Goal: Transaction & Acquisition: Purchase product/service

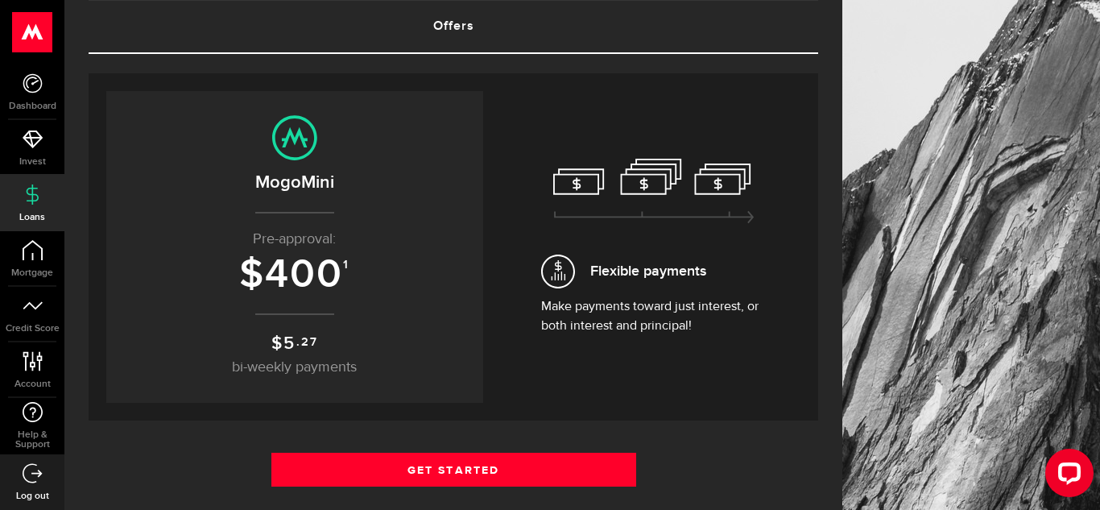
scroll to position [129, 0]
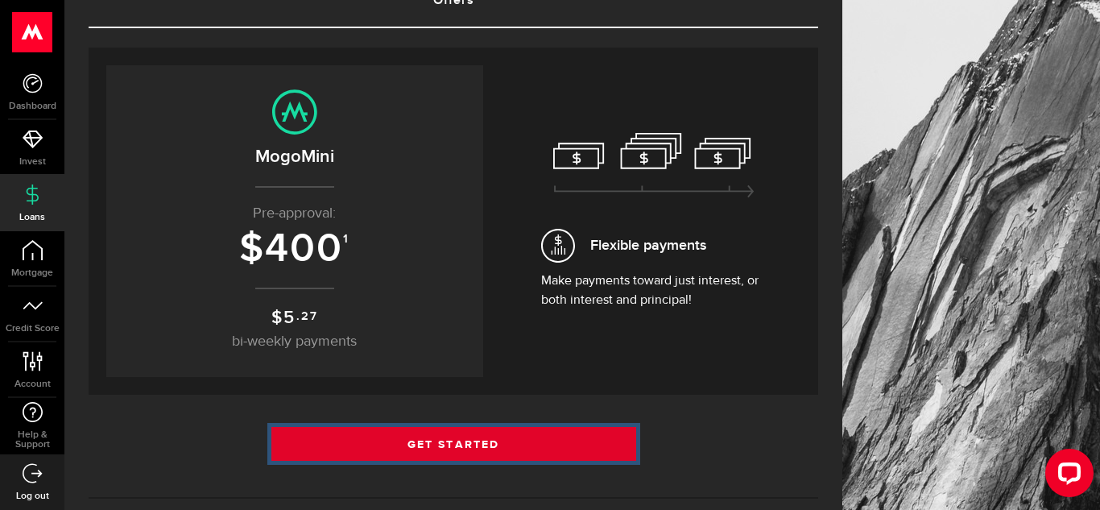
click at [480, 445] on link "Get Started" at bounding box center [453, 444] width 365 height 34
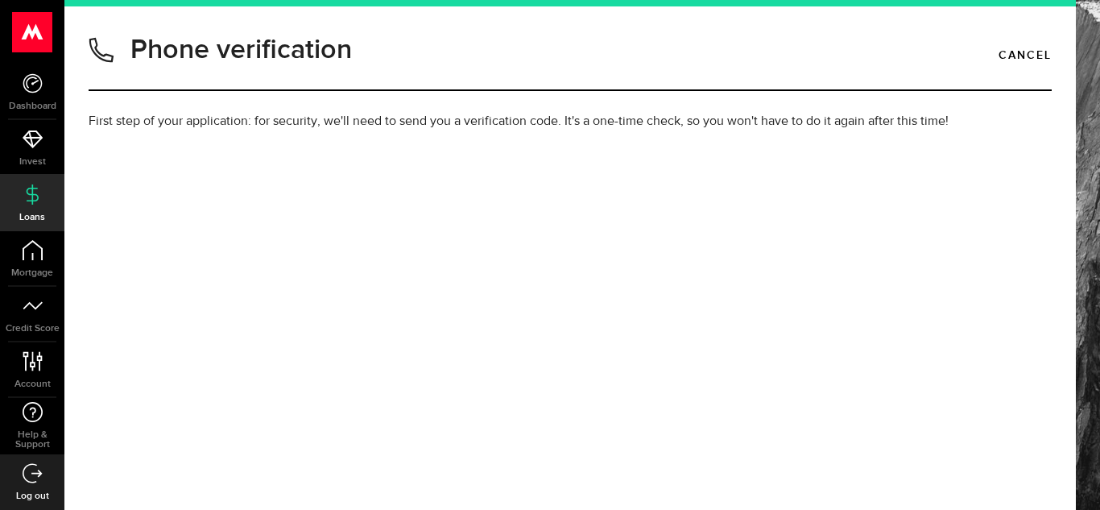
type input "5064755917"
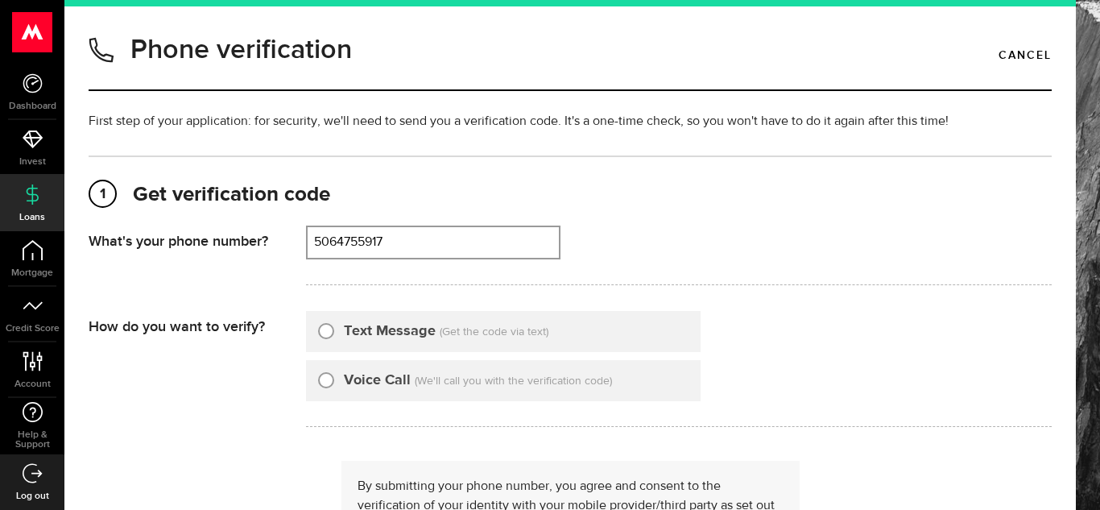
click at [217, 445] on form "What's your phone number? That doesn't look like a valid phone number. Try agai…" at bounding box center [570, 421] width 963 height 391
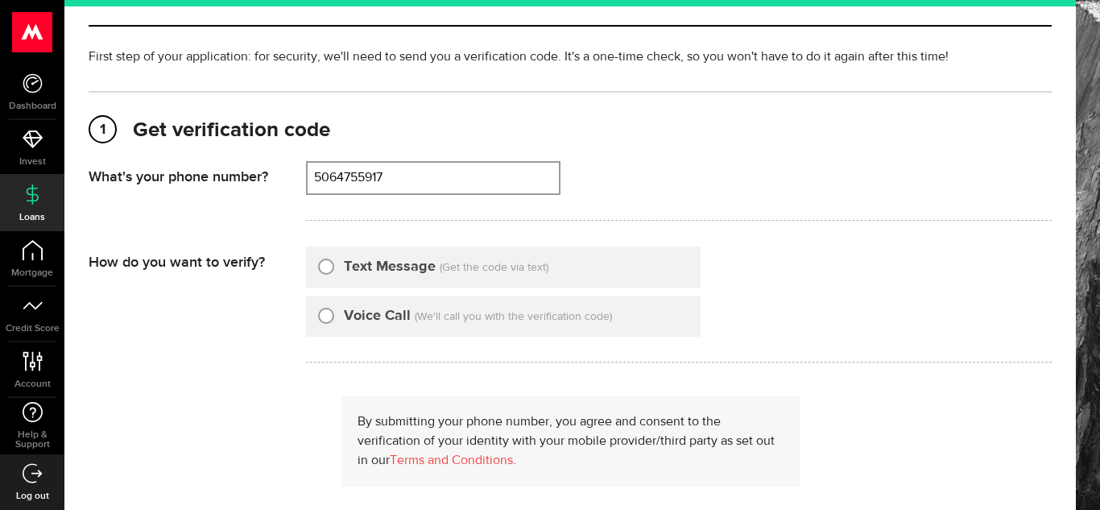
scroll to position [97, 0]
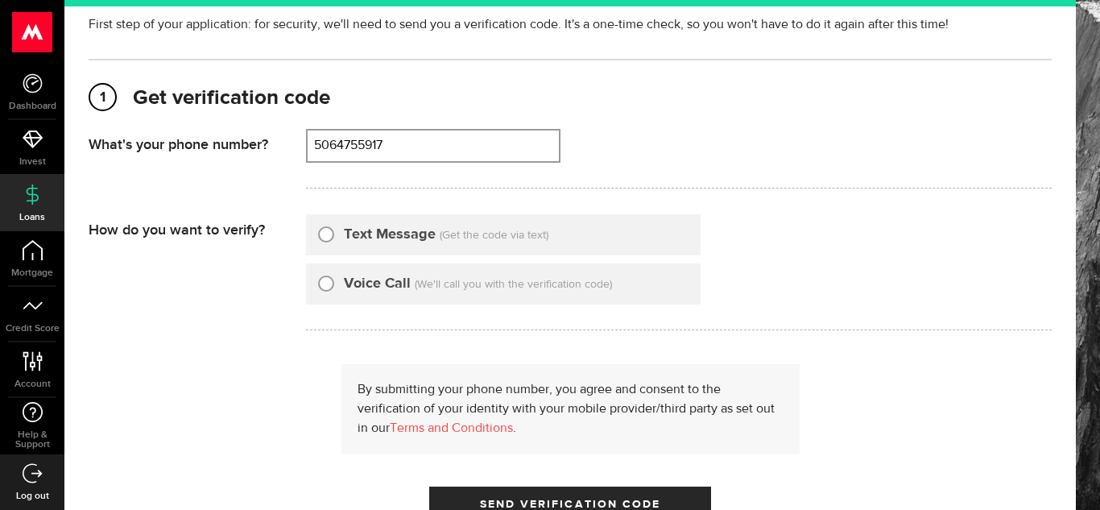
click at [322, 236] on input "Text Message" at bounding box center [326, 232] width 16 height 16
radio input "true"
click at [323, 376] on div "By submitting your phone number, you agree and consent to the verification of y…" at bounding box center [570, 442] width 963 height 156
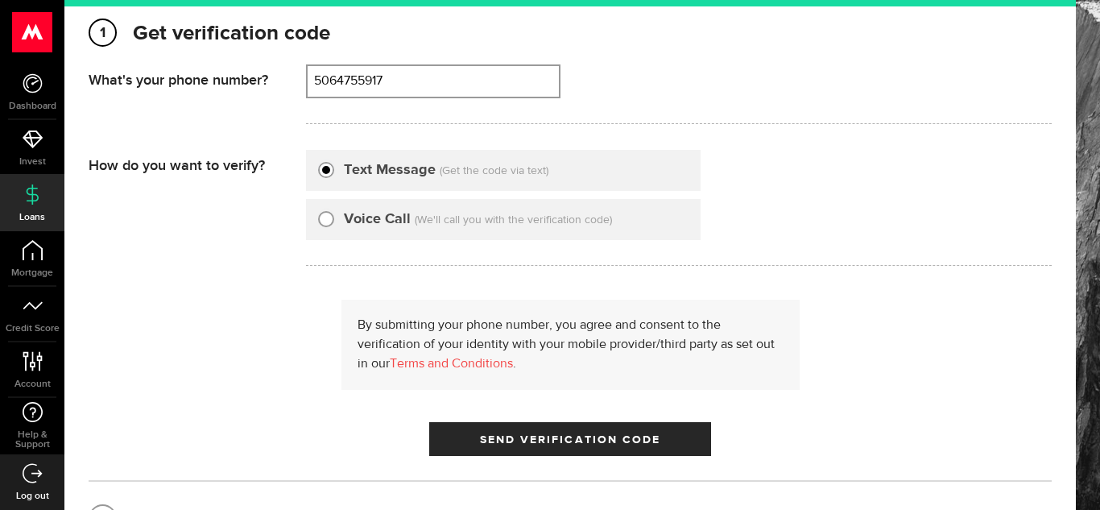
scroll to position [193, 0]
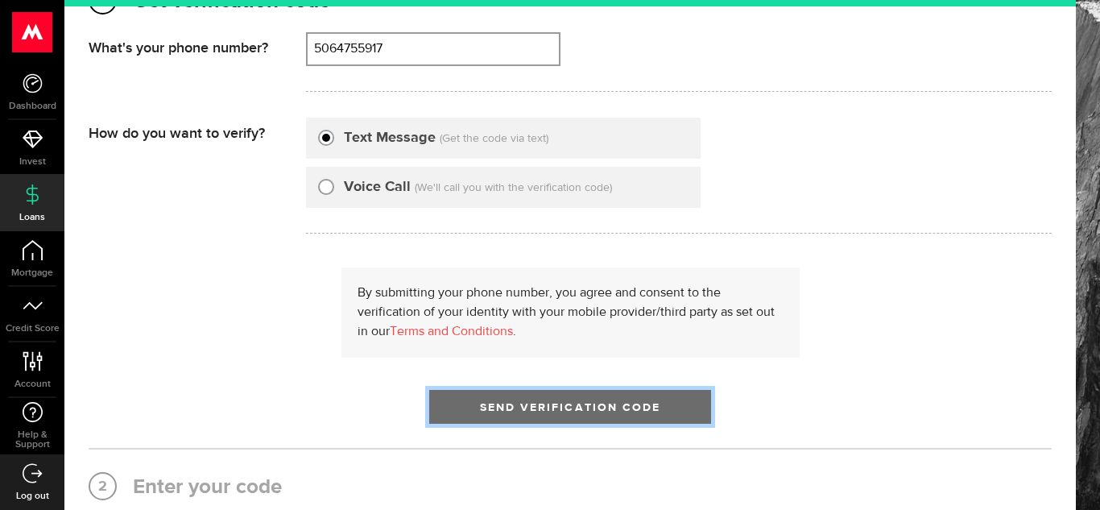
click at [533, 393] on button "Send Verification Code" at bounding box center [570, 407] width 282 height 34
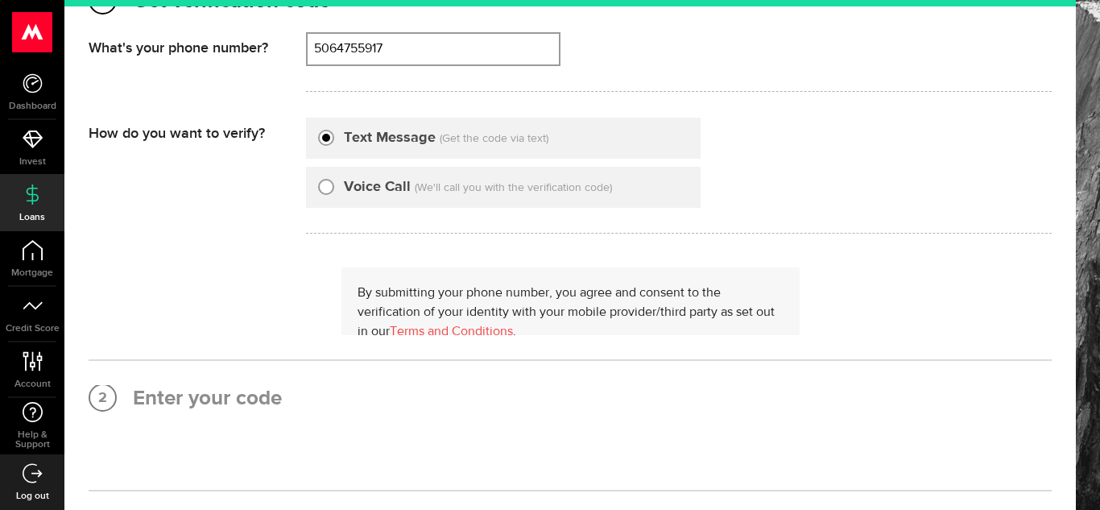
scroll to position [0, 0]
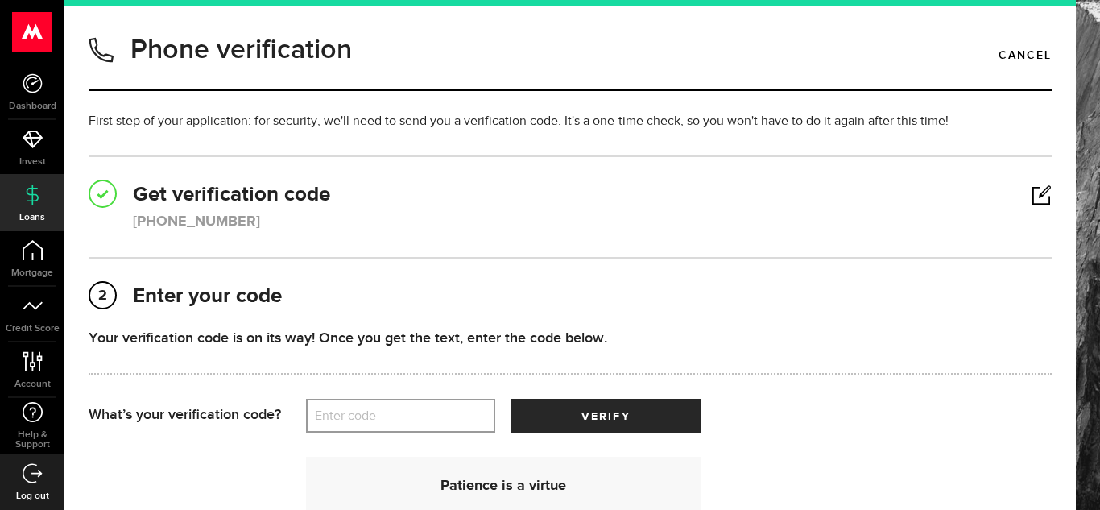
click at [657, 259] on div "1 Get verification code (506) 475-5917 What's your phone number? That doesn't l…" at bounding box center [570, 377] width 963 height 444
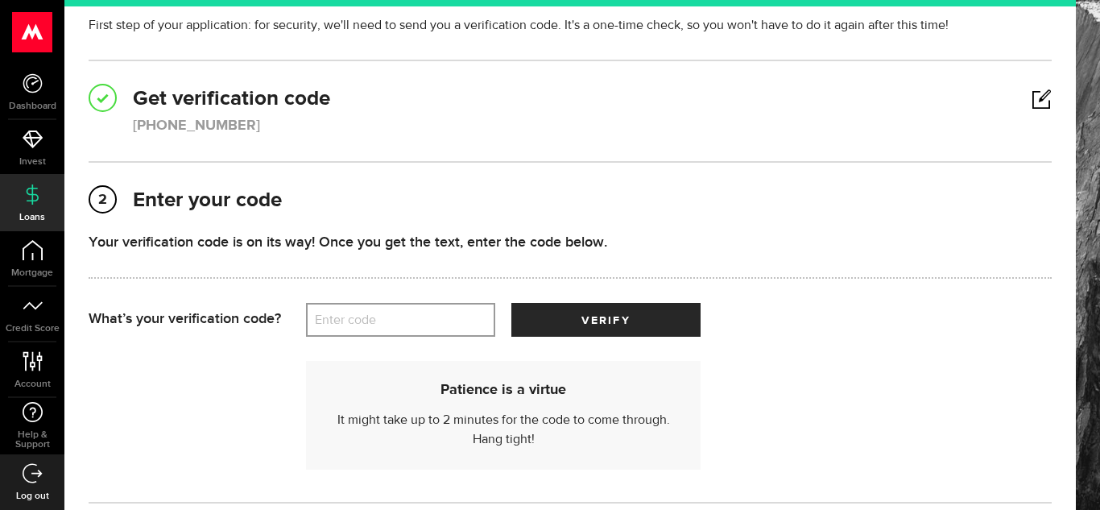
scroll to position [97, 0]
click at [430, 304] on label "Enter code" at bounding box center [400, 319] width 189 height 33
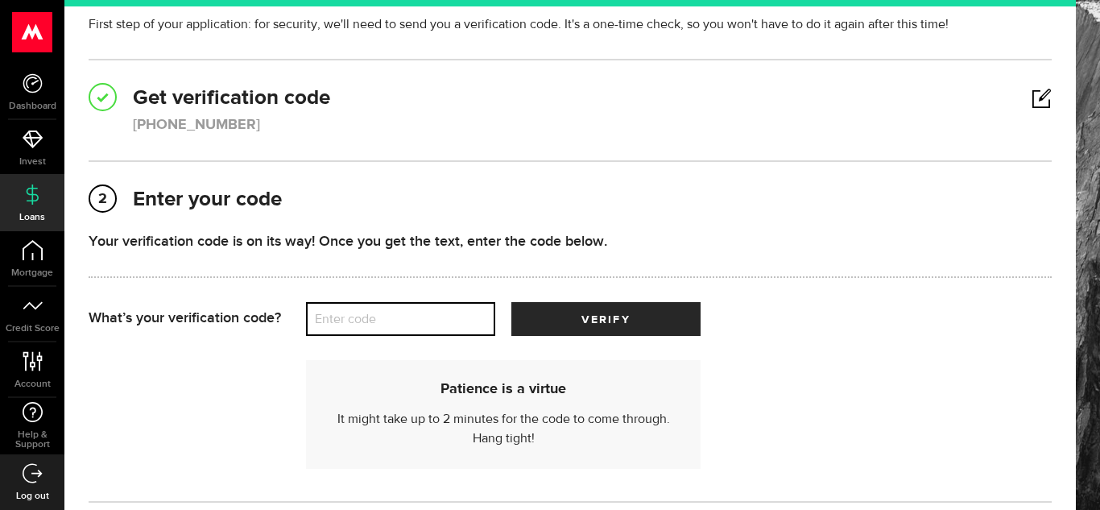
click at [430, 304] on input "Enter code" at bounding box center [400, 319] width 189 height 34
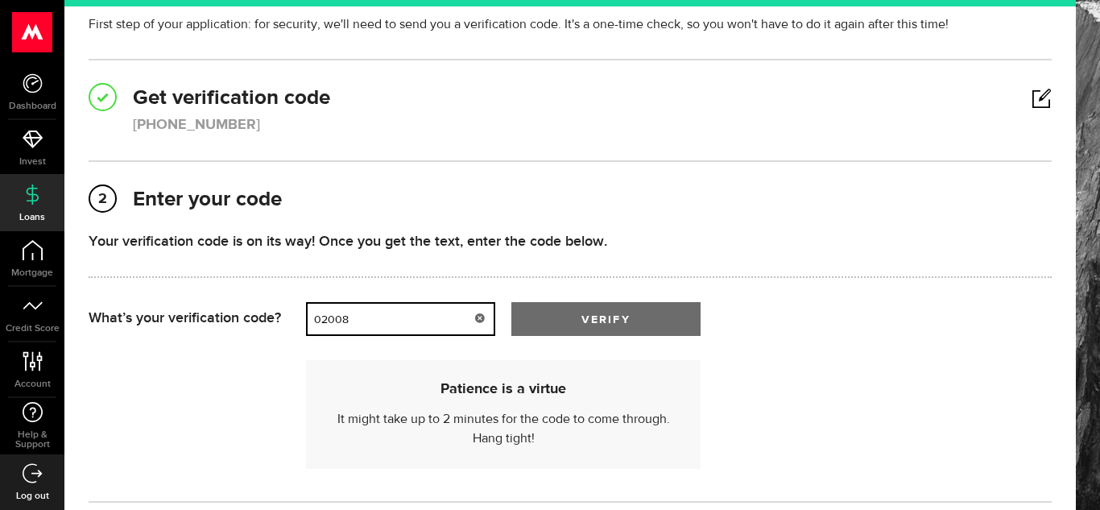
type input "02008"
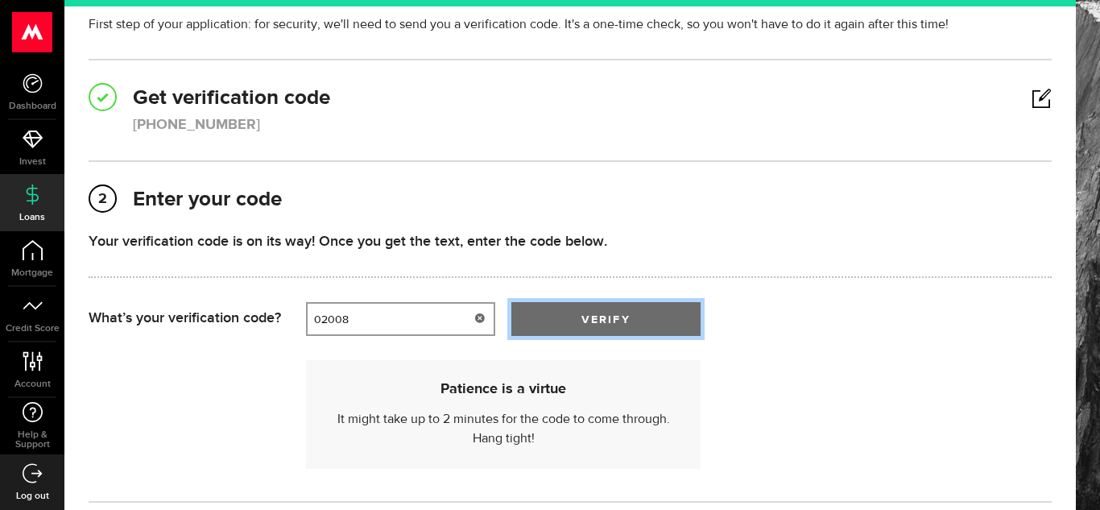
click at [596, 324] on span "submit" at bounding box center [606, 323] width 20 height 20
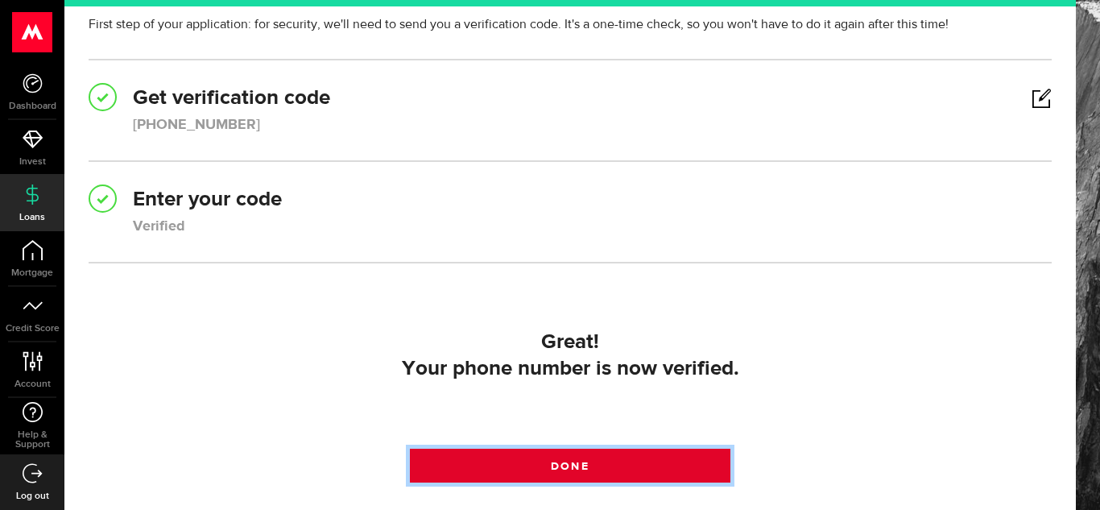
click at [567, 457] on link "Done" at bounding box center [570, 466] width 321 height 34
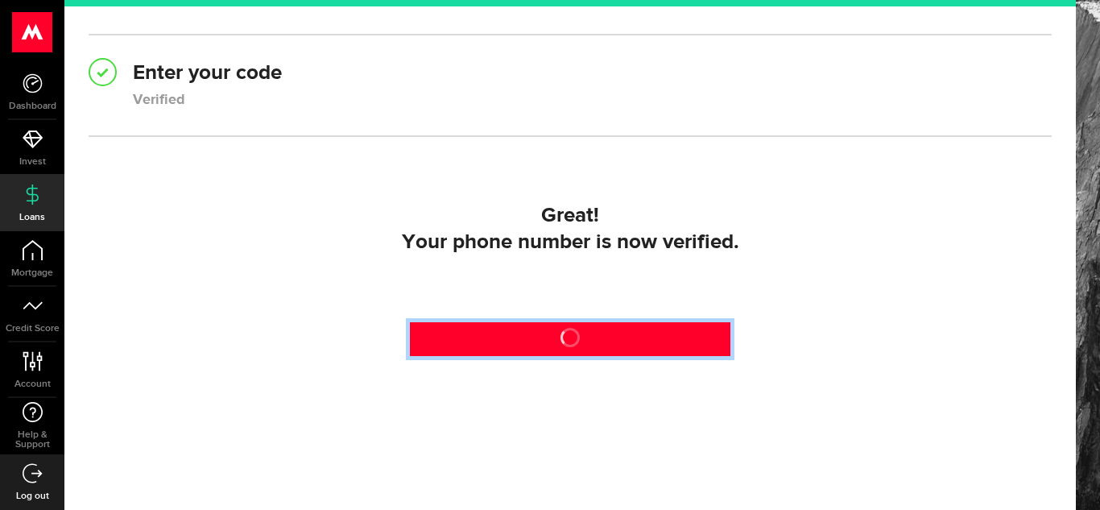
scroll to position [226, 0]
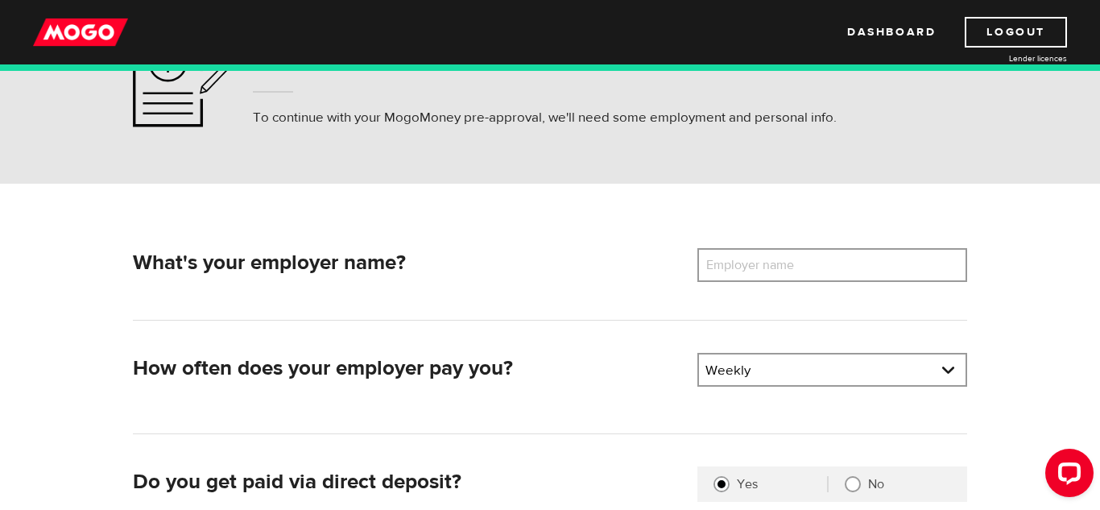
scroll to position [129, 0]
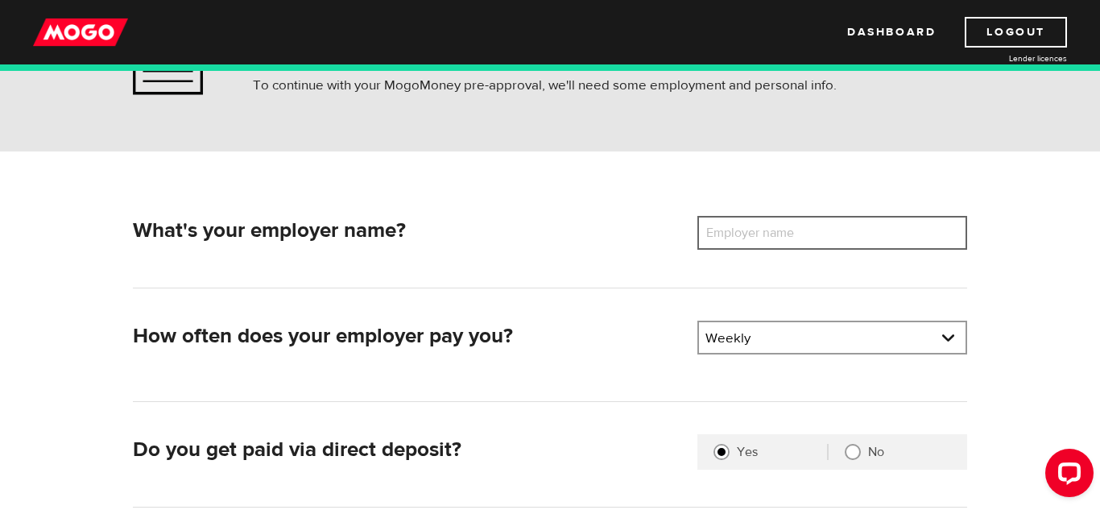
click at [828, 232] on input "Employer name" at bounding box center [833, 233] width 270 height 34
type input "k"
type input "keenan"
click at [992, 327] on div "What's your employer name? Employer name Please enter your employer's name keen…" at bounding box center [550, 426] width 1031 height 551
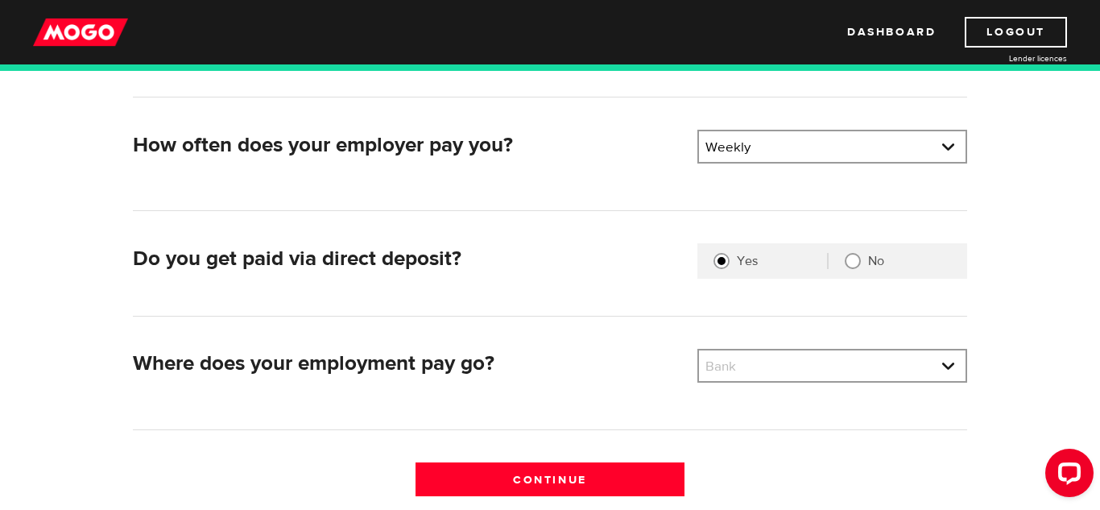
scroll to position [322, 0]
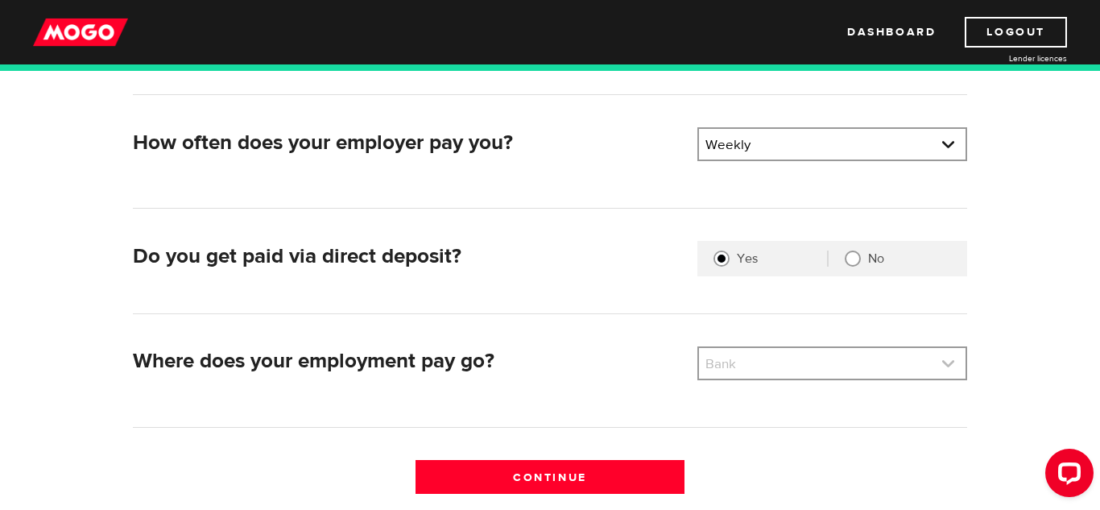
click at [765, 352] on link at bounding box center [832, 363] width 267 height 31
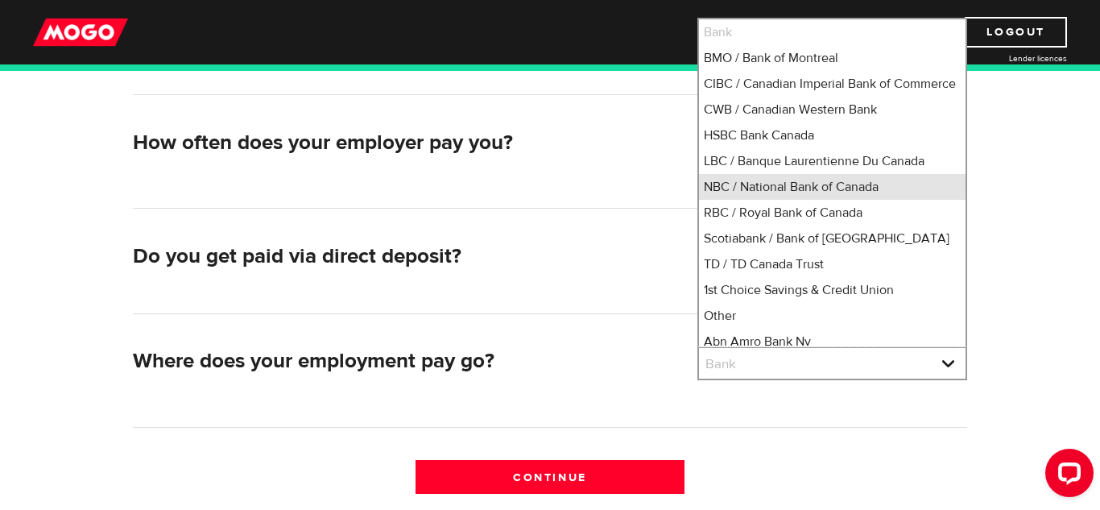
scroll to position [2, 0]
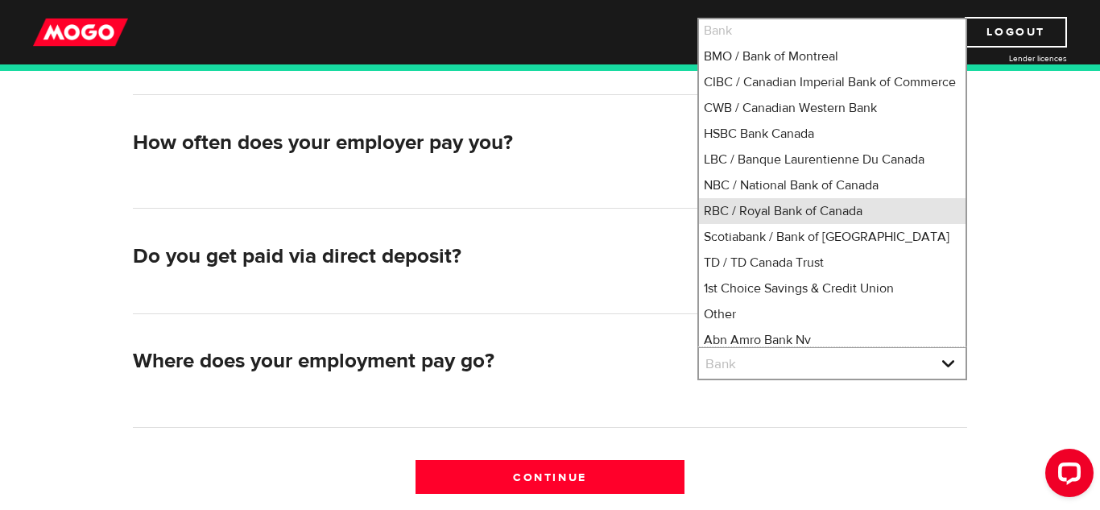
click at [793, 221] on li "RBC / Royal Bank of Canada" at bounding box center [832, 211] width 267 height 26
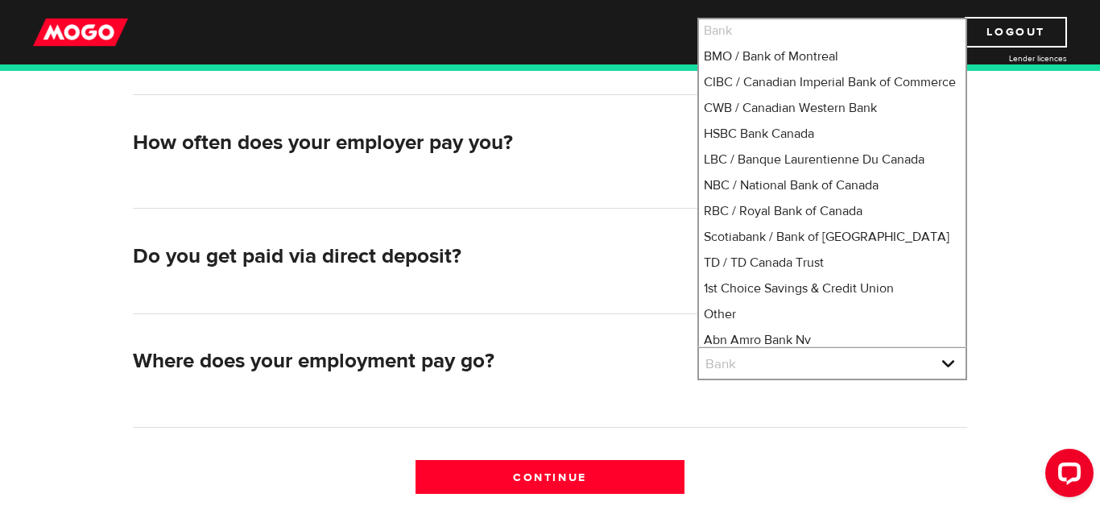
select select "8"
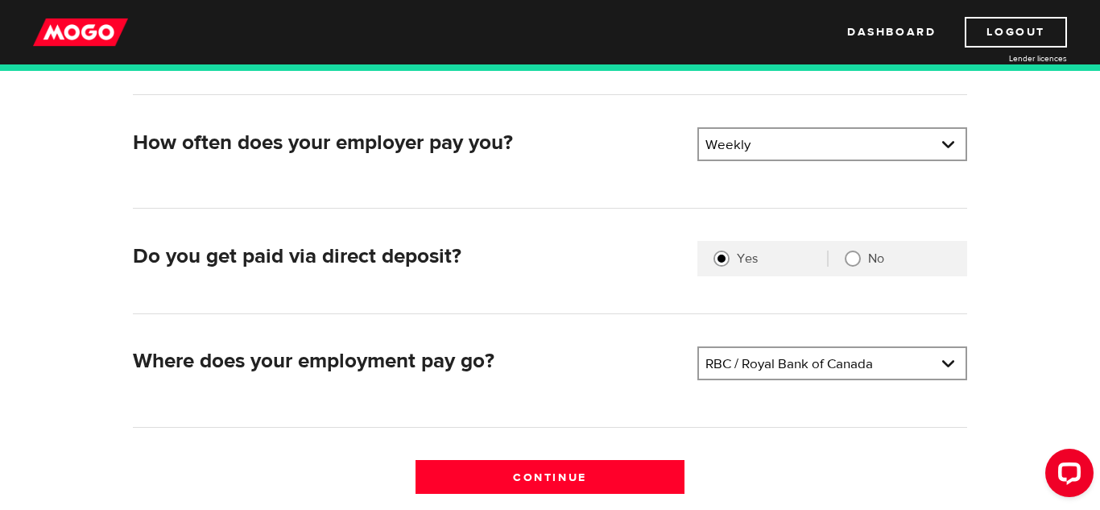
click at [794, 412] on div "Where does your employment pay go? Bank Please select your bank RBC / Royal Ban…" at bounding box center [550, 386] width 835 height 81
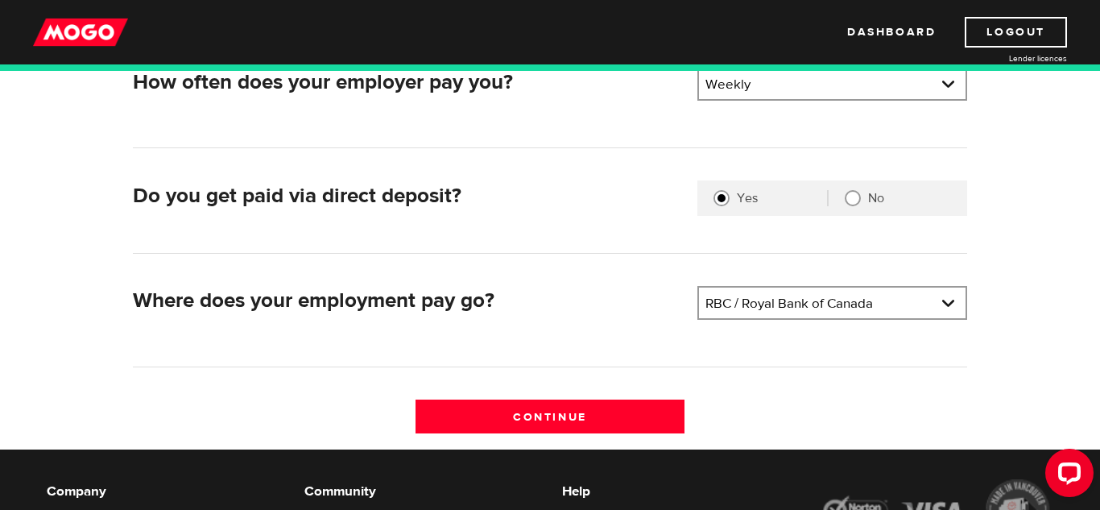
scroll to position [387, 0]
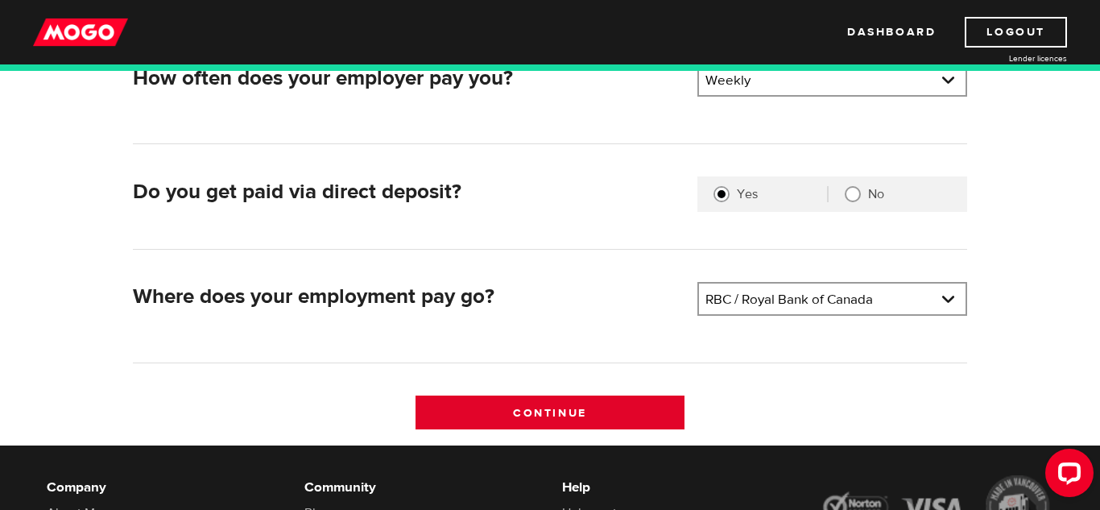
click at [625, 412] on input "Continue" at bounding box center [551, 412] width 270 height 34
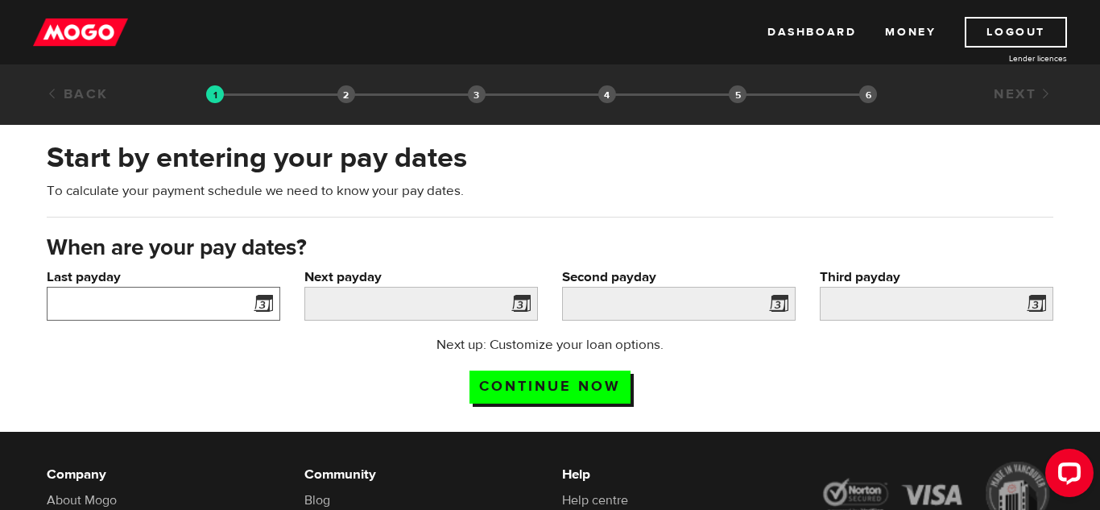
click at [186, 311] on input "Last payday" at bounding box center [164, 304] width 234 height 34
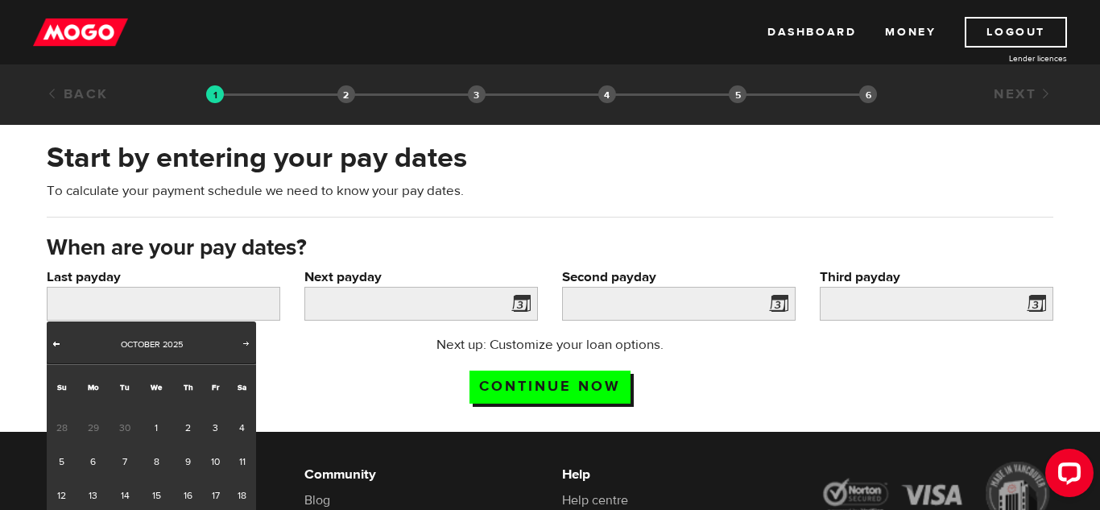
click at [60, 349] on span "Prev" at bounding box center [56, 343] width 13 height 13
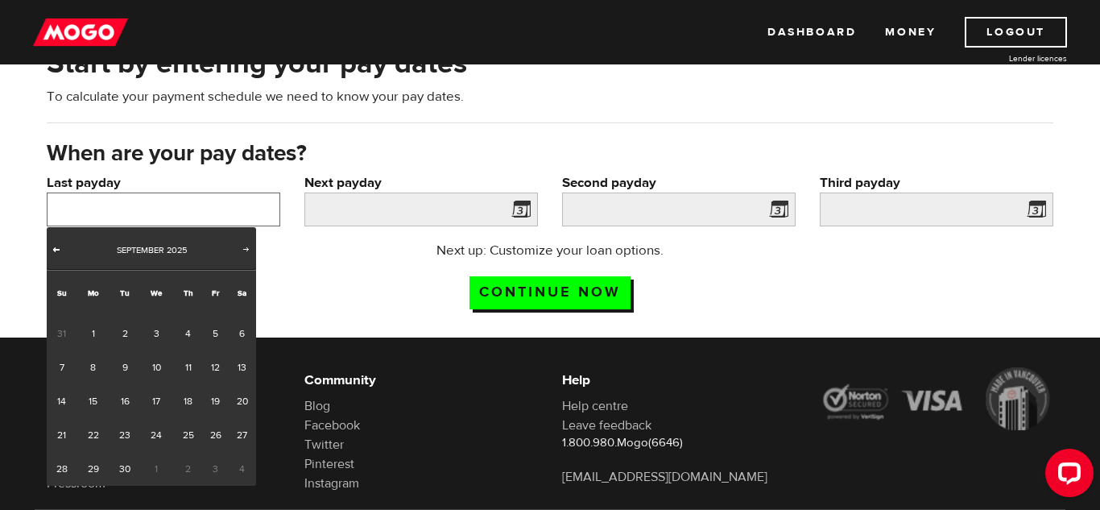
scroll to position [97, 0]
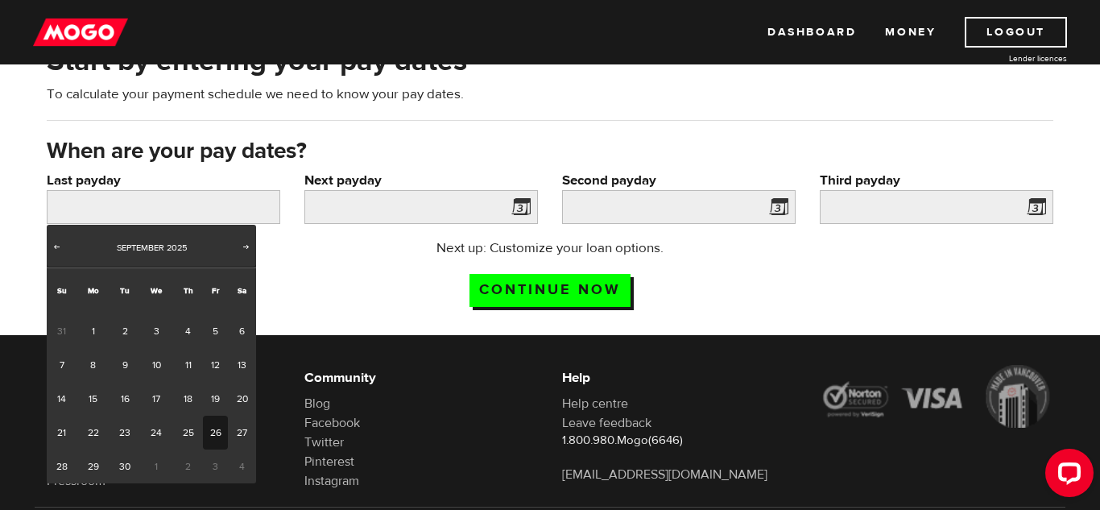
click at [213, 433] on link "26" at bounding box center [215, 433] width 25 height 34
type input "2025/09/26"
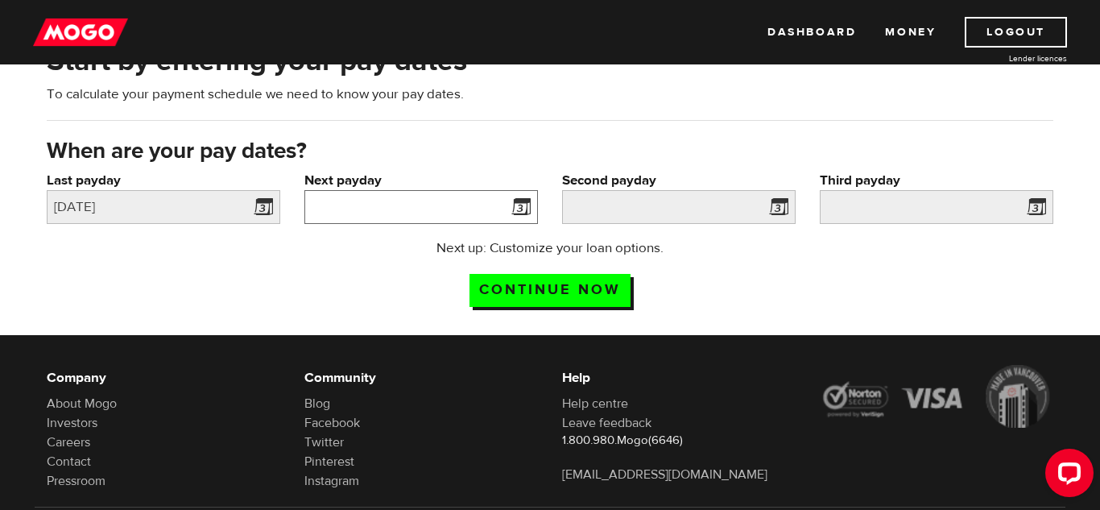
click at [399, 209] on input "Next payday" at bounding box center [421, 207] width 234 height 34
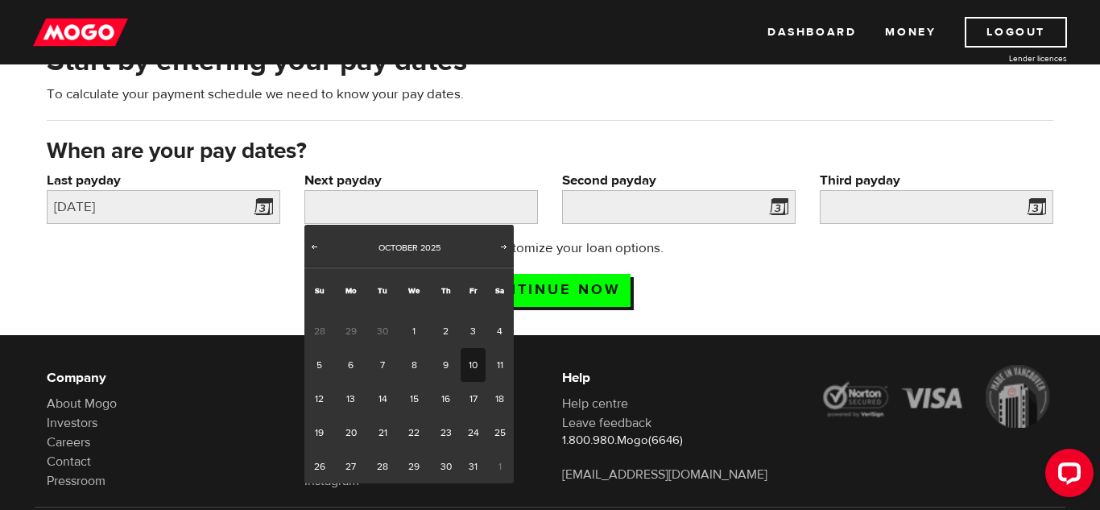
click at [467, 363] on link "10" at bounding box center [473, 365] width 25 height 34
type input "2025/10/10"
type input "2025/10/17"
type input "2025/10/24"
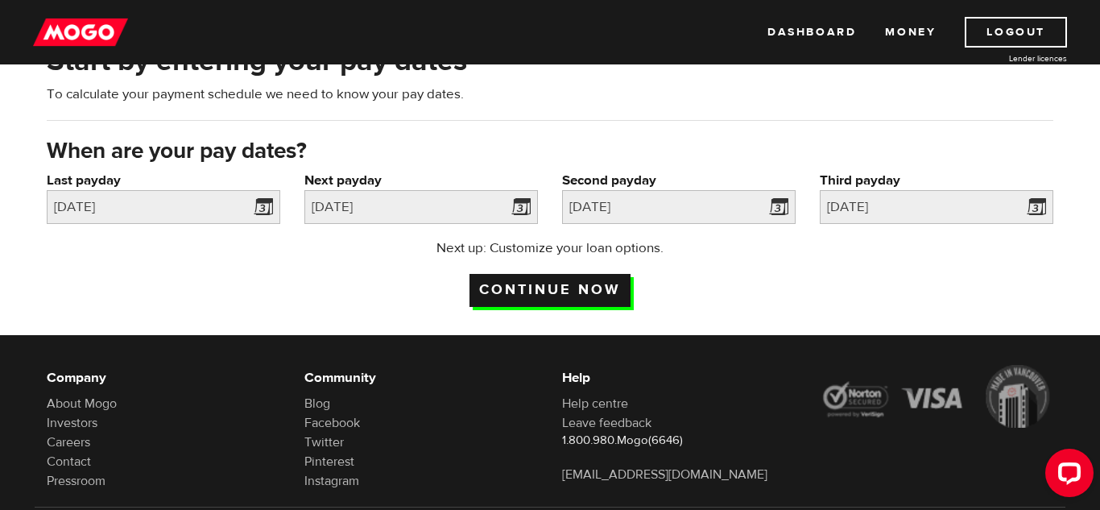
click at [538, 281] on input "Continue now" at bounding box center [550, 290] width 161 height 33
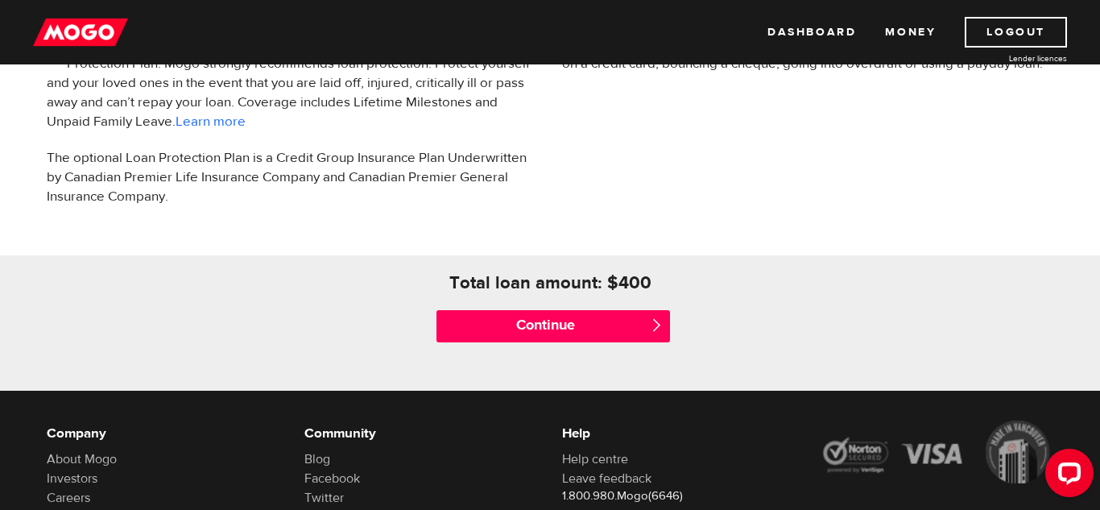
scroll to position [644, 0]
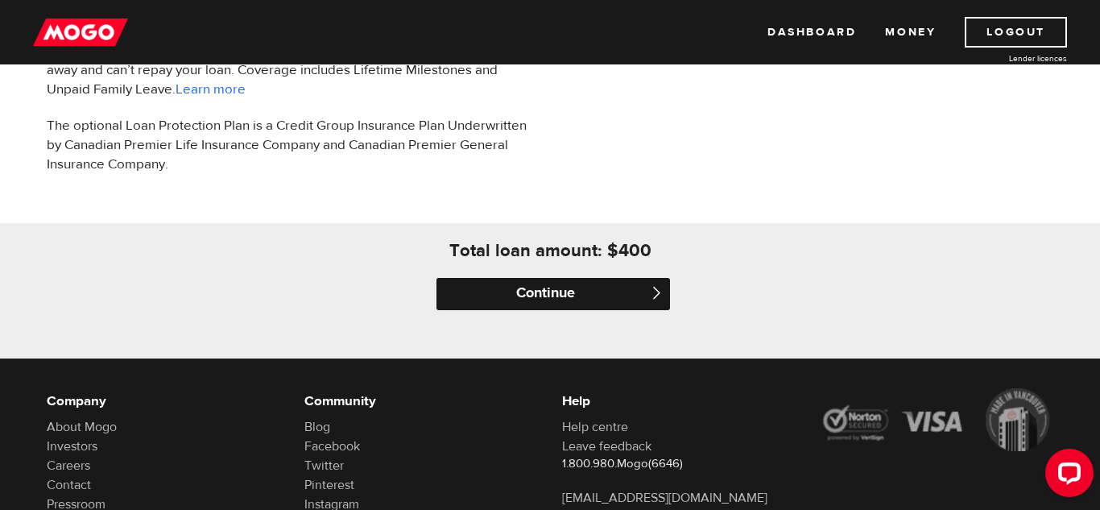
click at [519, 302] on input "Continue" at bounding box center [554, 294] width 234 height 32
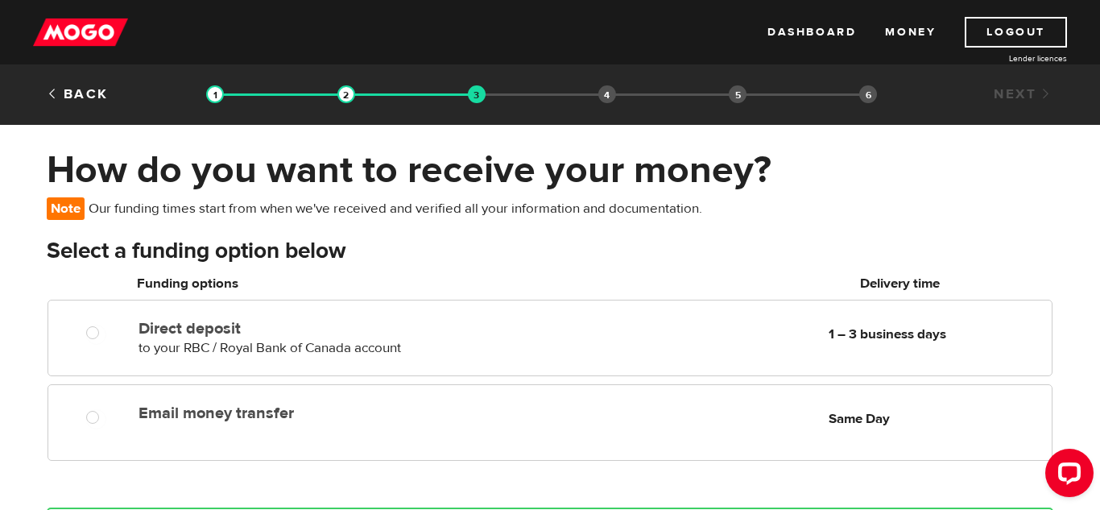
click at [594, 261] on h3 "Select a funding option below" at bounding box center [550, 251] width 1007 height 26
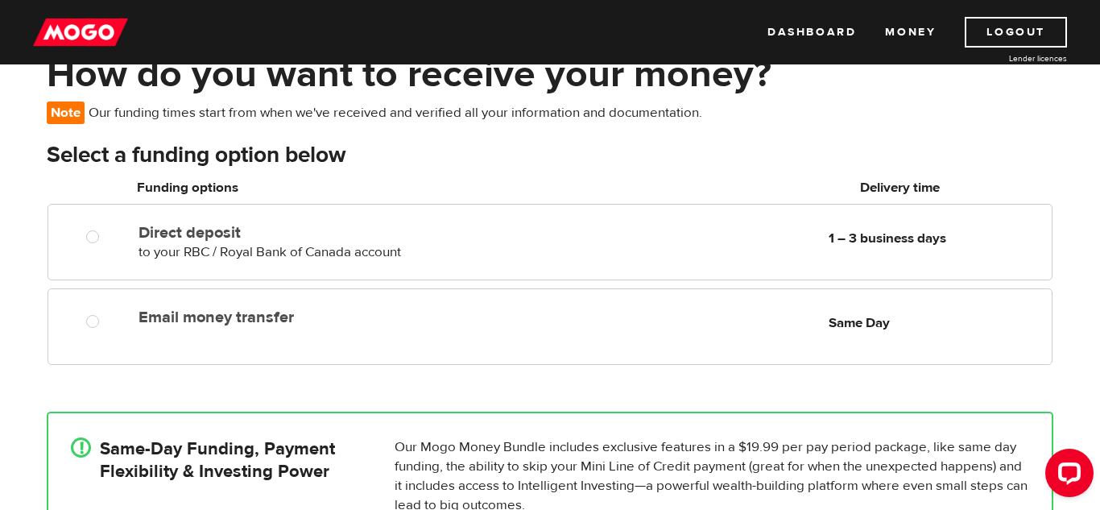
scroll to position [97, 0]
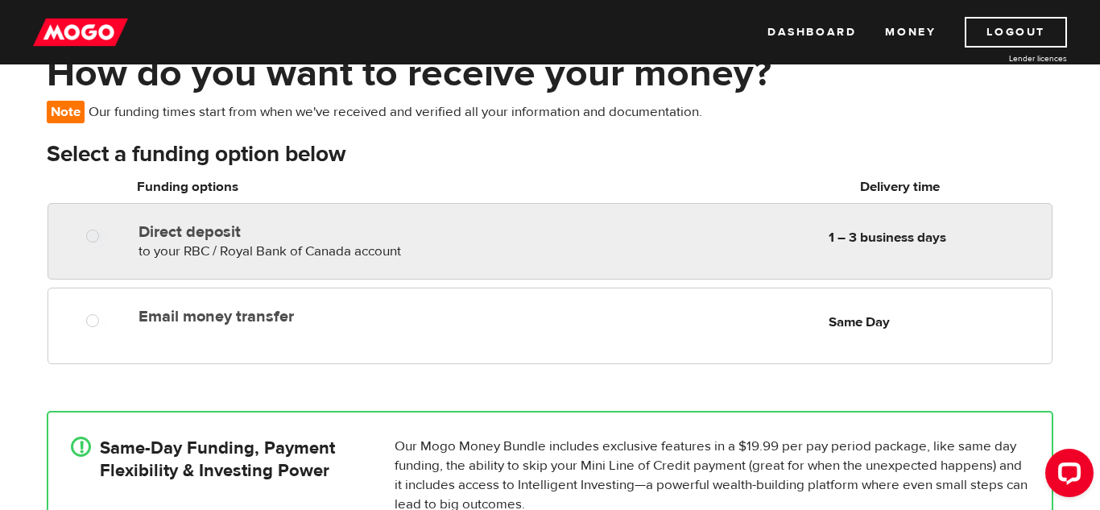
radio input "true"
click at [446, 234] on label "Direct deposit" at bounding box center [324, 231] width 371 height 19
click at [106, 234] on input "Direct deposit" at bounding box center [96, 238] width 20 height 20
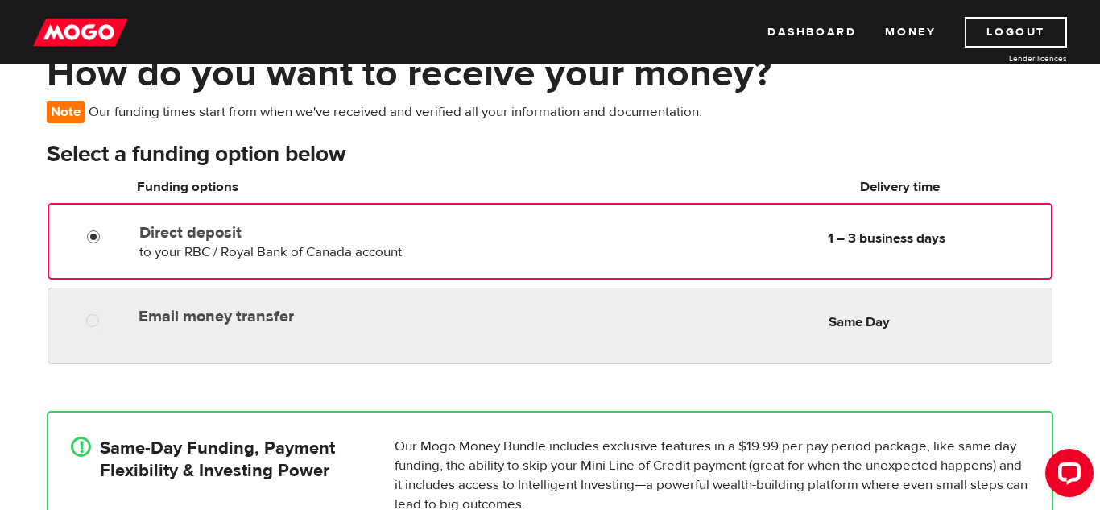
radio input "true"
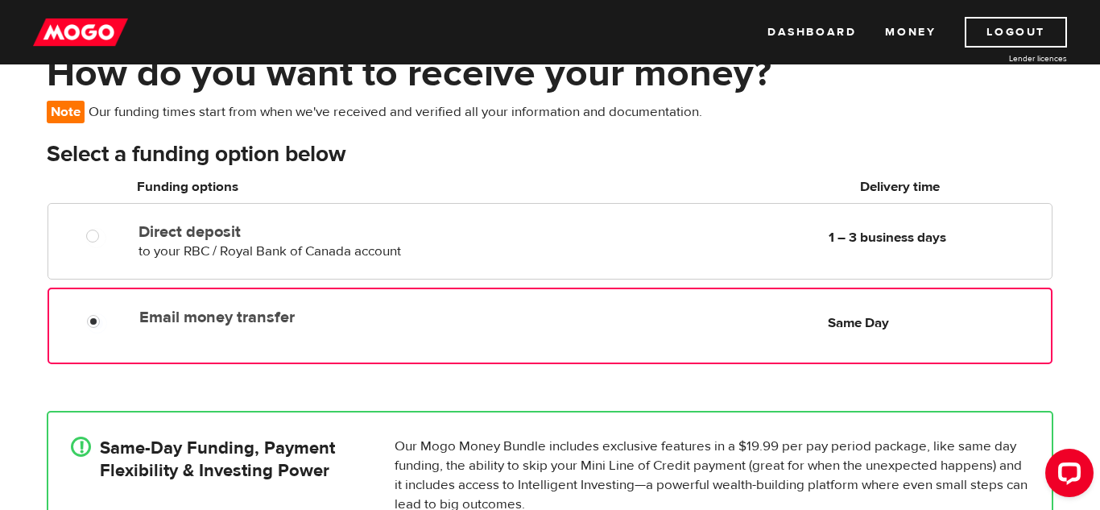
click at [693, 317] on div "Email money transfer Delivery in Same Day Same Day" at bounding box center [592, 316] width 918 height 31
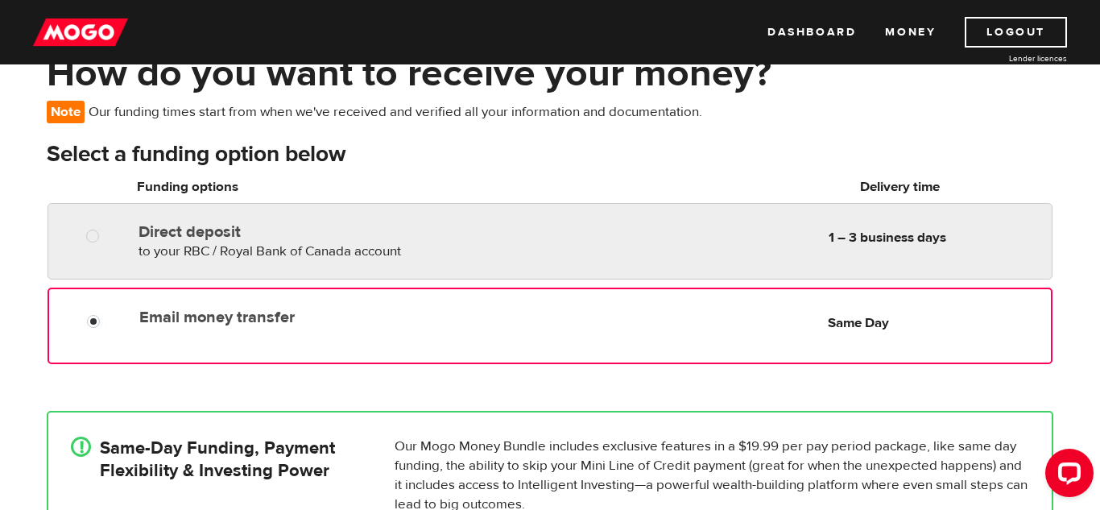
click at [694, 267] on div "Direct deposit to your RBC / Royal Bank of Canada account Delivery in 1 – 3 bus…" at bounding box center [550, 241] width 1005 height 77
radio input "true"
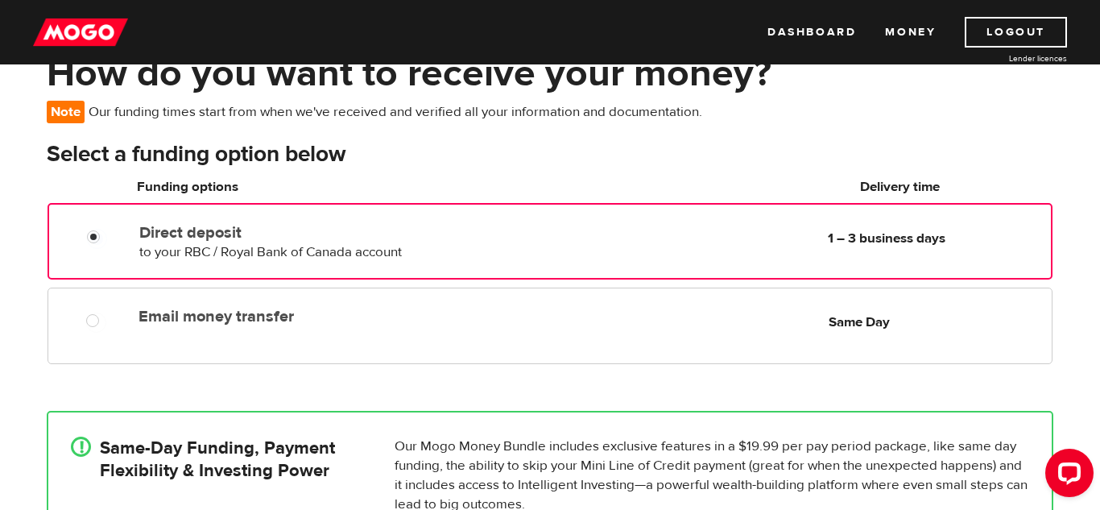
click at [1071, 257] on div "How do you want to receive your money? Note Our funding times start from when w…" at bounding box center [550, 357] width 1100 height 615
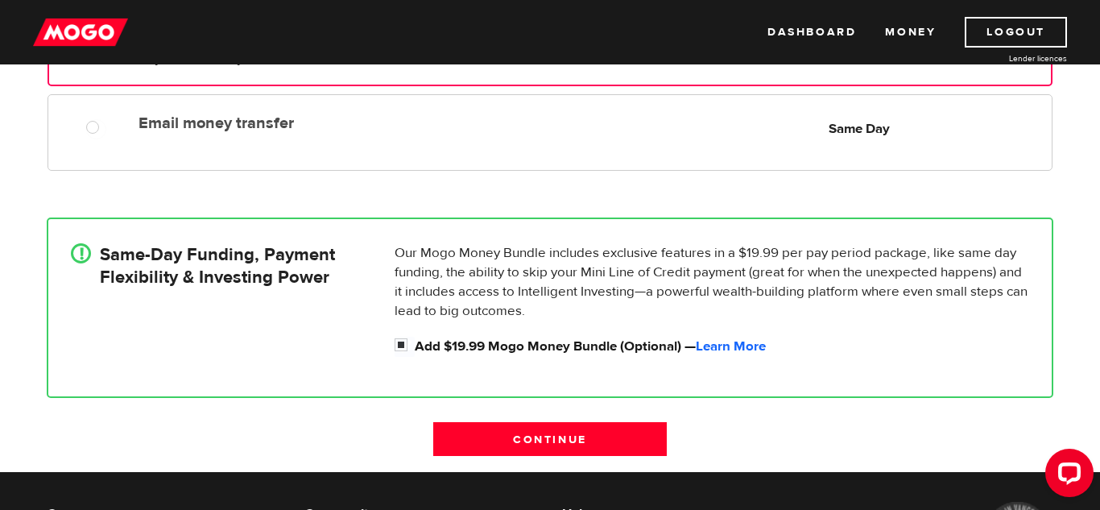
scroll to position [322, 0]
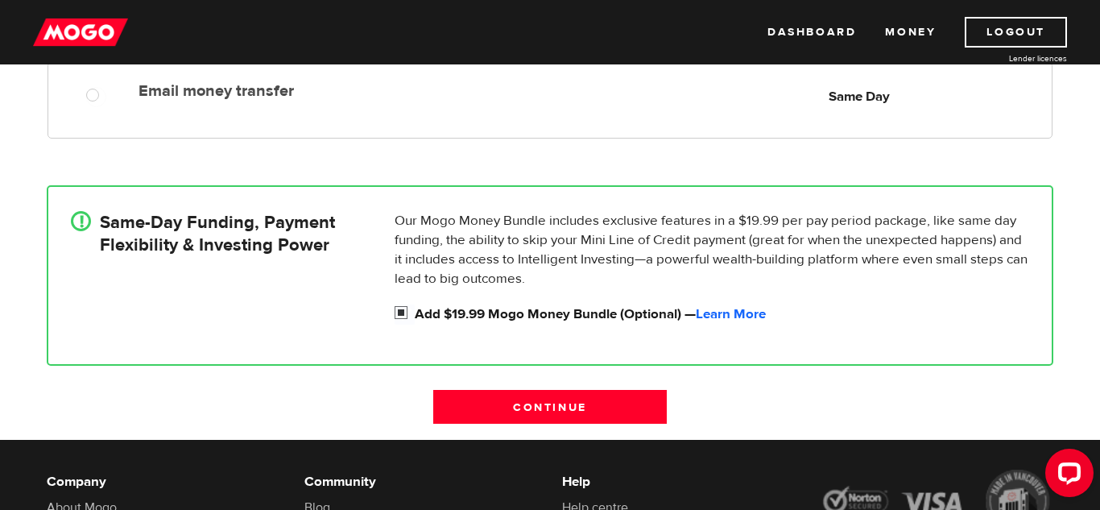
click at [401, 310] on input "Add $19.99 Mogo Money Bundle (Optional) — Learn More" at bounding box center [405, 314] width 20 height 20
checkbox input "false"
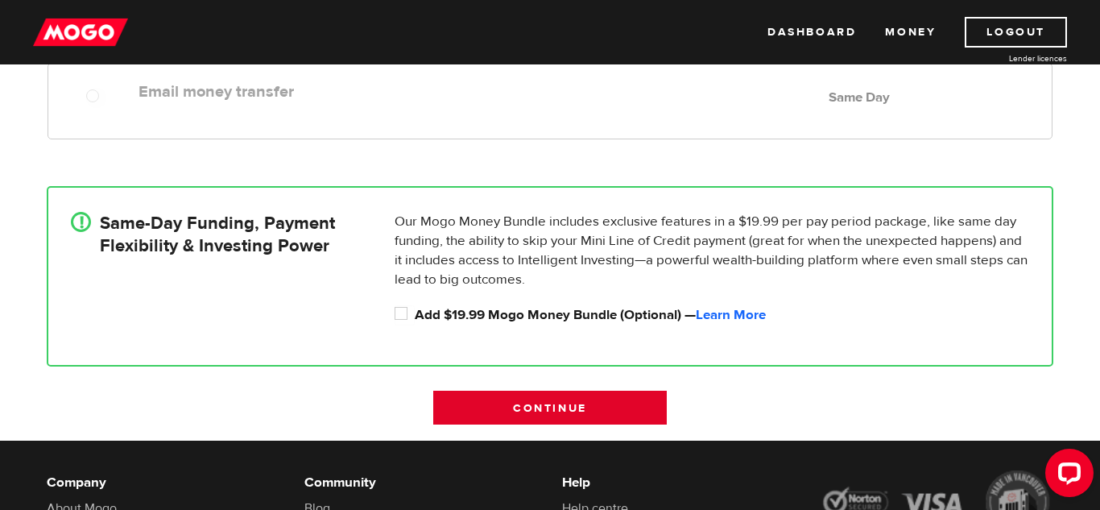
click at [513, 402] on input "Continue" at bounding box center [550, 408] width 234 height 34
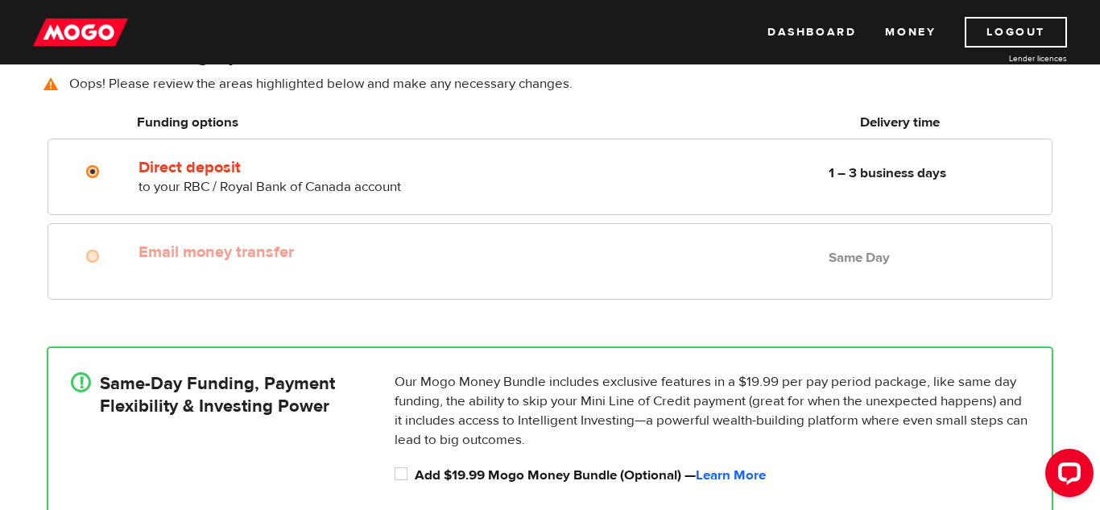
scroll to position [118, 0]
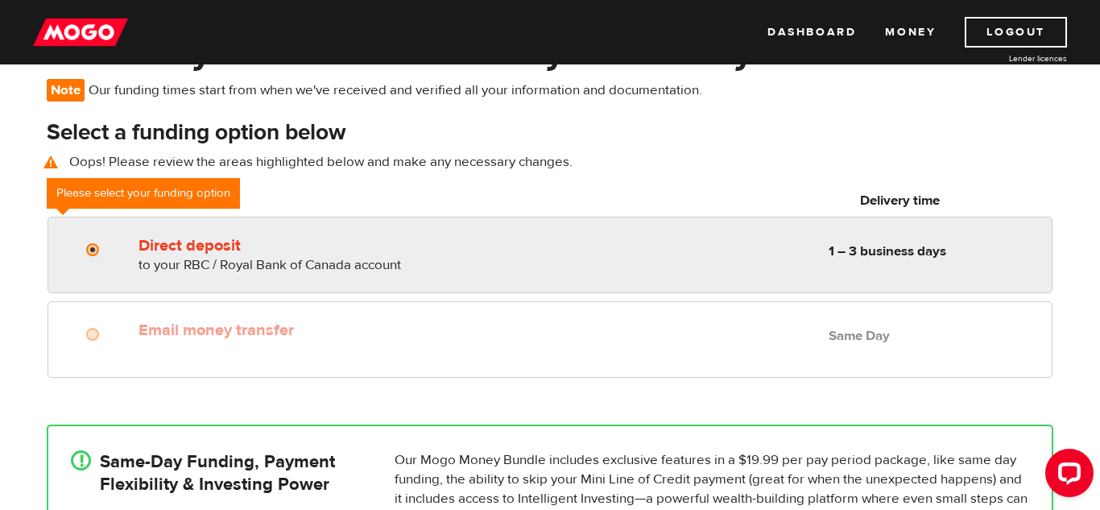
radio input "true"
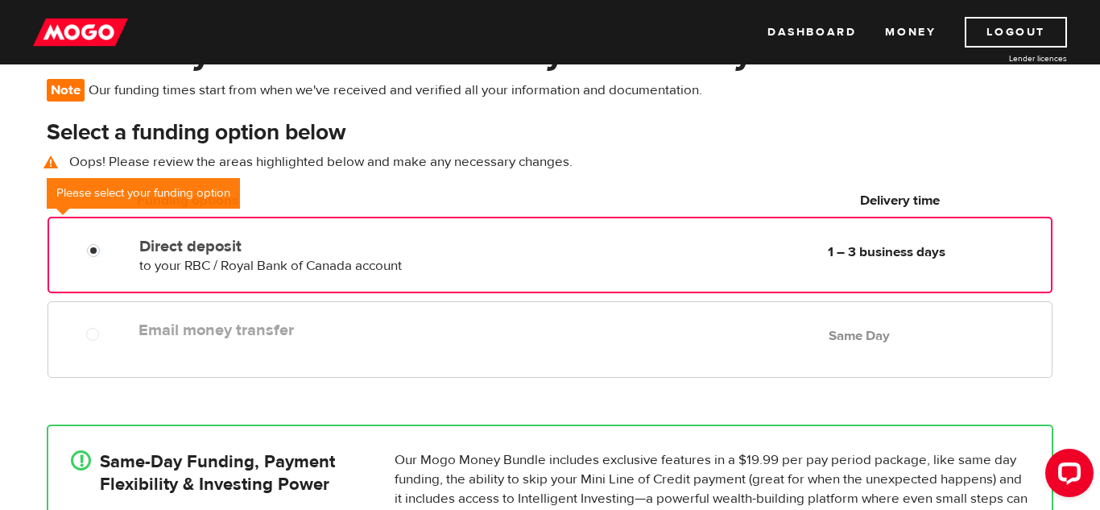
click at [89, 241] on div at bounding box center [91, 246] width 97 height 32
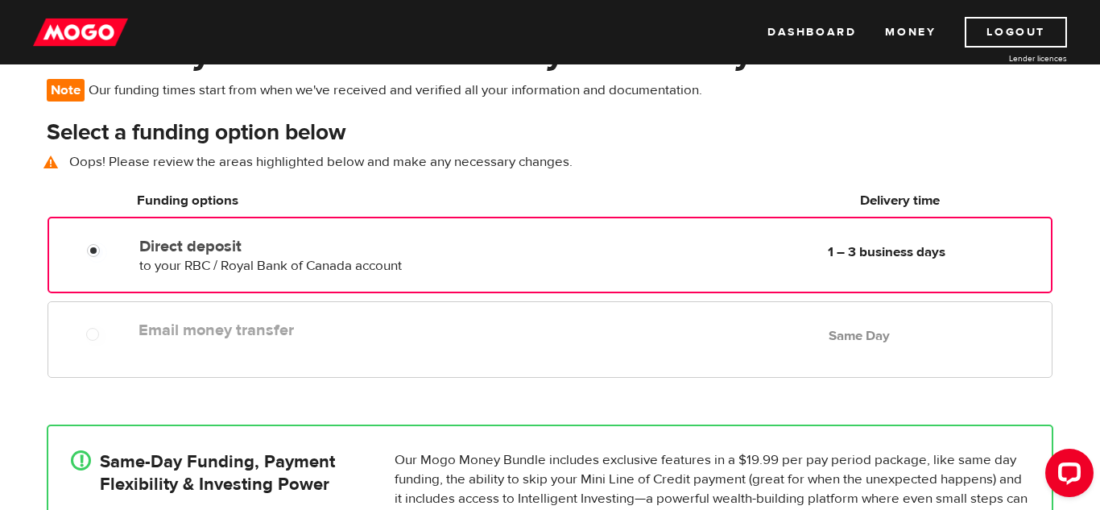
click at [519, 410] on div "! Same-Day Funding, Payment Flexibility & Investing Power Our Mogo Money Bundle…" at bounding box center [550, 514] width 1031 height 229
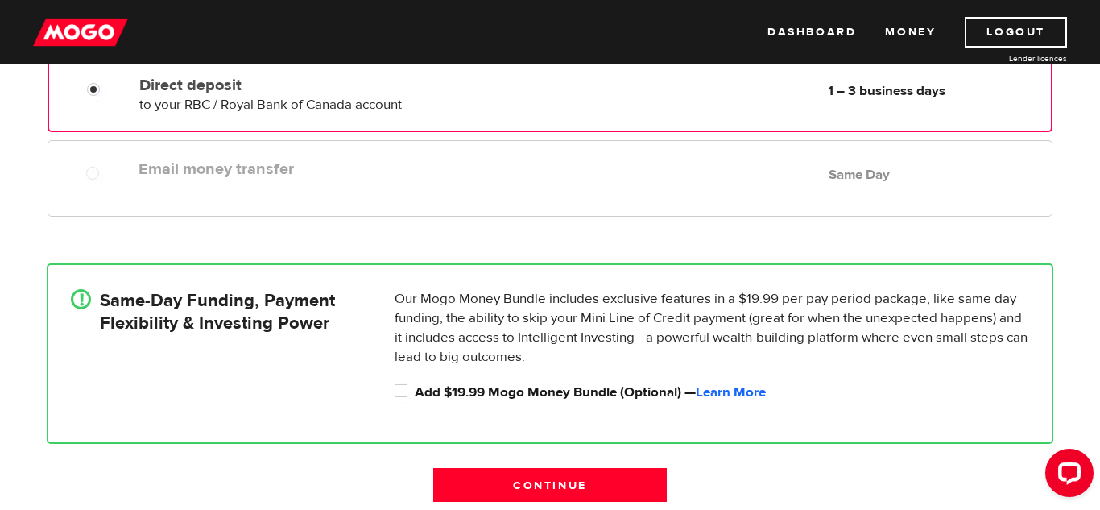
scroll to position [312, 0]
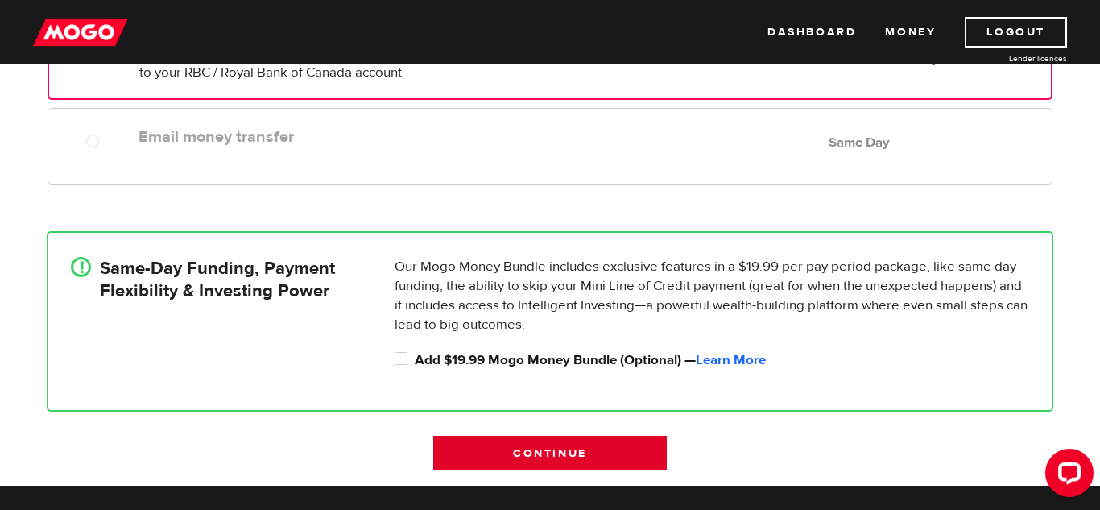
click at [516, 446] on input "Continue" at bounding box center [550, 453] width 234 height 34
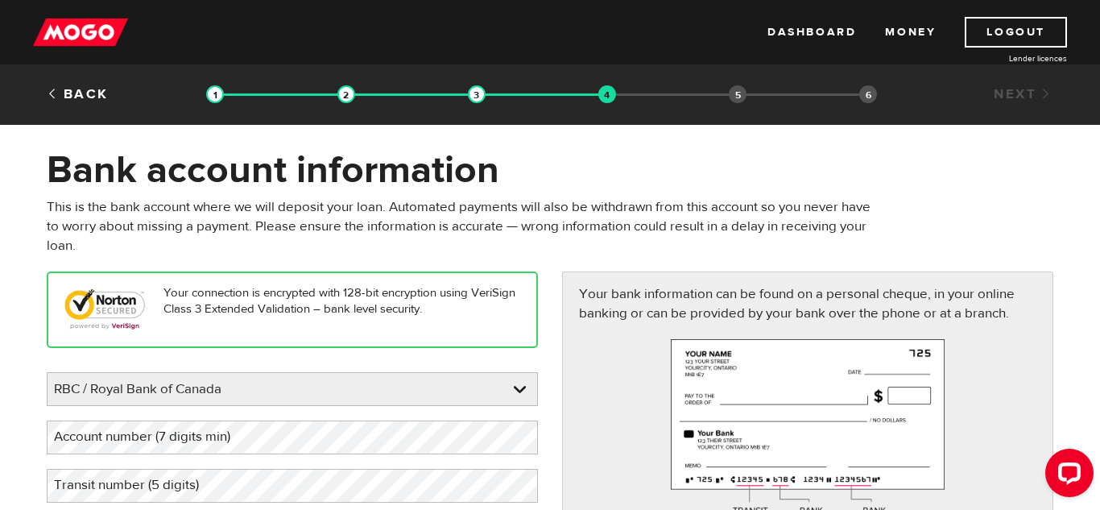
click at [552, 366] on div "Your bank information can be found on a personal cheque, in your online banking…" at bounding box center [807, 415] width 515 height 288
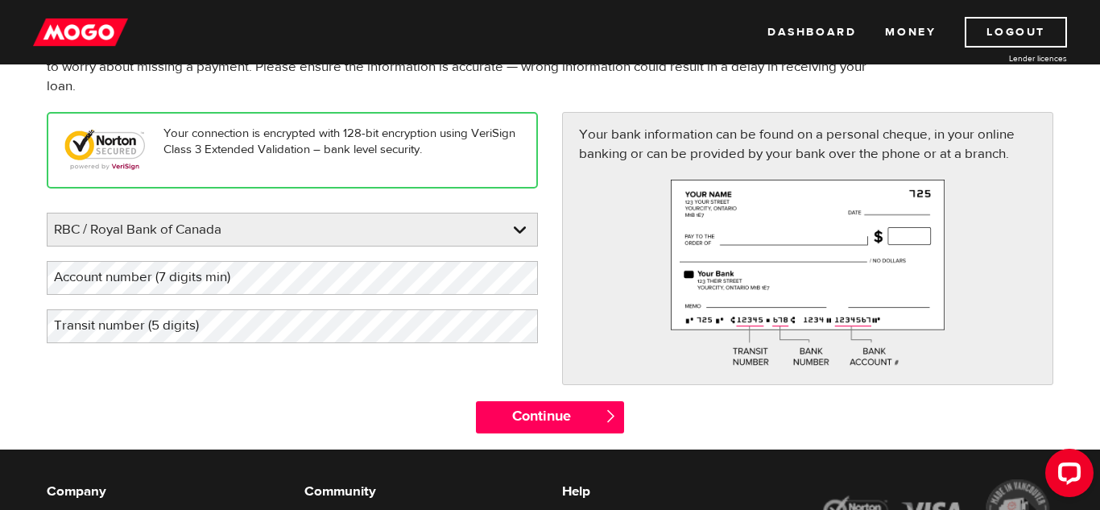
scroll to position [161, 0]
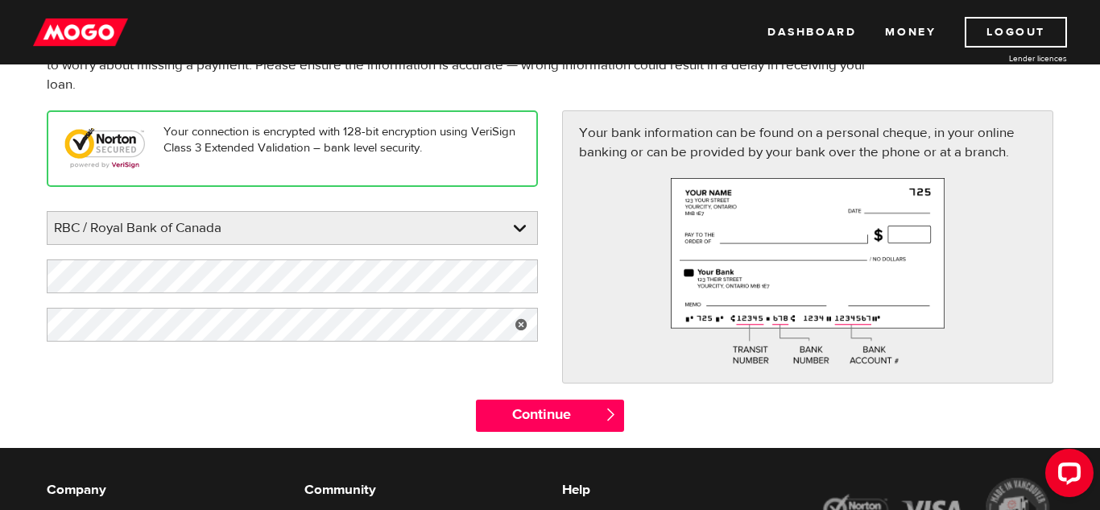
click at [270, 366] on div "Your connection is encrypted with 128-bit encryption using VeriSign Class 3 Ext…" at bounding box center [550, 254] width 1031 height 288
click at [496, 404] on input "Continue" at bounding box center [549, 415] width 147 height 32
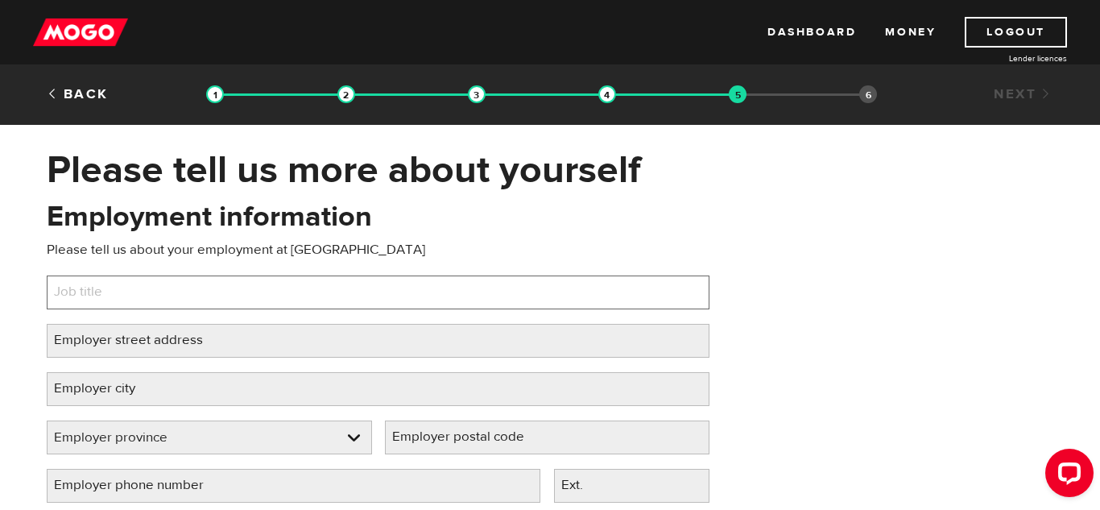
click at [191, 280] on input "Job title" at bounding box center [378, 292] width 663 height 34
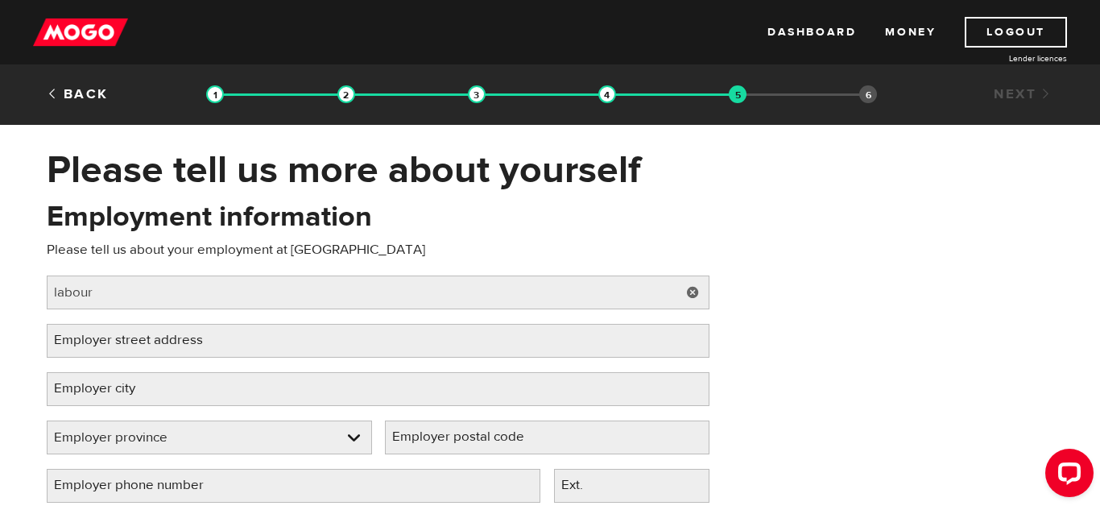
click at [132, 348] on label "Employer street address" at bounding box center [141, 340] width 189 height 33
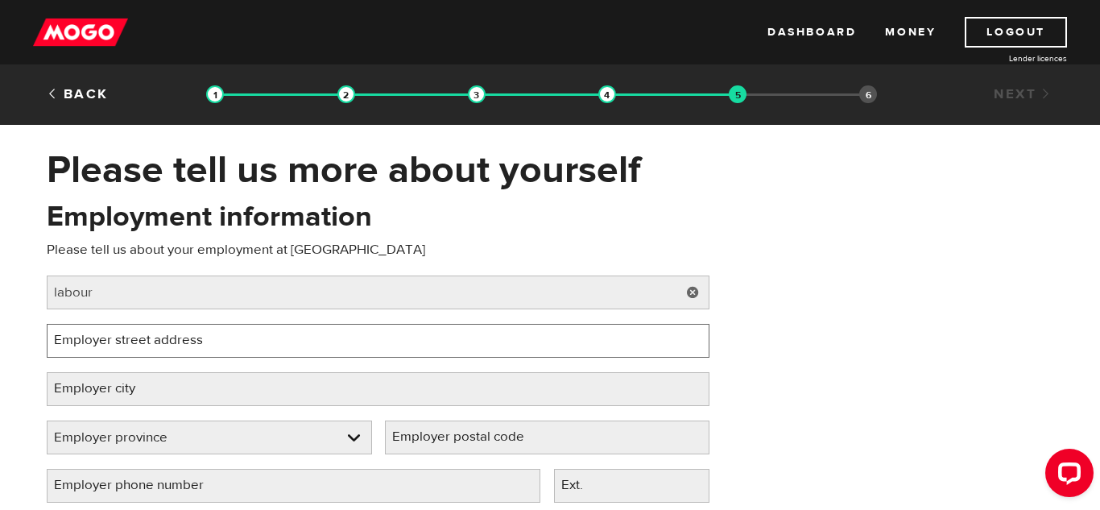
click at [132, 348] on input "Employer street address" at bounding box center [378, 341] width 663 height 34
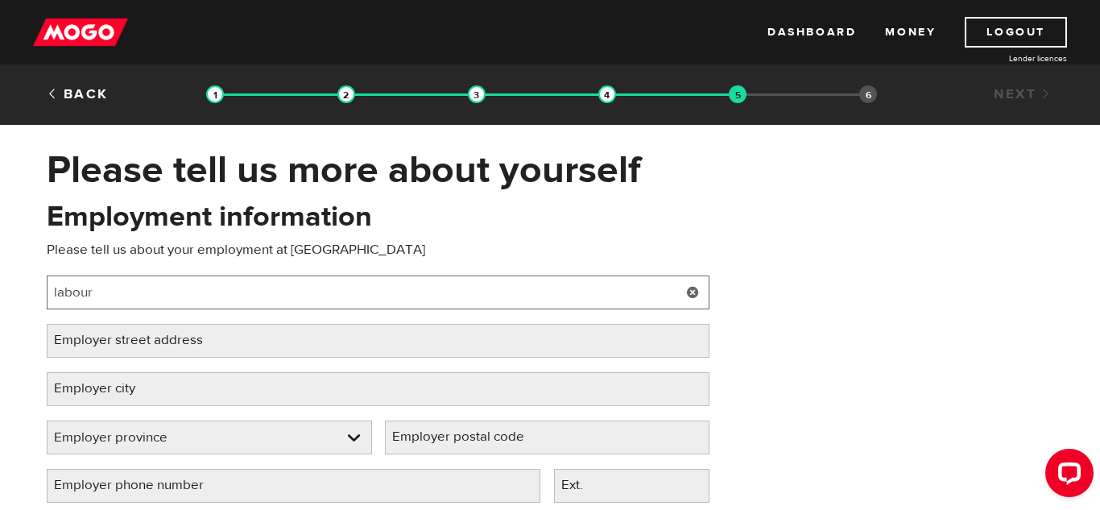
paste input "1433 Route 130,"
type input "1433 Route 130"
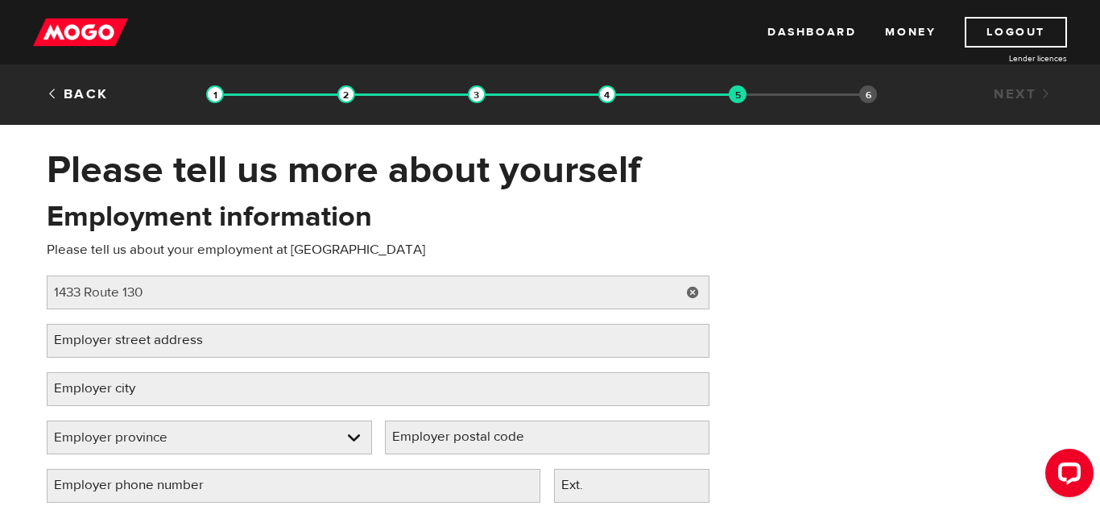
click at [6, 304] on div "Please tell us more about yourself Oops! Please review the areas highlighted be…" at bounding box center [550, 368] width 1100 height 443
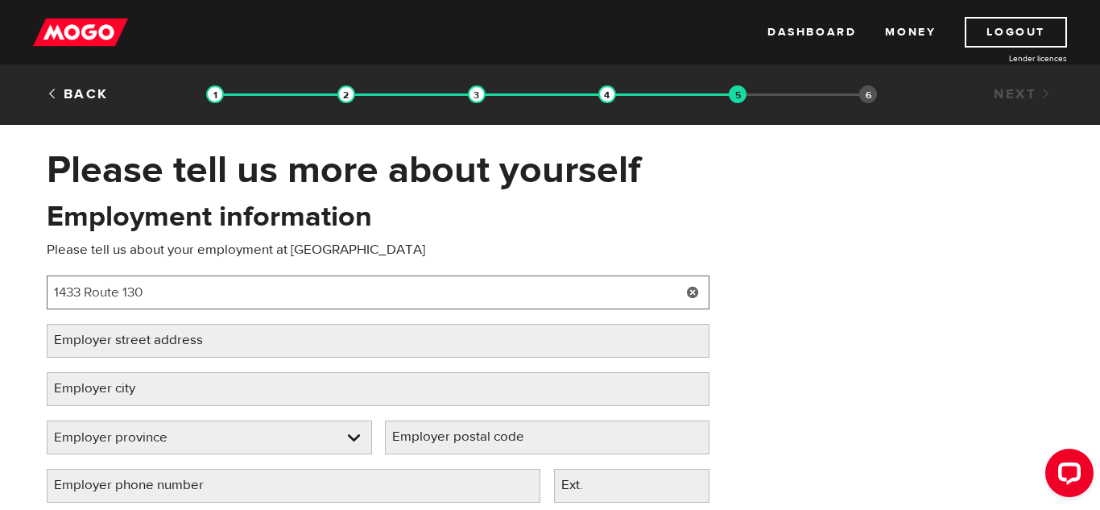
drag, startPoint x: 195, startPoint y: 301, endPoint x: 111, endPoint y: 322, distance: 86.3
click at [111, 322] on div "Employment information Please tell us about your employment at Keenan Job title…" at bounding box center [378, 357] width 687 height 320
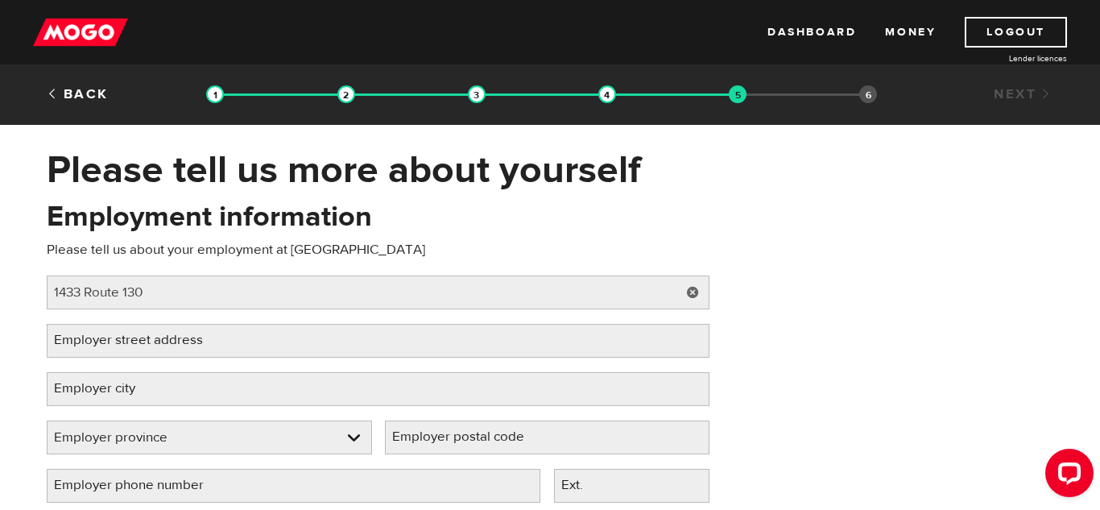
click at [108, 342] on label "Employer street address" at bounding box center [141, 340] width 189 height 33
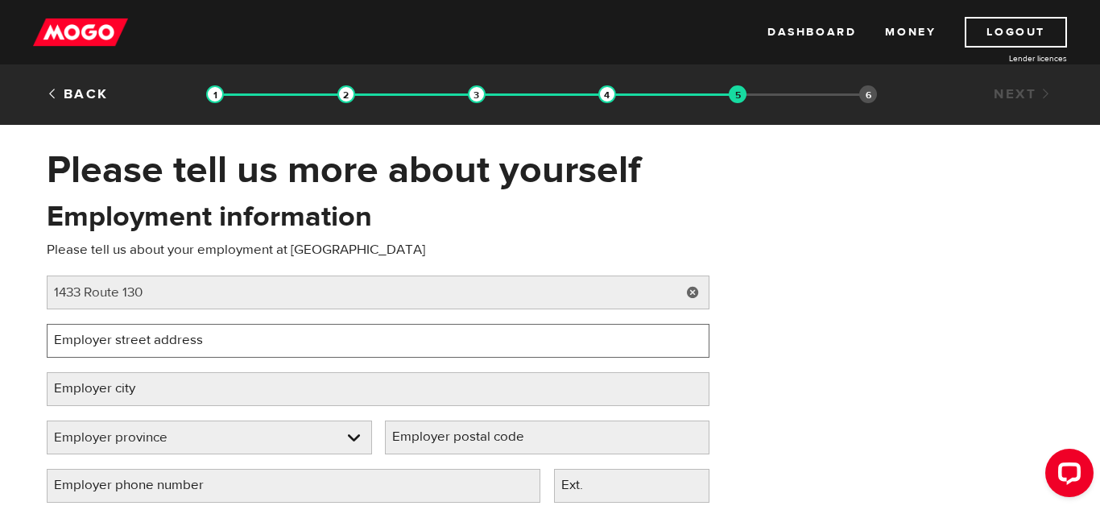
click at [108, 342] on input "Employer street address" at bounding box center [378, 341] width 663 height 34
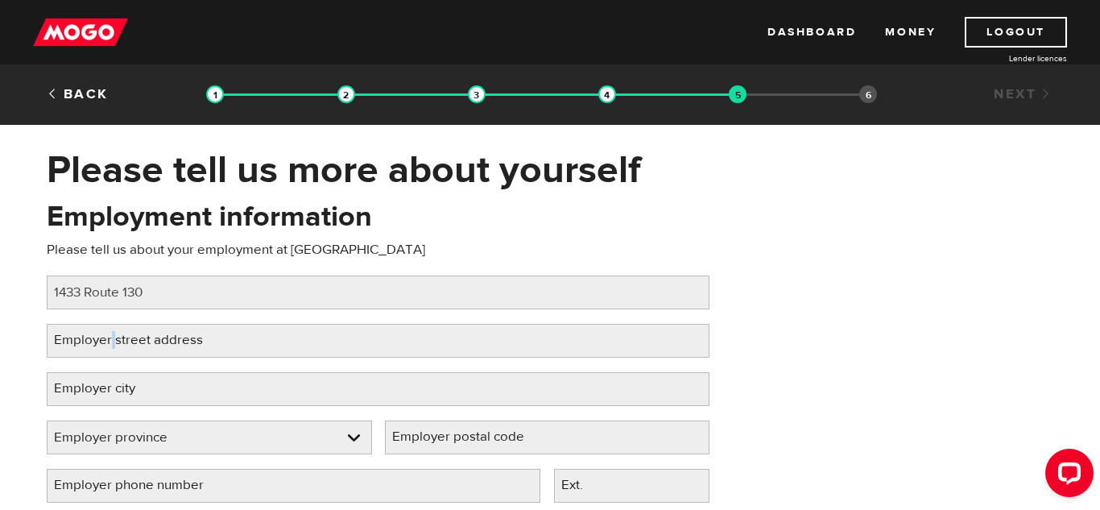
drag, startPoint x: 108, startPoint y: 342, endPoint x: 111, endPoint y: 289, distance: 53.3
click at [111, 289] on div "Employment information Please tell us about your employment at Keenan Job title…" at bounding box center [378, 357] width 687 height 320
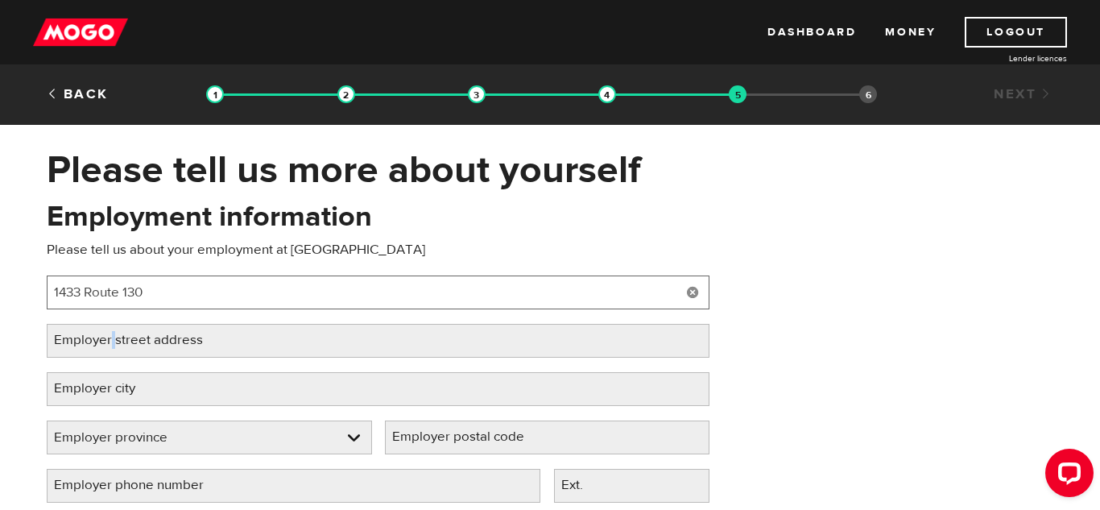
click at [111, 289] on input "1433 Route 130" at bounding box center [378, 292] width 663 height 34
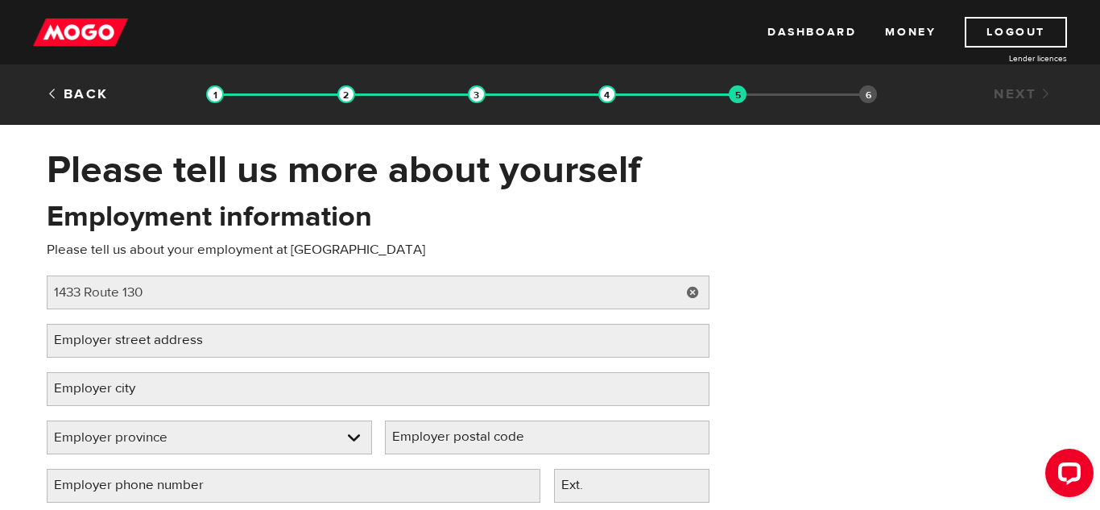
click at [172, 149] on h1 "Please tell us more about yourself" at bounding box center [550, 170] width 1007 height 42
click at [126, 352] on label "Employer street address" at bounding box center [141, 340] width 189 height 33
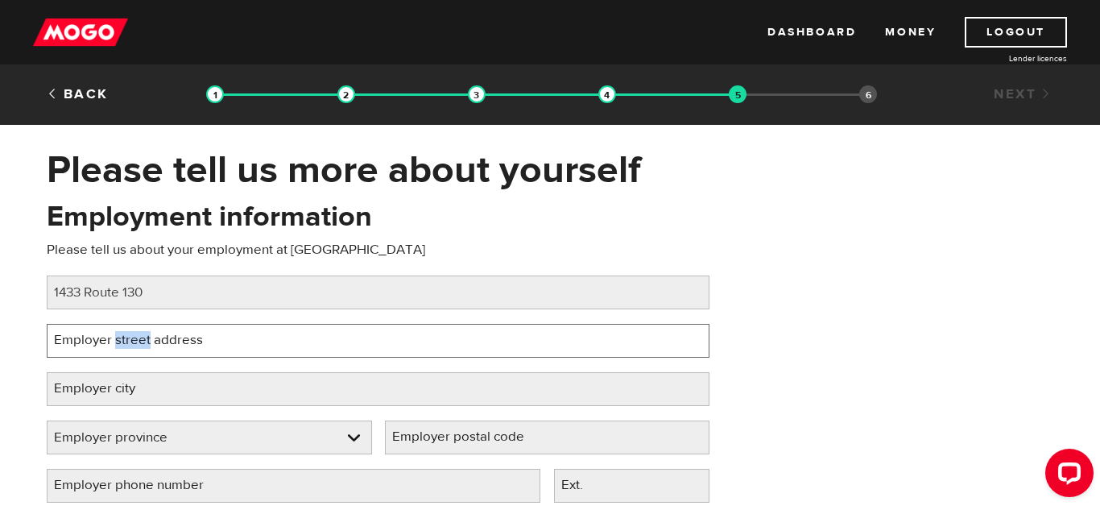
click at [126, 352] on input "Employer street address" at bounding box center [378, 341] width 663 height 34
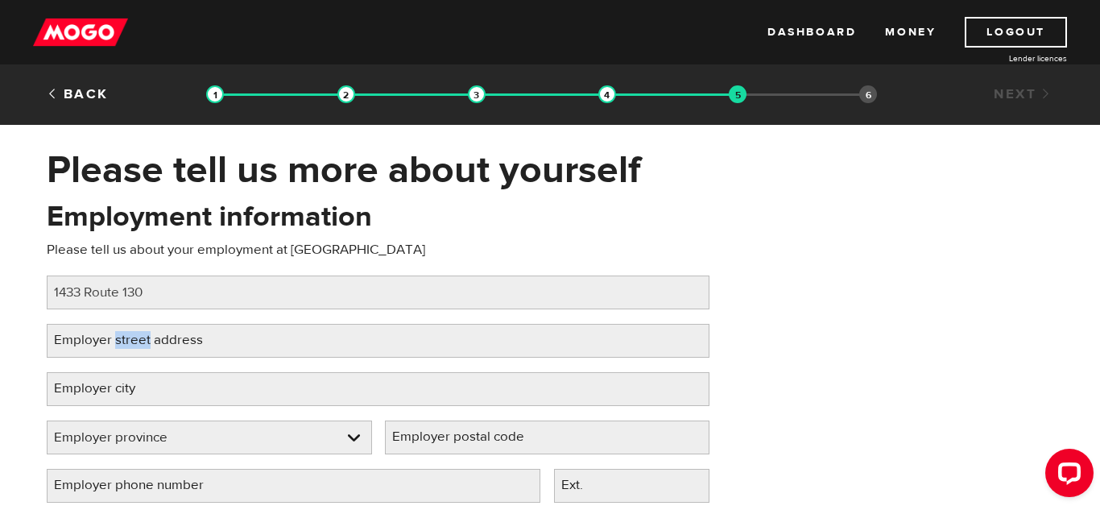
click at [126, 352] on label "Employer street address" at bounding box center [141, 340] width 189 height 33
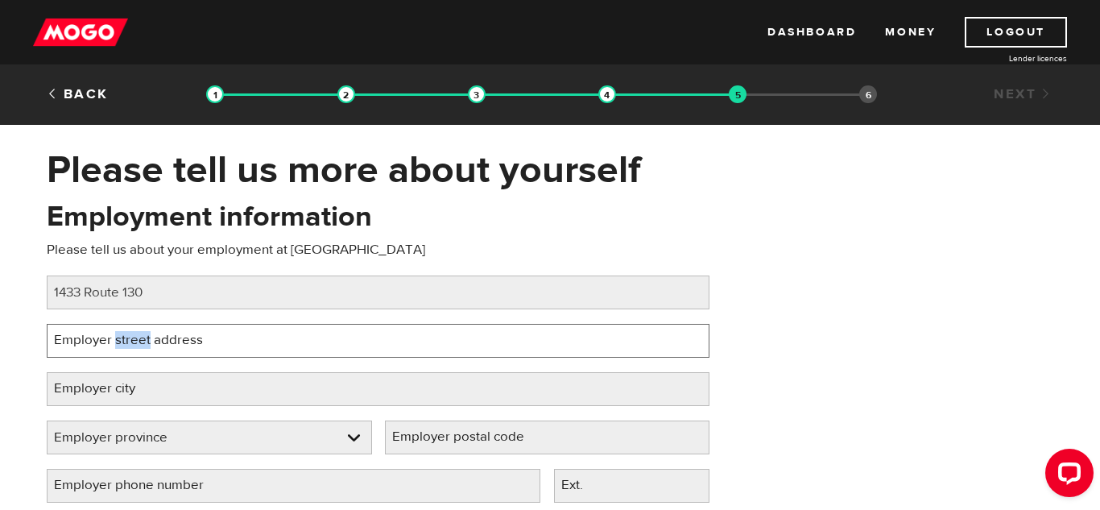
click at [126, 352] on input "Employer street address" at bounding box center [378, 341] width 663 height 34
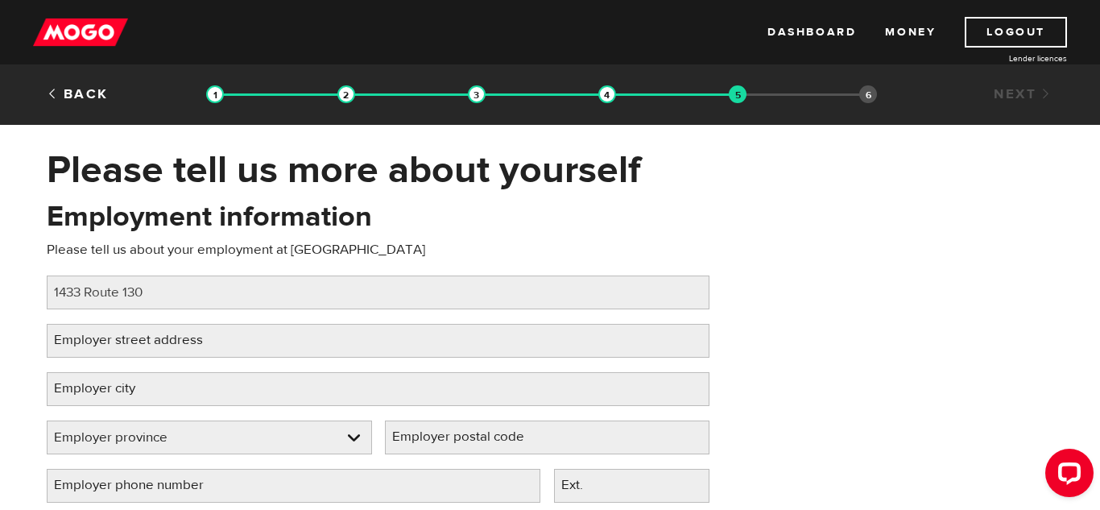
click at [72, 288] on div "Employment information Please tell us about your employment at Keenan Job title…" at bounding box center [378, 357] width 687 height 320
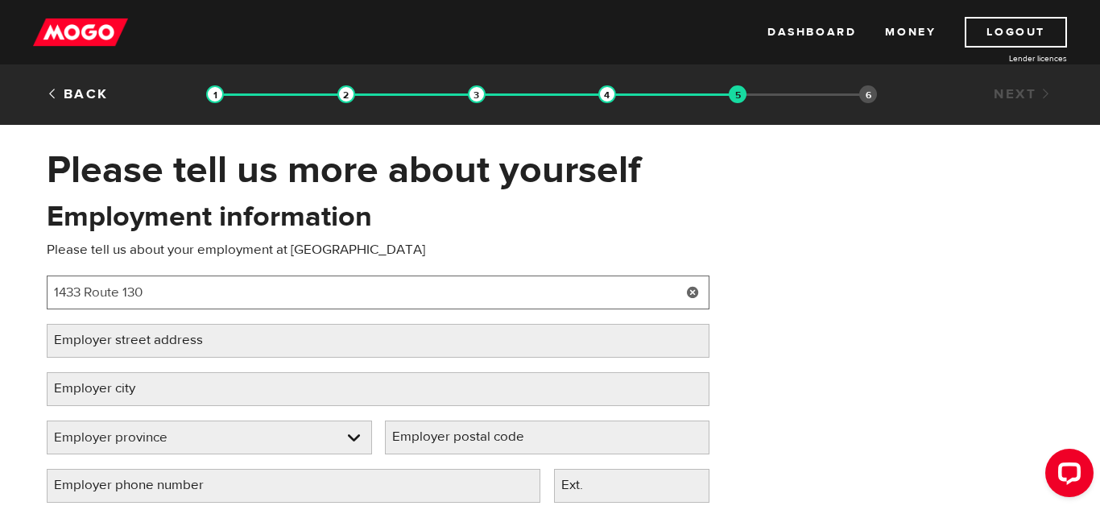
click at [72, 288] on input "1433 Route 130" at bounding box center [378, 292] width 663 height 34
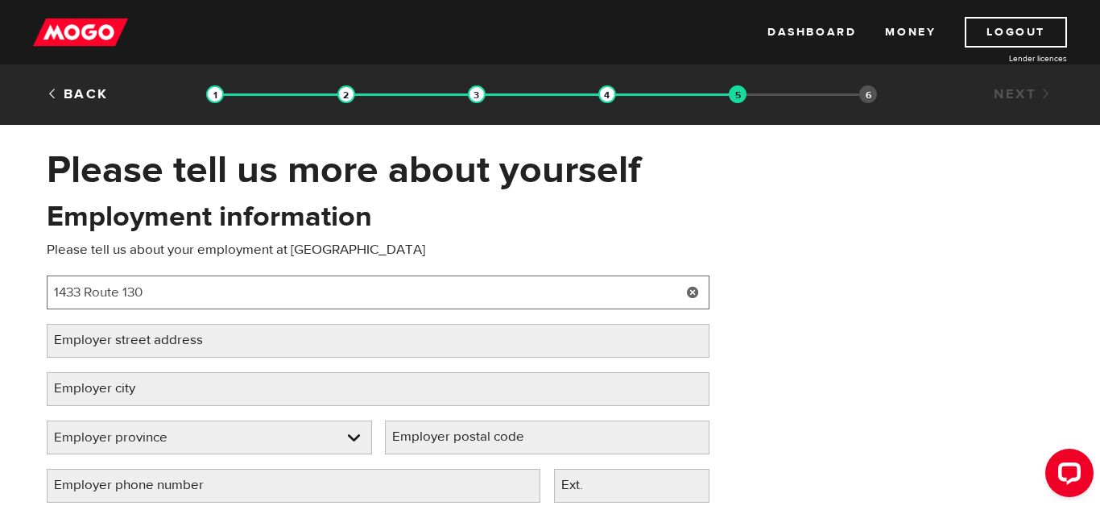
click at [72, 288] on input "1433 Route 130" at bounding box center [378, 292] width 663 height 34
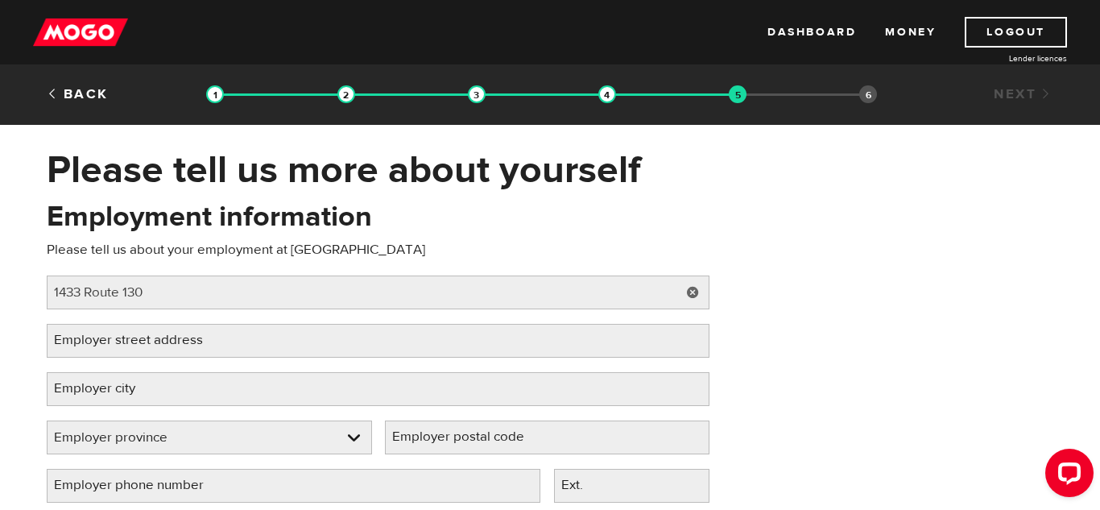
click at [146, 159] on h1 "Please tell us more about yourself" at bounding box center [550, 170] width 1007 height 42
click at [156, 340] on label "Employer street address" at bounding box center [141, 340] width 189 height 33
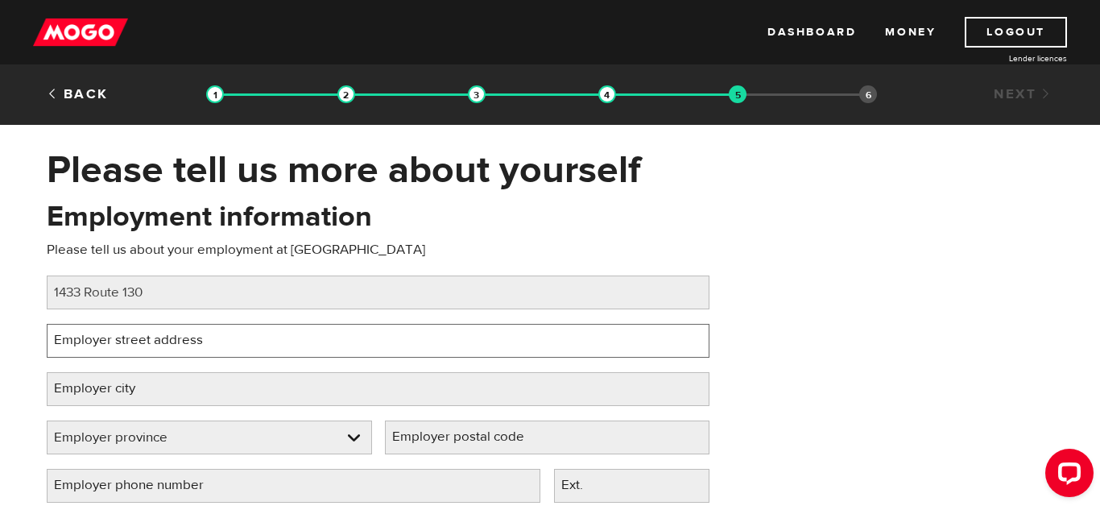
click at [156, 340] on input "Employer street address" at bounding box center [378, 341] width 663 height 34
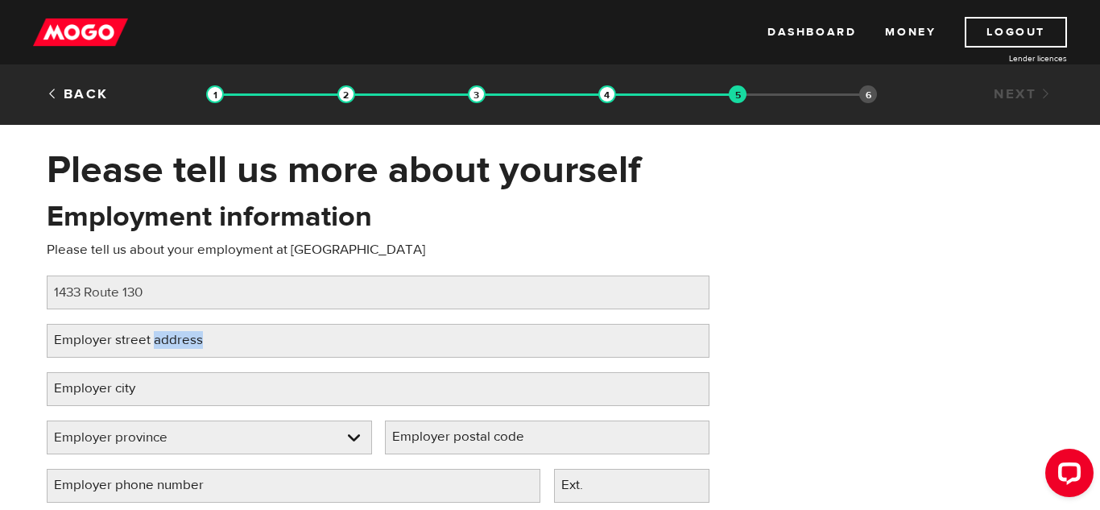
click at [391, 348] on div "Employer street address Please fill in your employer's street address" at bounding box center [378, 341] width 663 height 34
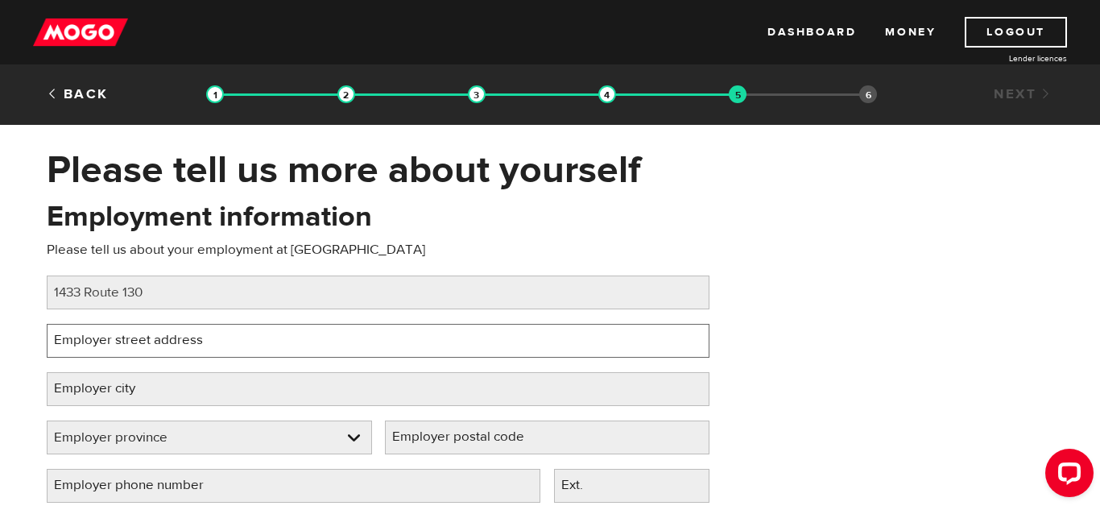
click at [383, 341] on input "Employer street address" at bounding box center [378, 341] width 663 height 34
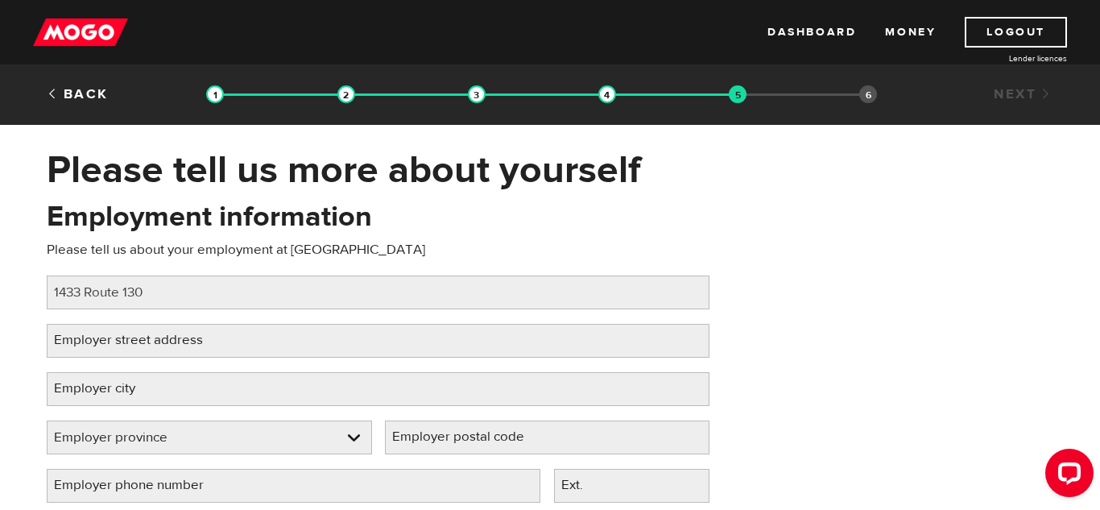
click at [115, 292] on div "Employment information Please tell us about your employment at Keenan Job title…" at bounding box center [378, 357] width 687 height 320
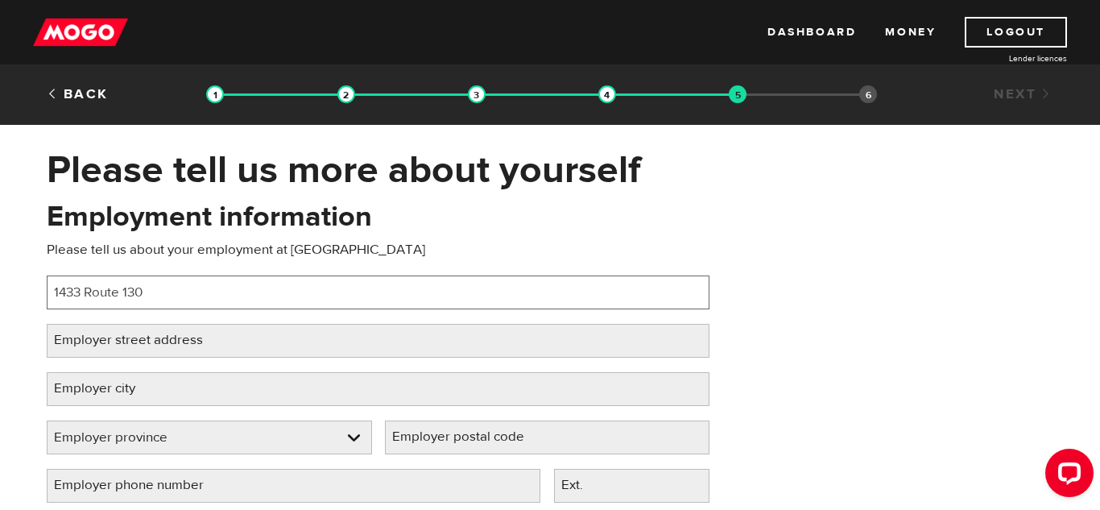
click at [115, 291] on input "1433 Route 130" at bounding box center [378, 292] width 663 height 34
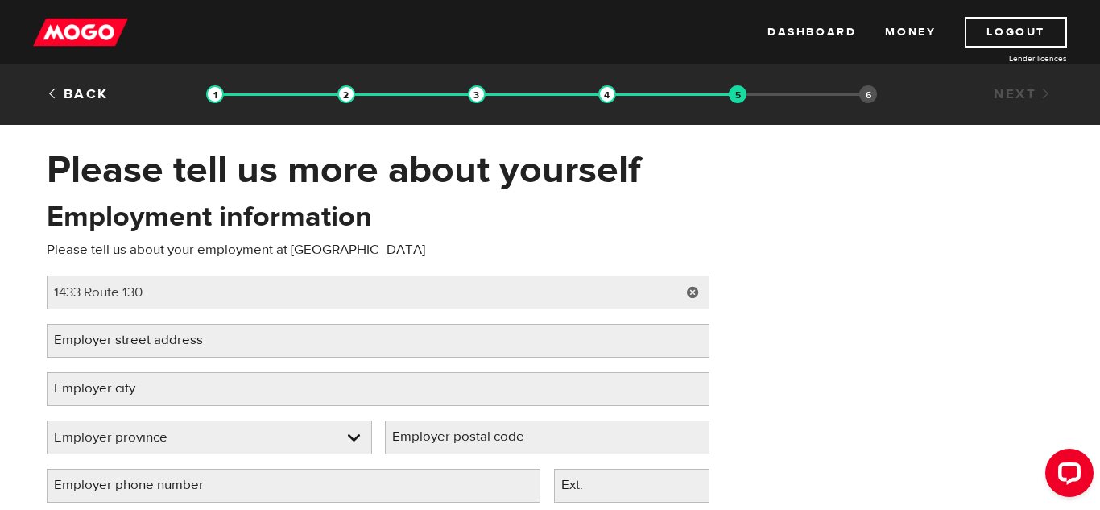
click at [168, 154] on h1 "Please tell us more about yourself" at bounding box center [550, 170] width 1007 height 42
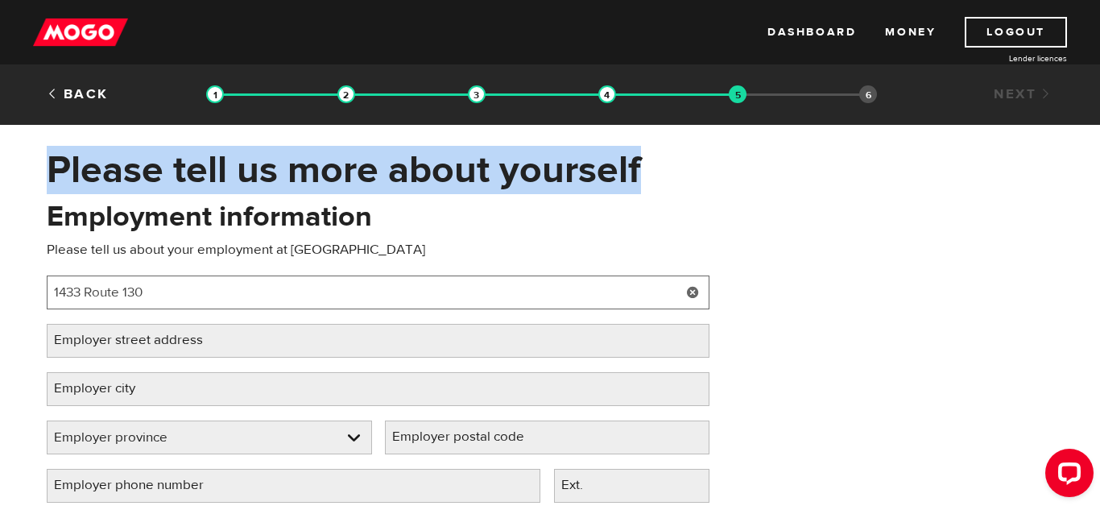
click at [140, 299] on input "1433 Route 130" at bounding box center [378, 292] width 663 height 34
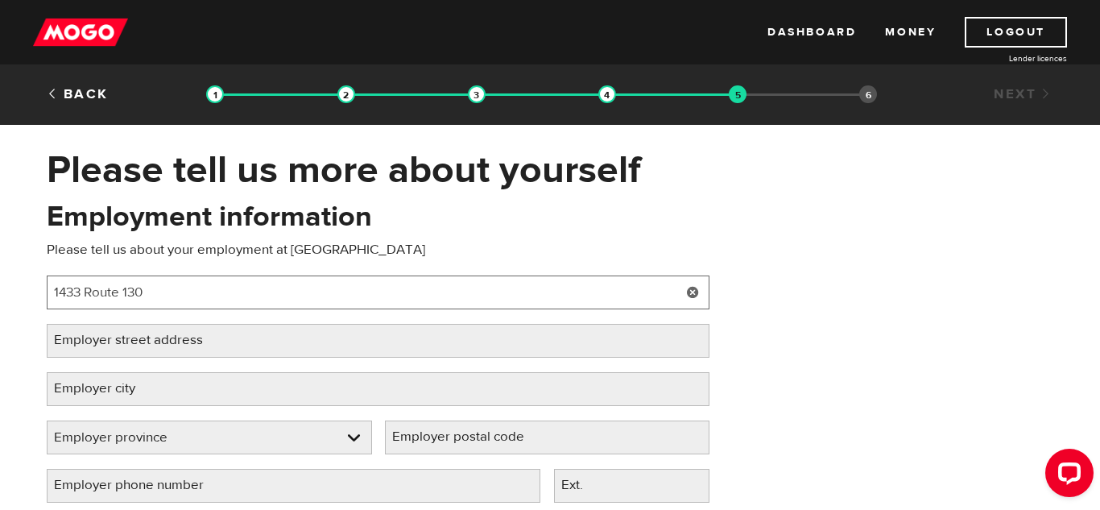
click at [140, 299] on input "1433 Route 130" at bounding box center [378, 292] width 663 height 34
click at [139, 298] on input "1433 Route 130" at bounding box center [378, 292] width 663 height 34
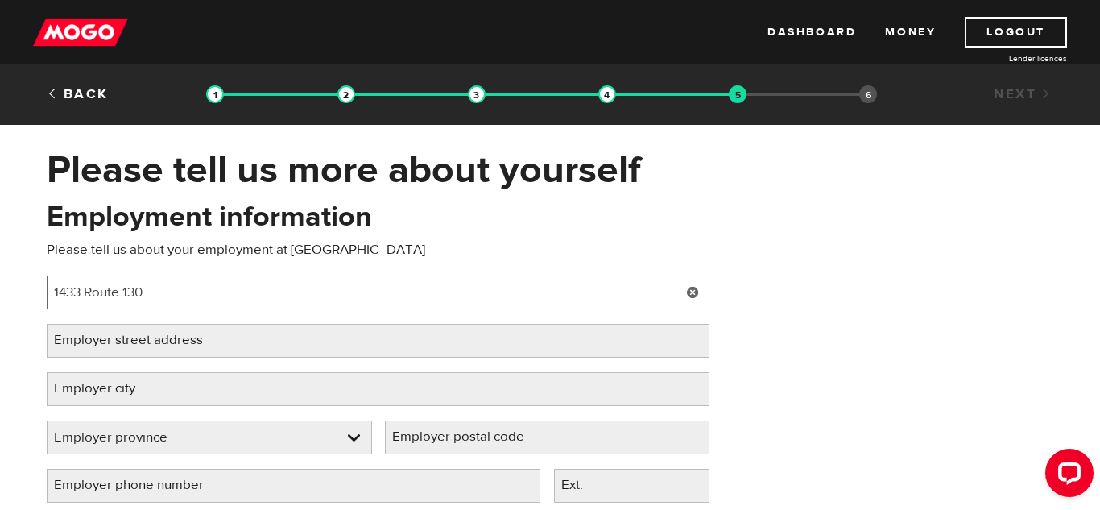
click at [139, 298] on input "1433 Route 130" at bounding box center [378, 292] width 663 height 34
click at [139, 297] on input "1433 Route 130" at bounding box center [378, 292] width 663 height 34
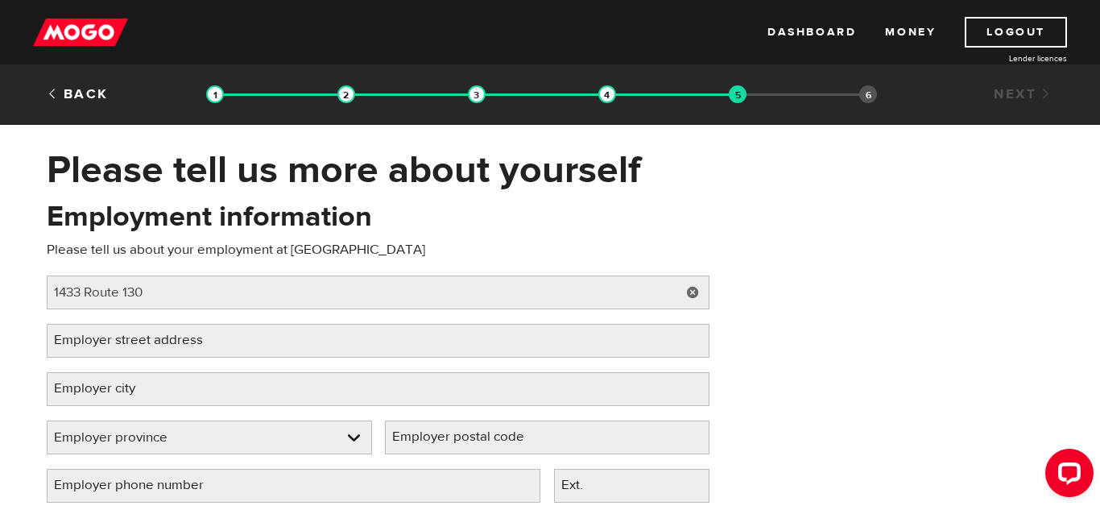
click at [135, 345] on label "Employer street address" at bounding box center [141, 340] width 189 height 33
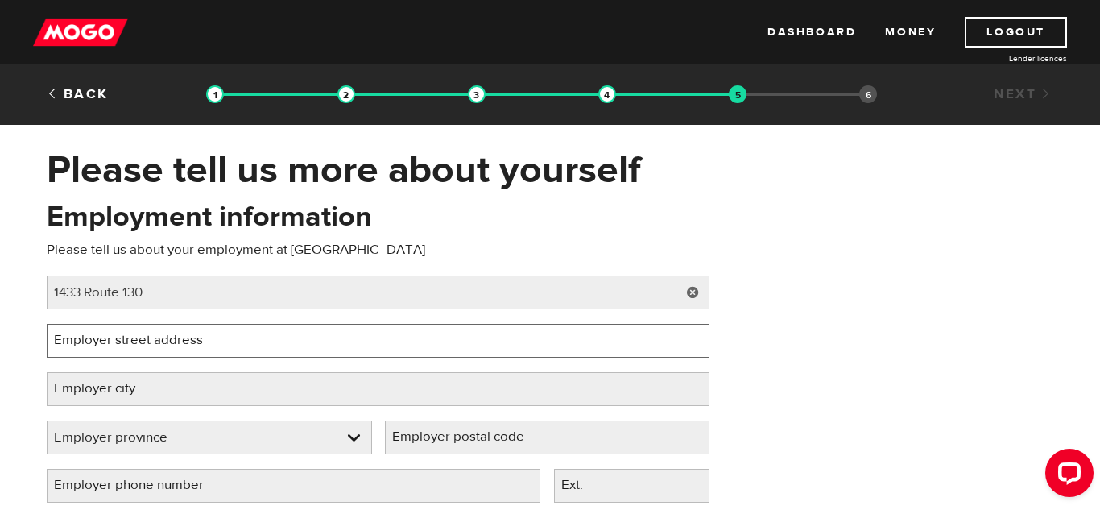
click at [135, 345] on input "Employer street address" at bounding box center [378, 341] width 663 height 34
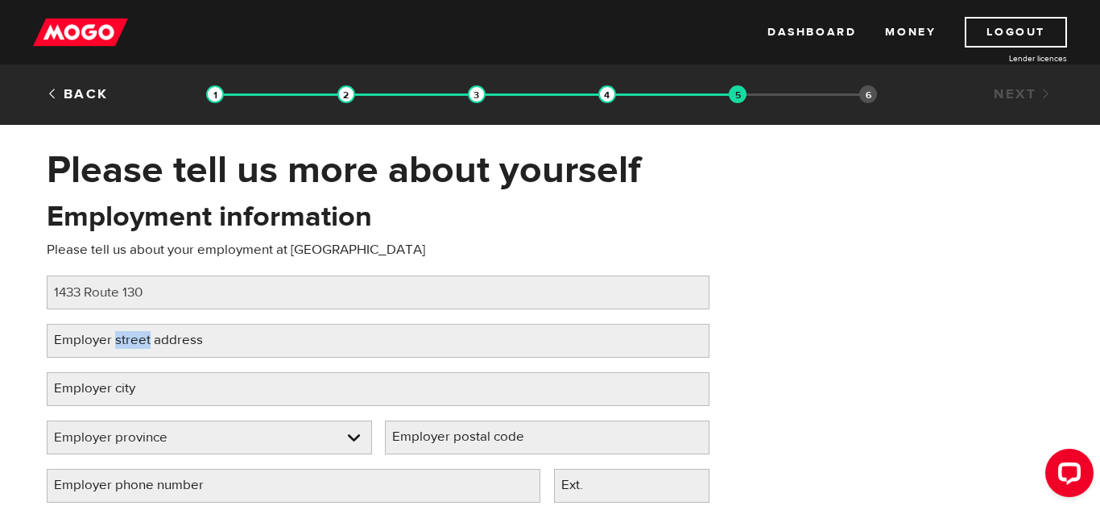
click at [97, 349] on label "Employer street address" at bounding box center [141, 340] width 189 height 33
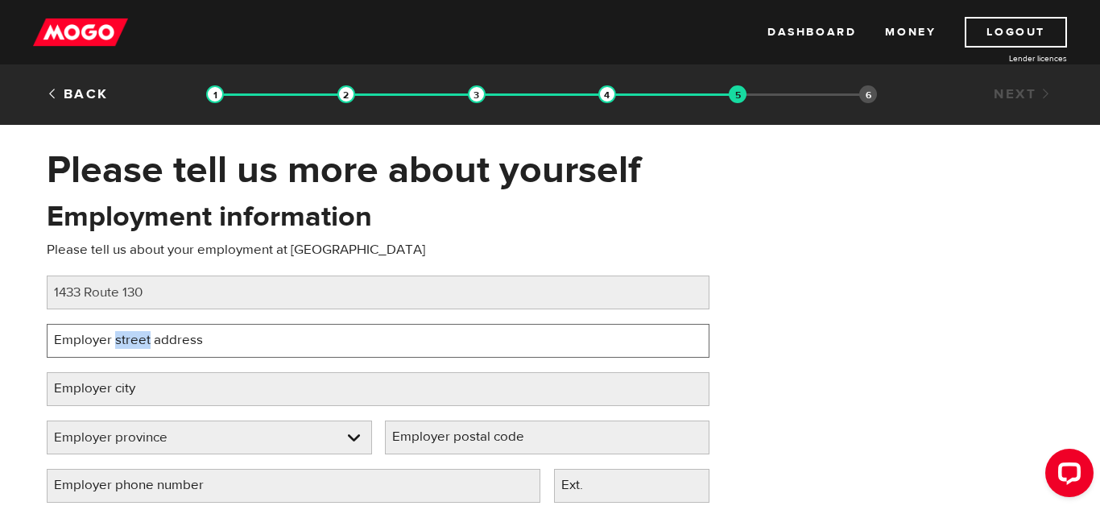
click at [97, 349] on input "Employer street address" at bounding box center [378, 341] width 663 height 34
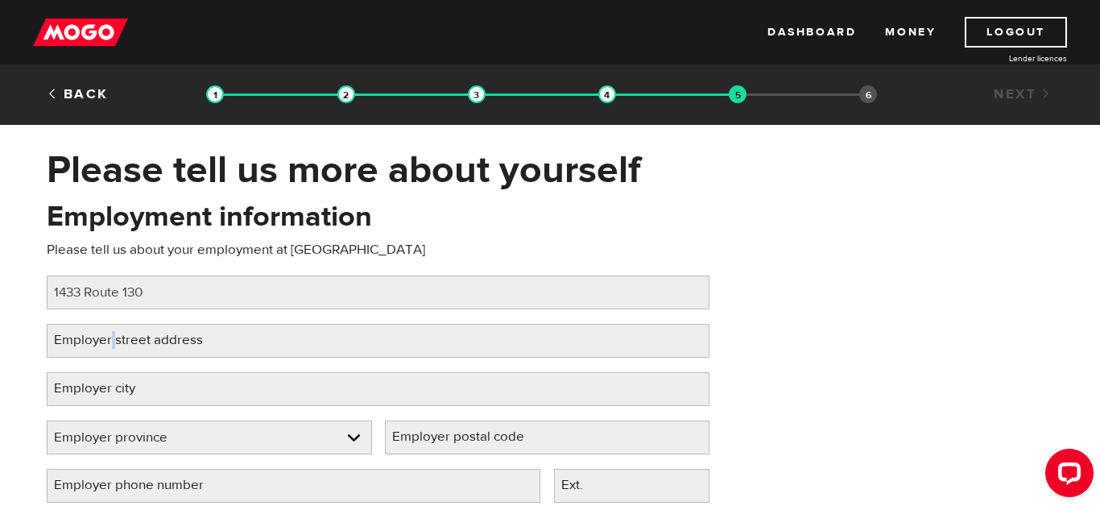
drag, startPoint x: 108, startPoint y: 341, endPoint x: 342, endPoint y: 345, distance: 233.6
click at [342, 345] on div "Employer street address Please fill in your employer's street address" at bounding box center [378, 341] width 663 height 34
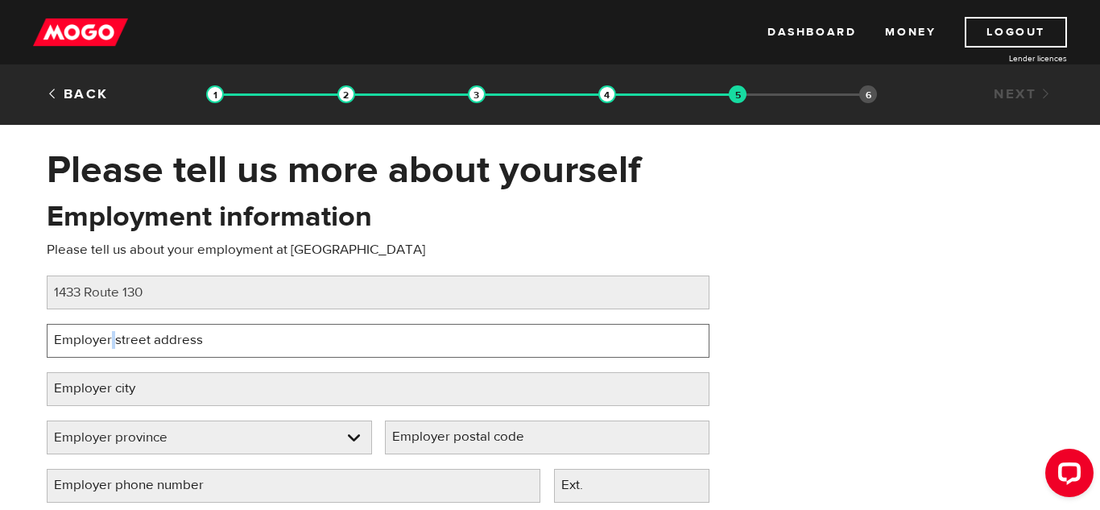
click at [342, 345] on input "Employer street address" at bounding box center [378, 341] width 663 height 34
paste input "1433 Route 130"
type input "1433 Route 130"
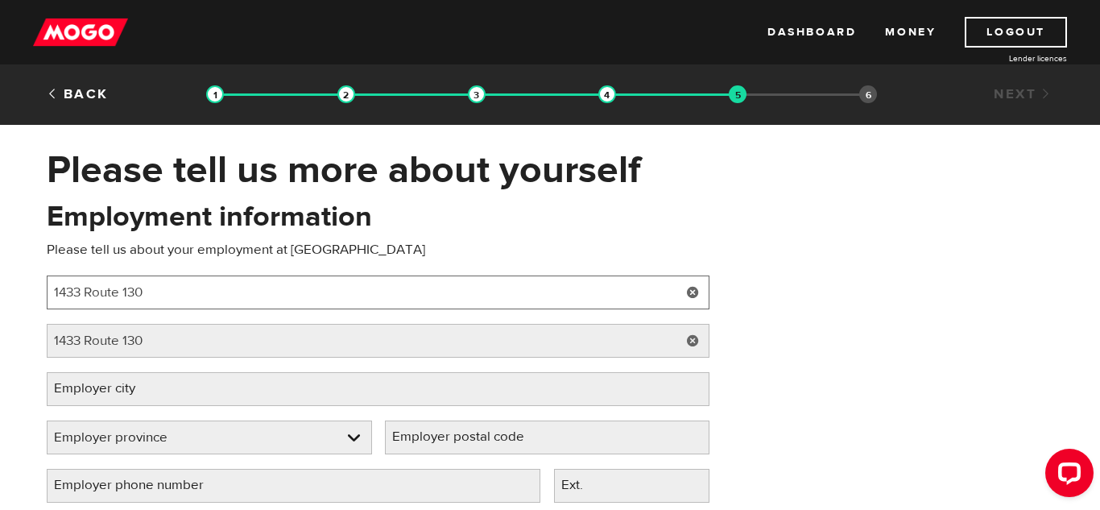
click at [225, 290] on input "1433 Route 130" at bounding box center [378, 292] width 663 height 34
type input "1"
type input "labour"
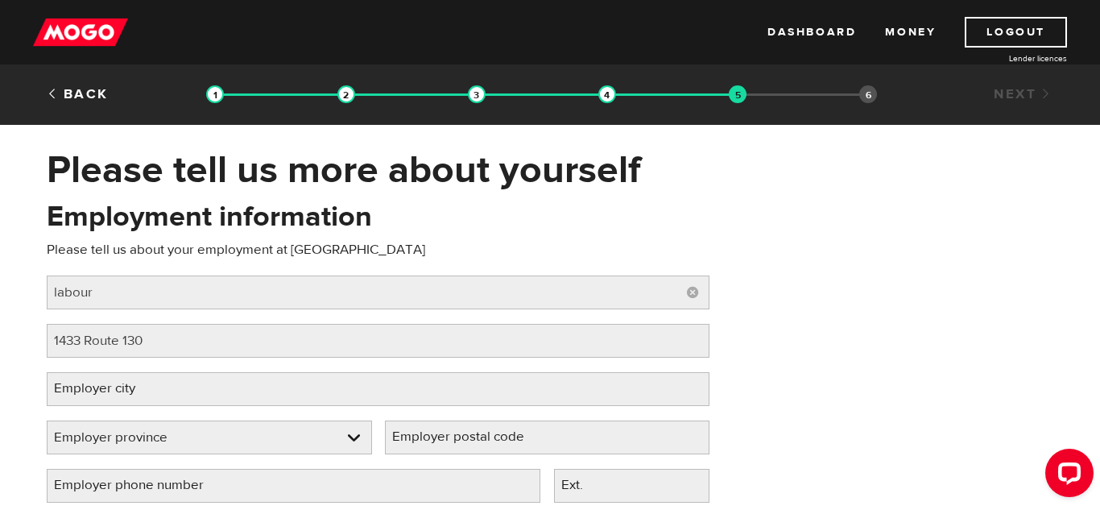
click at [153, 385] on label "Employer city" at bounding box center [108, 388] width 122 height 33
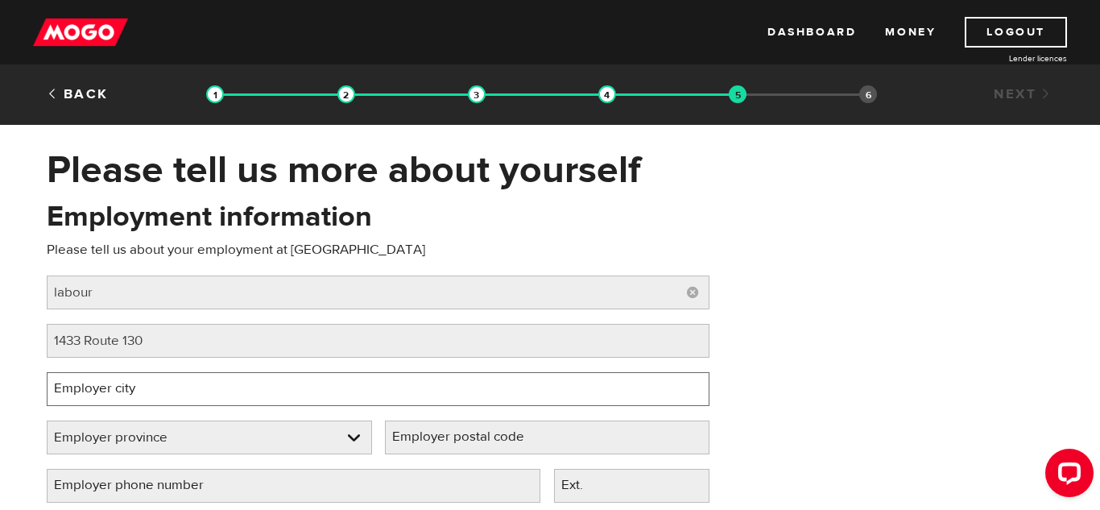
click at [153, 385] on input "Employer city" at bounding box center [378, 389] width 663 height 34
type input "Grand-Sault"
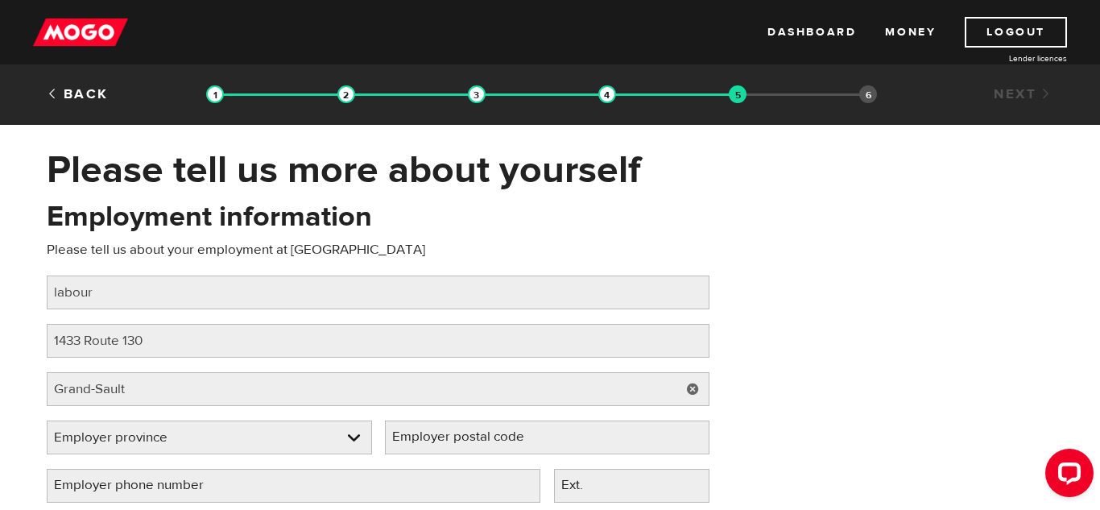
select select "NB"
type input "E3Z 1K9"
click at [214, 179] on h1 "Please tell us more about yourself" at bounding box center [550, 170] width 1007 height 42
select select "NB"
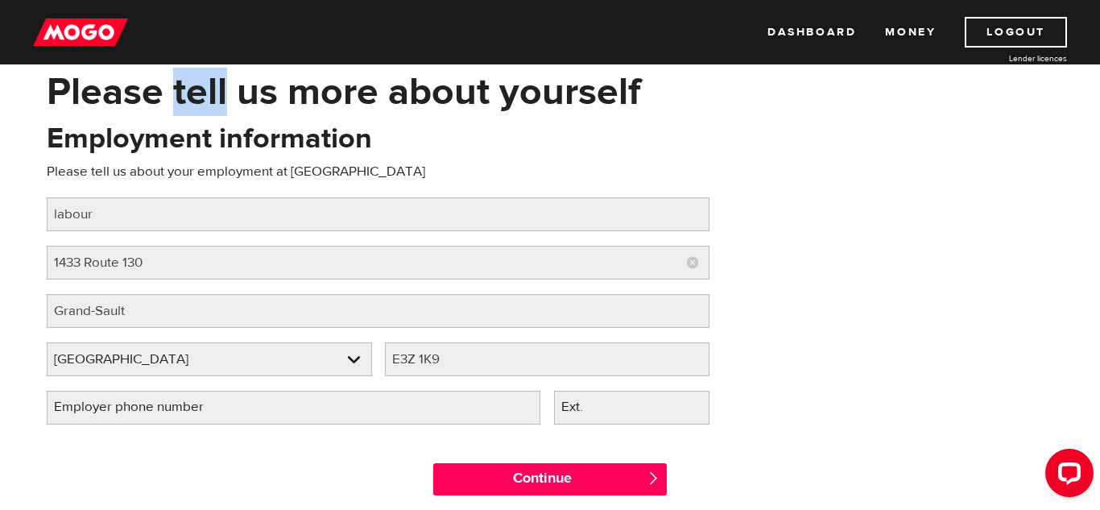
scroll to position [80, 0]
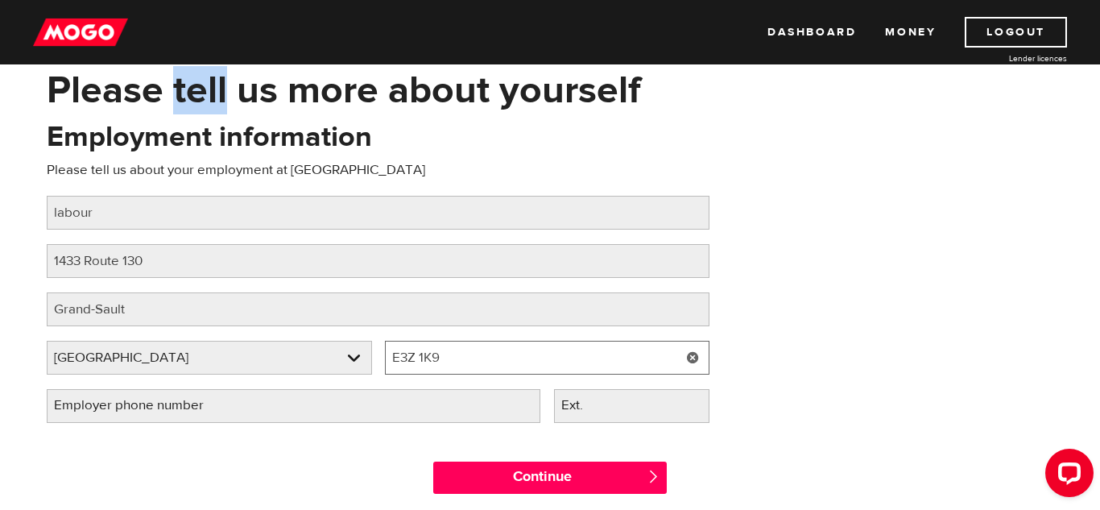
click at [474, 355] on input "E3Z 1K9" at bounding box center [547, 358] width 325 height 34
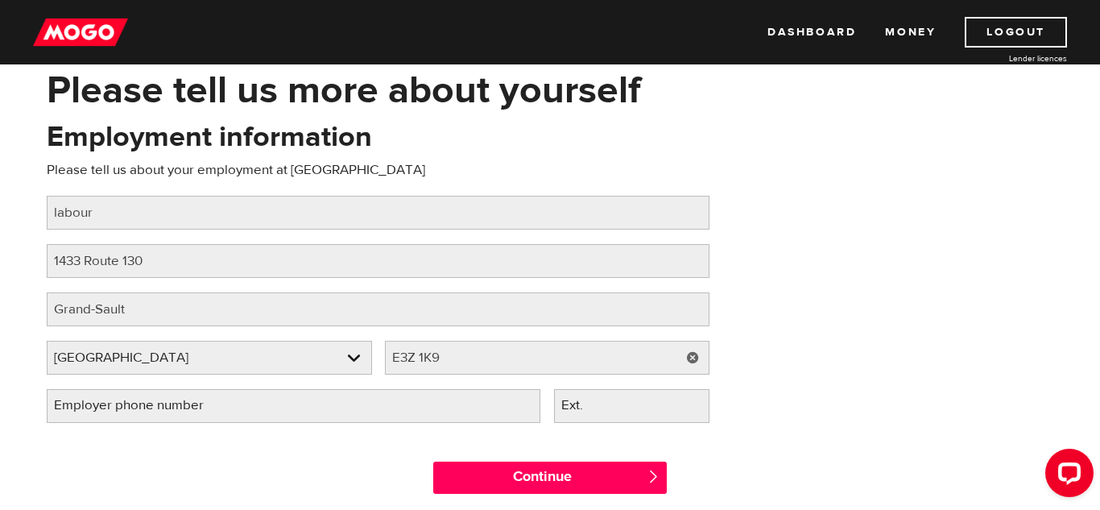
click at [698, 363] on link at bounding box center [693, 358] width 33 height 34
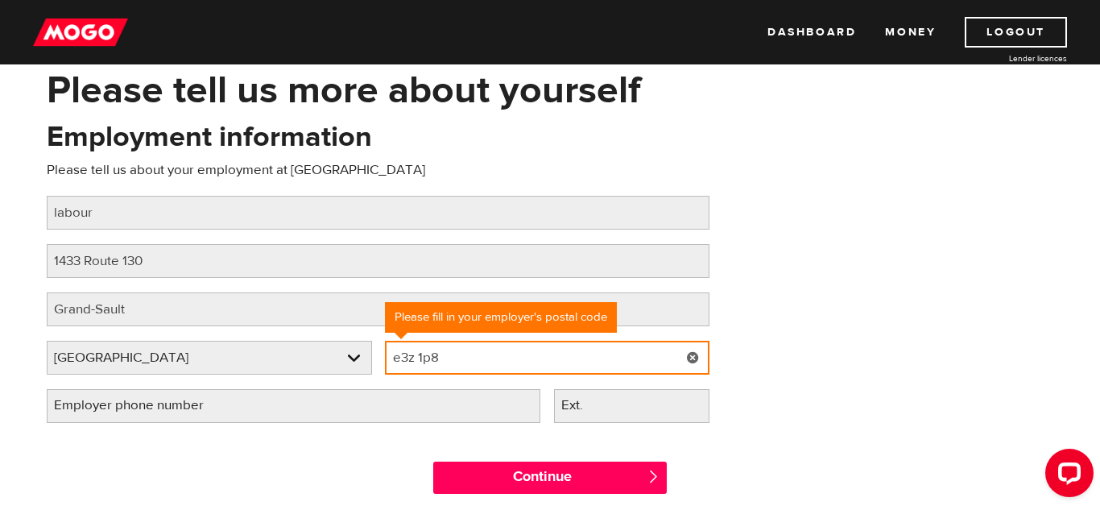
type input "e3z 1p8"
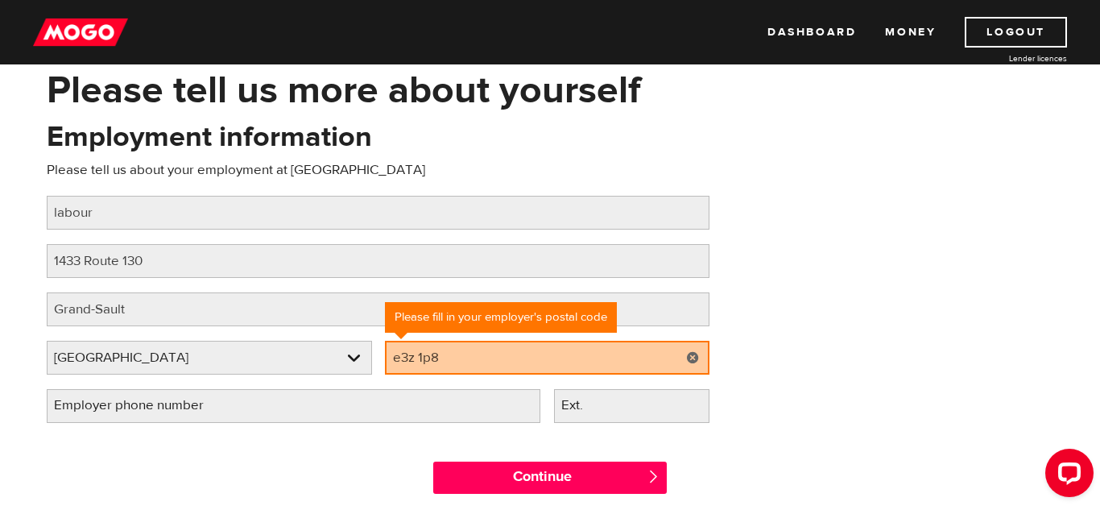
click at [863, 259] on div "Employment information Please tell us about your employment at Keenan Job title…" at bounding box center [550, 278] width 1031 height 320
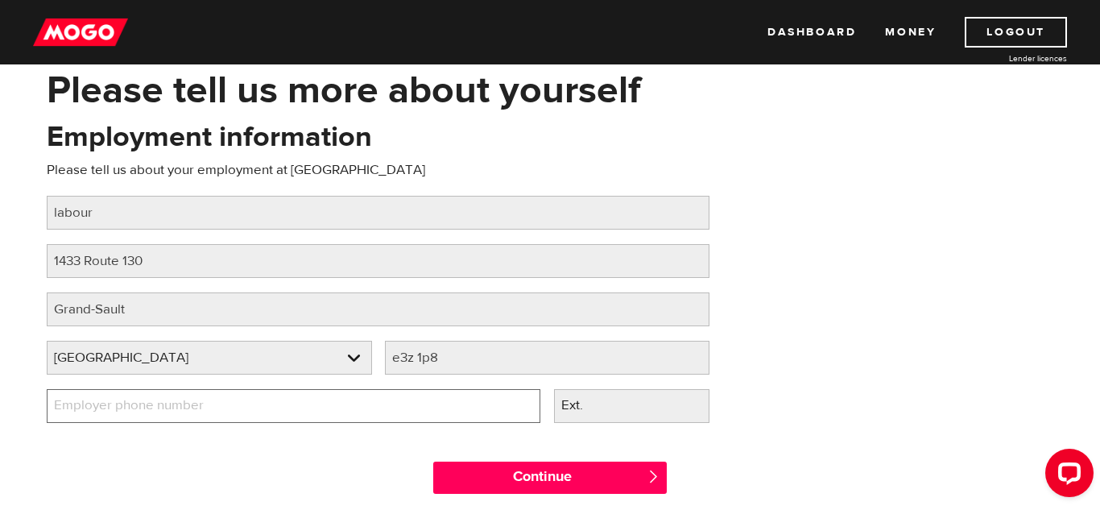
click at [266, 399] on input "Employer phone number" at bounding box center [294, 406] width 494 height 34
type input "(506) 479-5521"
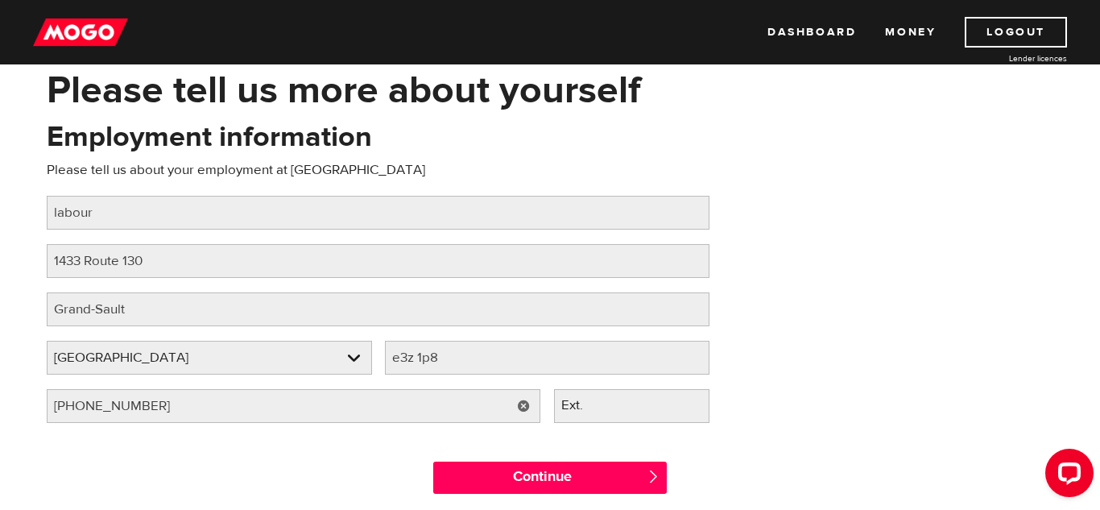
click at [810, 284] on div "Employment information Please tell us about your employment at Keenan Job title…" at bounding box center [550, 278] width 1031 height 320
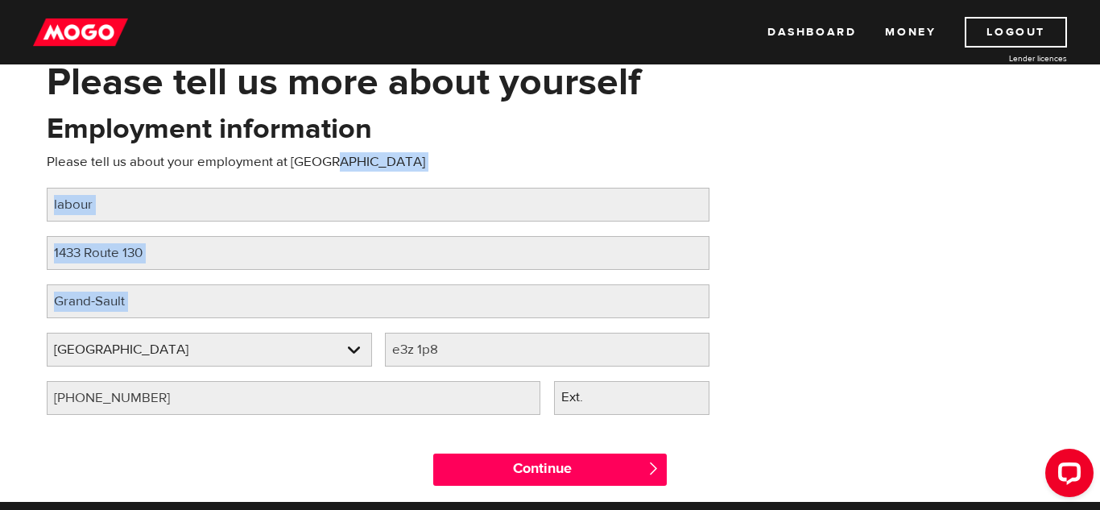
scroll to position [96, 0]
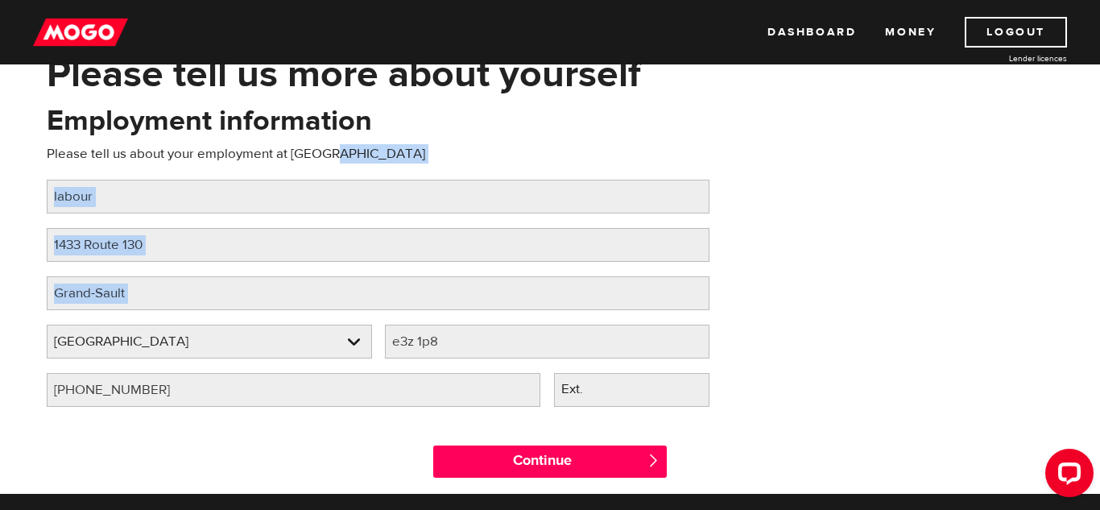
click at [809, 279] on div "Employment information Please tell us about your employment at Keenan Job title…" at bounding box center [550, 261] width 1031 height 320
click at [809, 277] on div "Employment information Please tell us about your employment at Keenan Job title…" at bounding box center [550, 261] width 1031 height 320
click at [964, 267] on div "Employment information Please tell us about your employment at Keenan Job title…" at bounding box center [550, 261] width 1031 height 320
click at [853, 161] on div "Employment information Please tell us about your employment at Keenan Job title…" at bounding box center [550, 261] width 1031 height 320
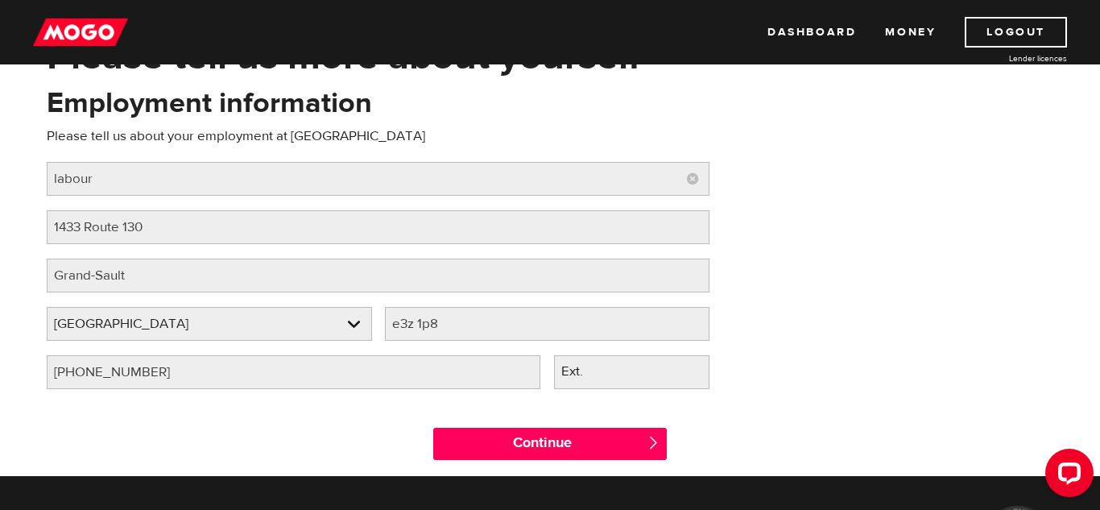
scroll to position [115, 0]
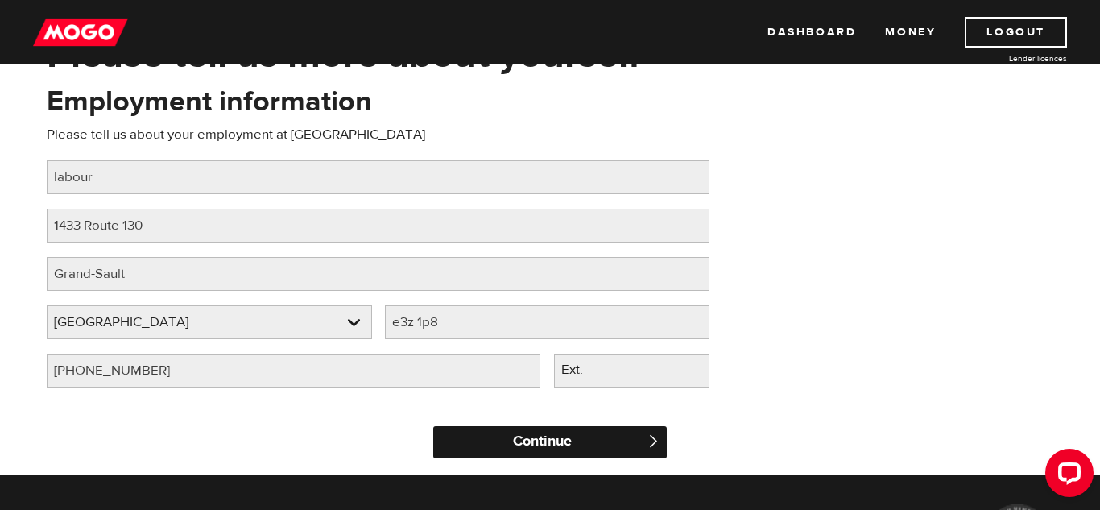
click at [530, 433] on input "Continue" at bounding box center [550, 442] width 234 height 32
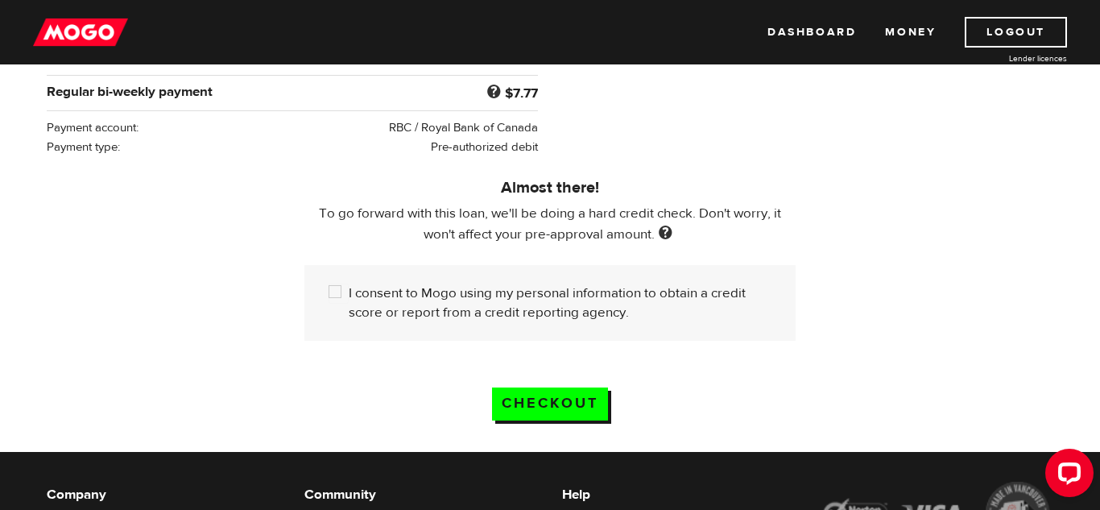
scroll to position [392, 0]
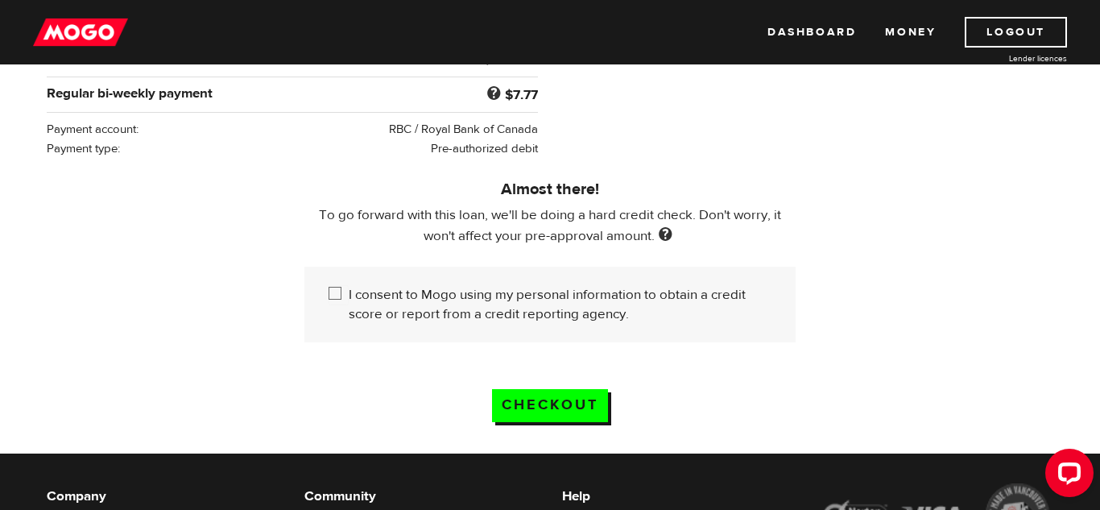
click at [333, 296] on input "I consent to Mogo using my personal information to obtain a credit score or rep…" at bounding box center [339, 295] width 20 height 20
checkbox input "true"
click at [577, 412] on input "Checkout" at bounding box center [550, 405] width 116 height 33
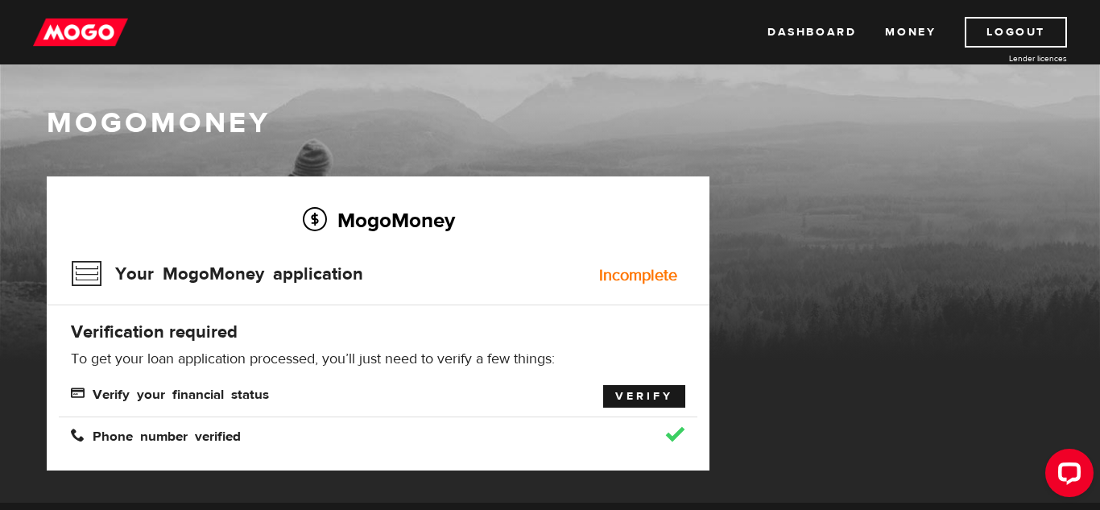
click at [634, 396] on link "Verify" at bounding box center [644, 396] width 82 height 23
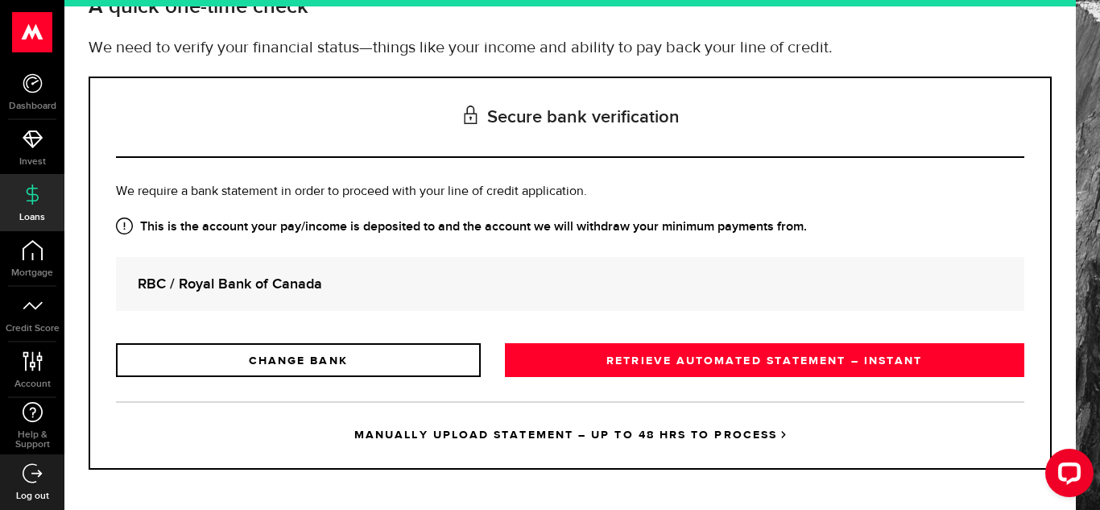
scroll to position [117, 0]
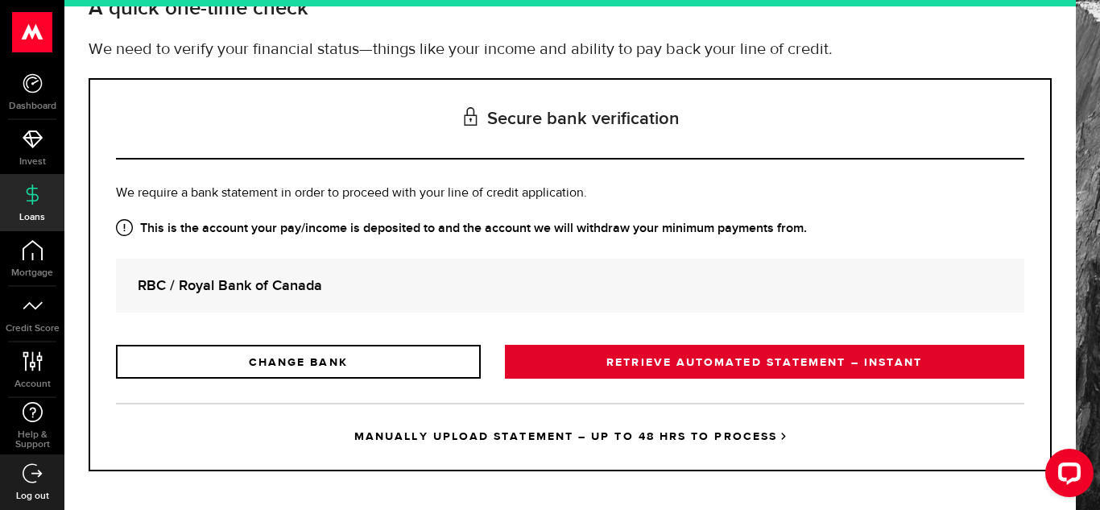
click at [760, 360] on link "RETRIEVE AUTOMATED STATEMENT – INSTANT" at bounding box center [765, 362] width 520 height 34
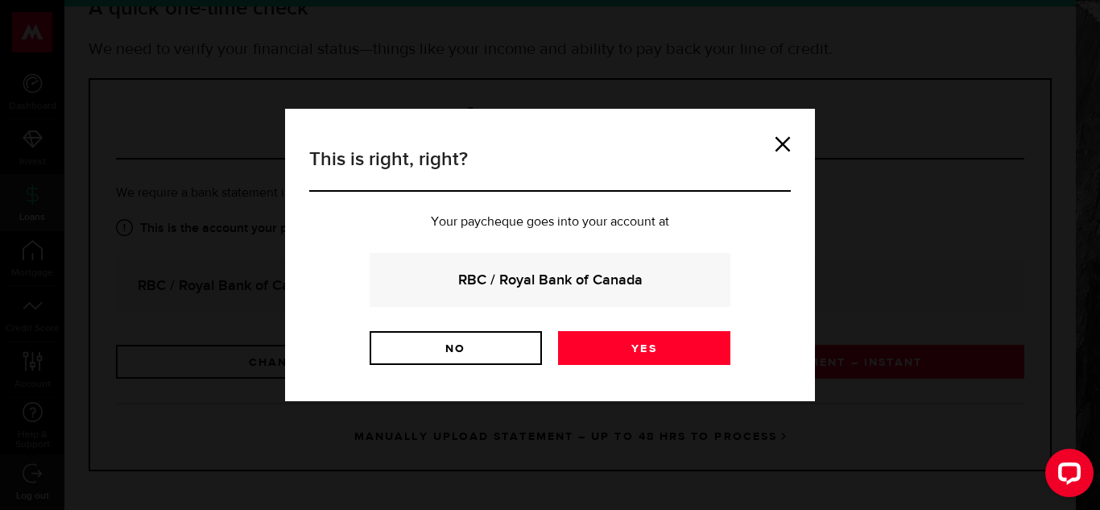
click at [682, 276] on strong "RBC / Royal Bank of Canada" at bounding box center [549, 280] width 317 height 22
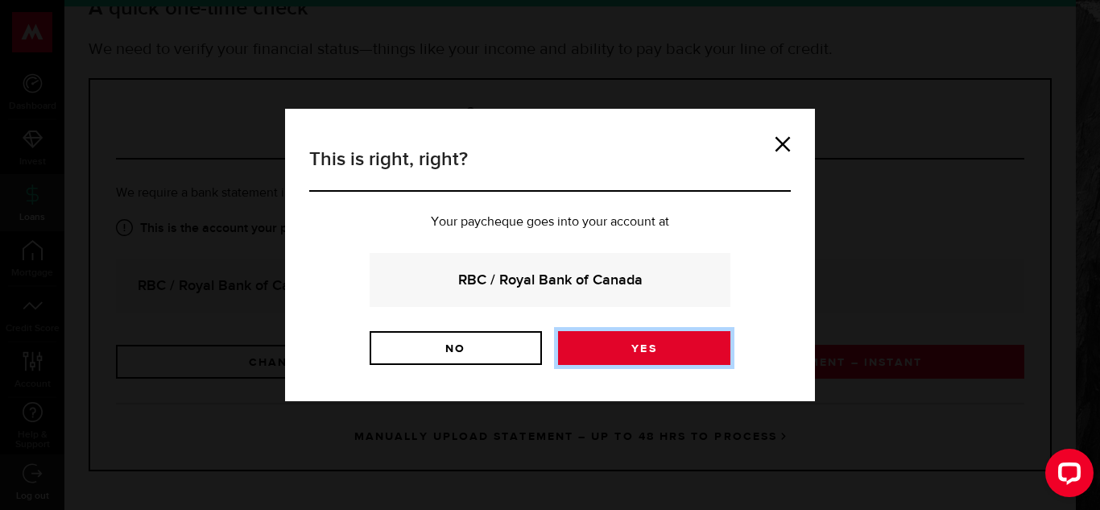
click at [701, 345] on link "Yes" at bounding box center [644, 348] width 172 height 34
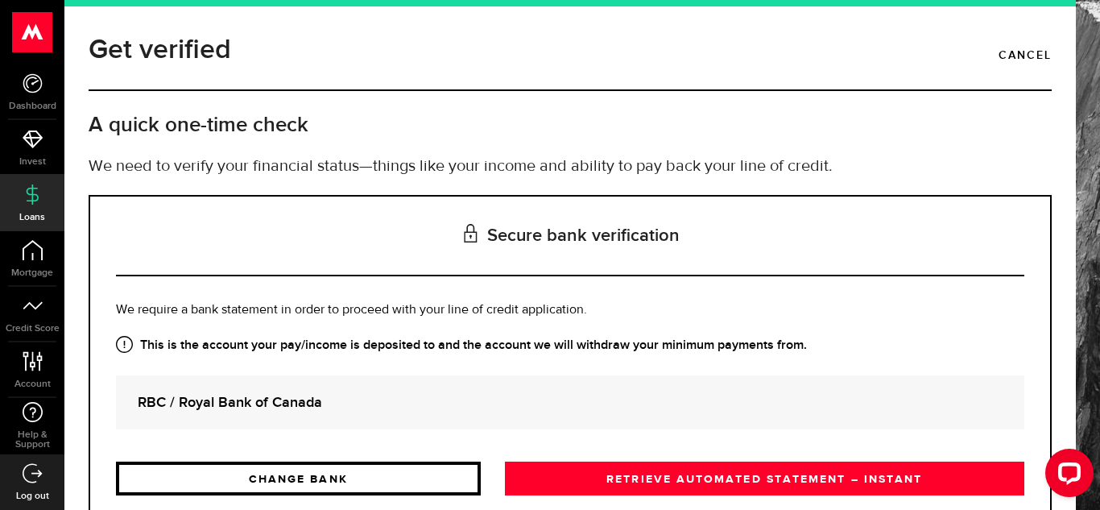
click at [328, 470] on link "CHANGE BANK" at bounding box center [298, 479] width 365 height 34
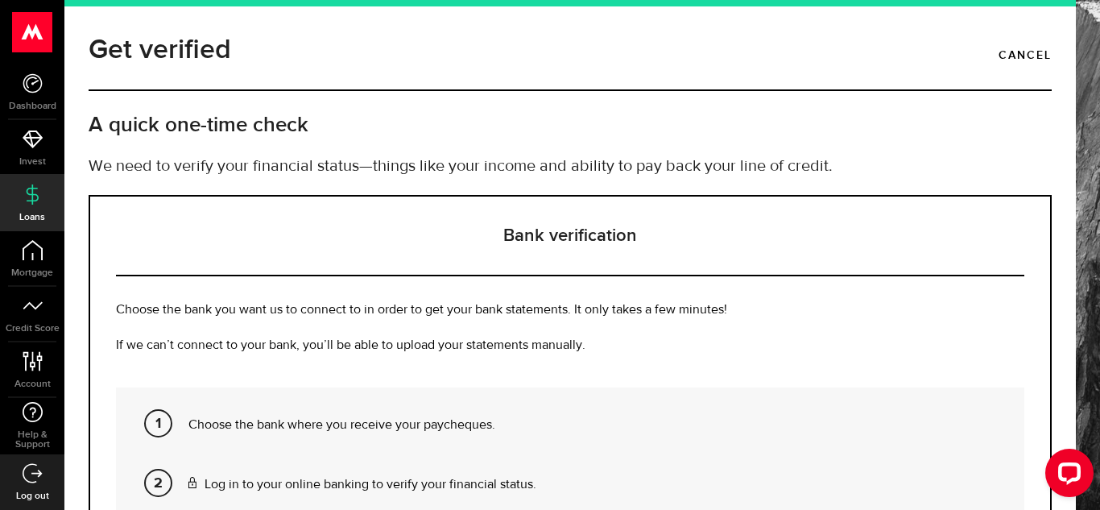
click at [501, 369] on div "Bank verification Choose the bank you want us to connect to in order to get you…" at bounding box center [570, 482] width 963 height 574
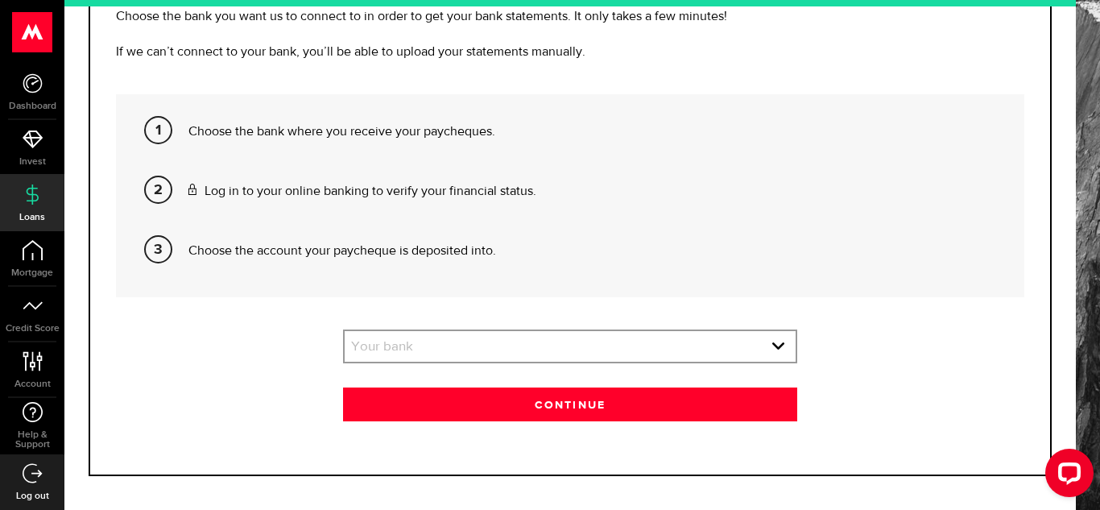
scroll to position [306, 0]
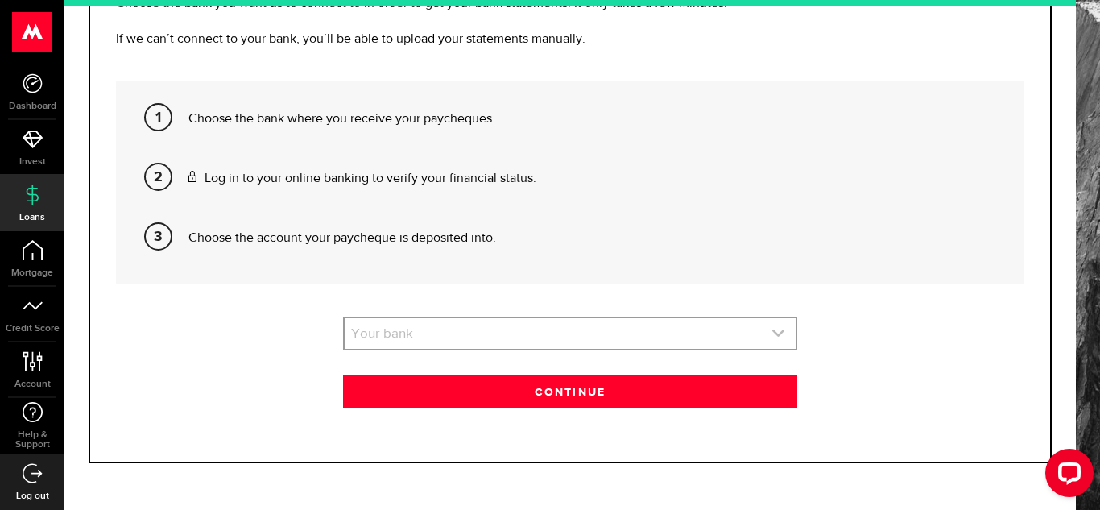
click at [557, 330] on link "expand select" at bounding box center [570, 333] width 451 height 31
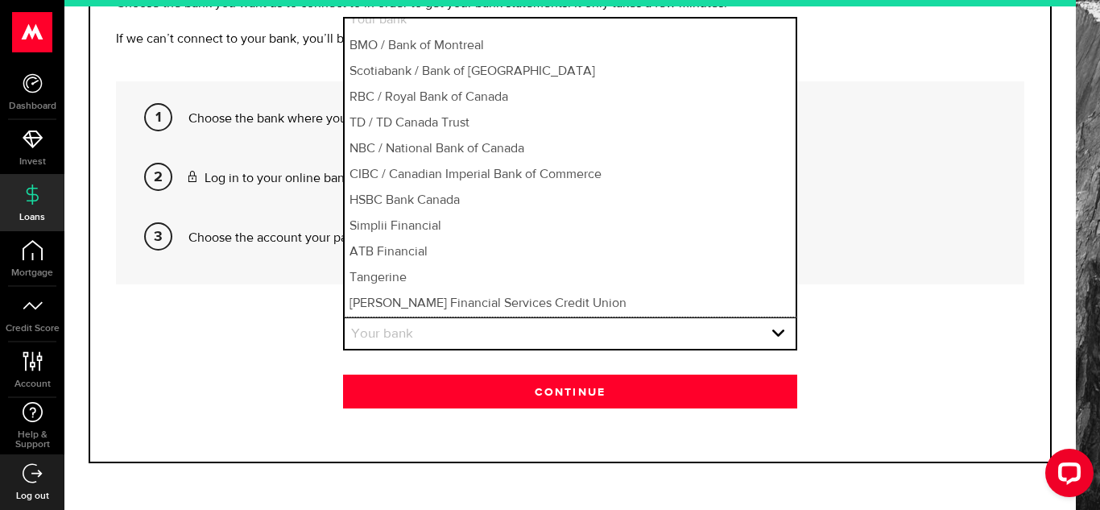
scroll to position [173, 0]
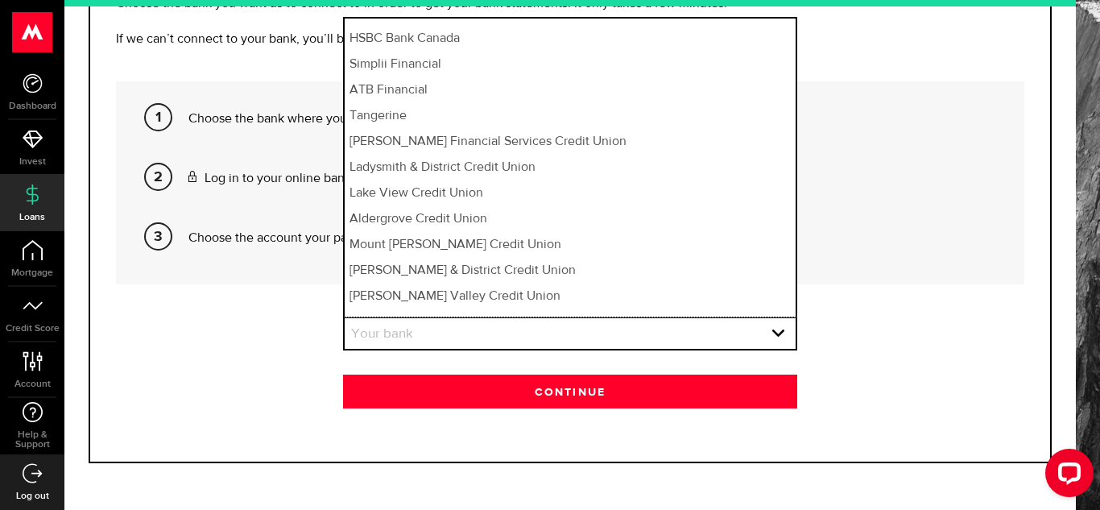
select select "84"
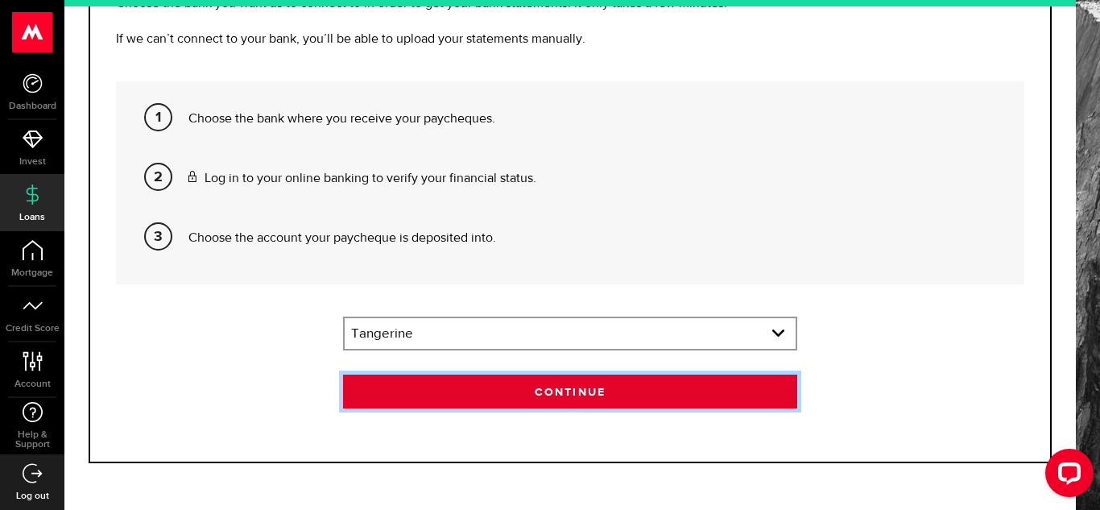
click at [528, 395] on button "Continue" at bounding box center [570, 392] width 454 height 34
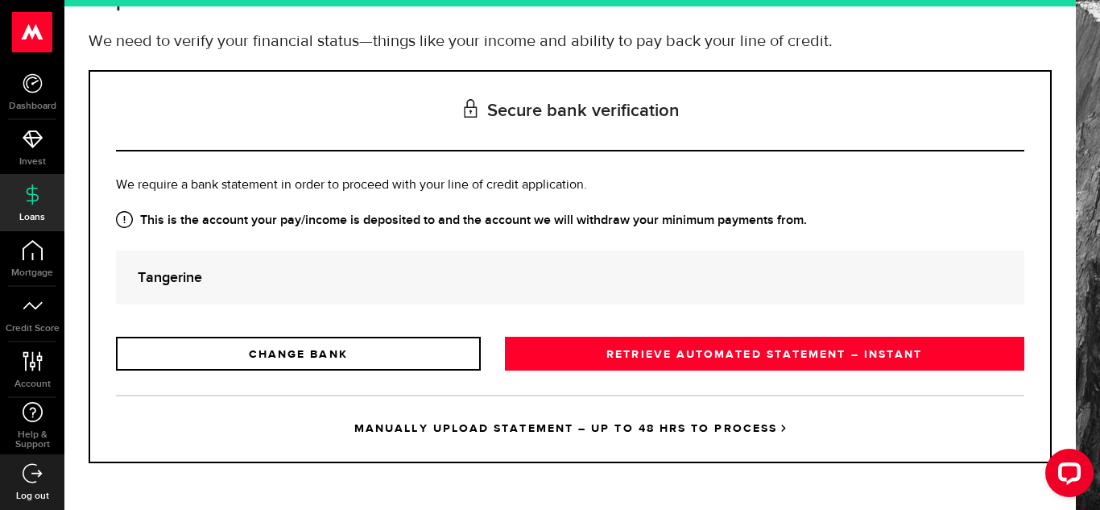
scroll to position [0, 0]
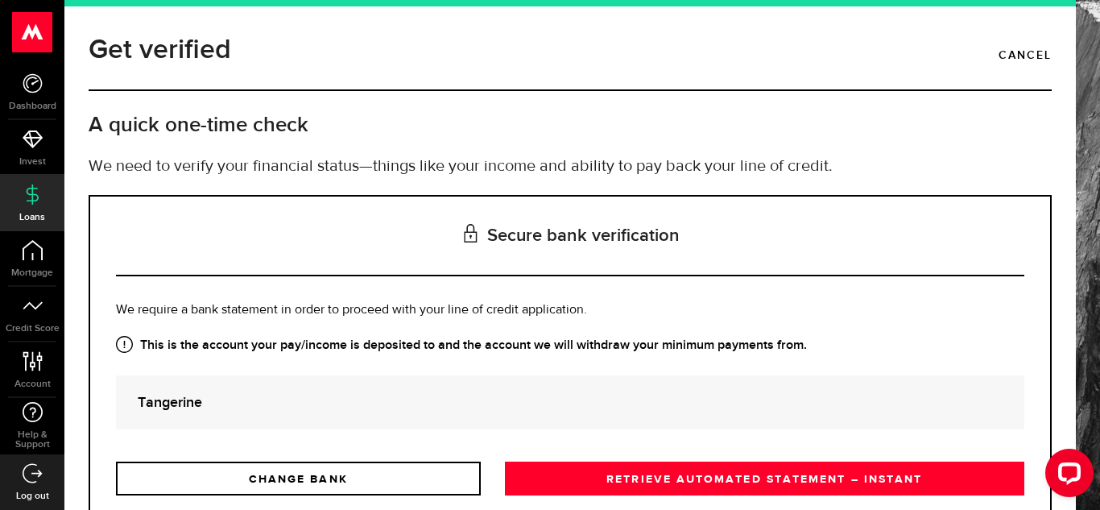
click at [573, 379] on div "Tangerine" at bounding box center [570, 402] width 909 height 54
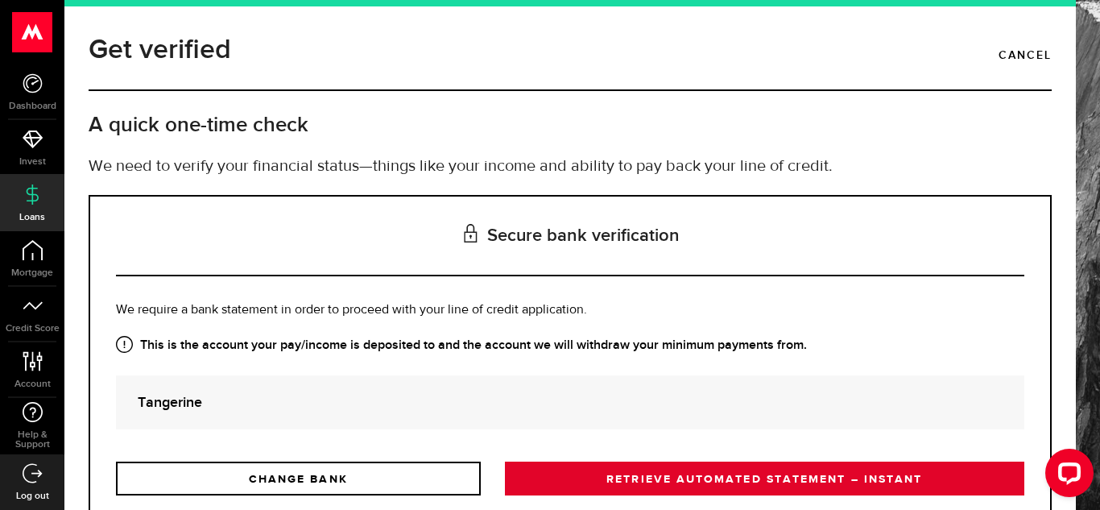
click at [568, 464] on link "RETRIEVE AUTOMATED STATEMENT – INSTANT" at bounding box center [765, 479] width 520 height 34
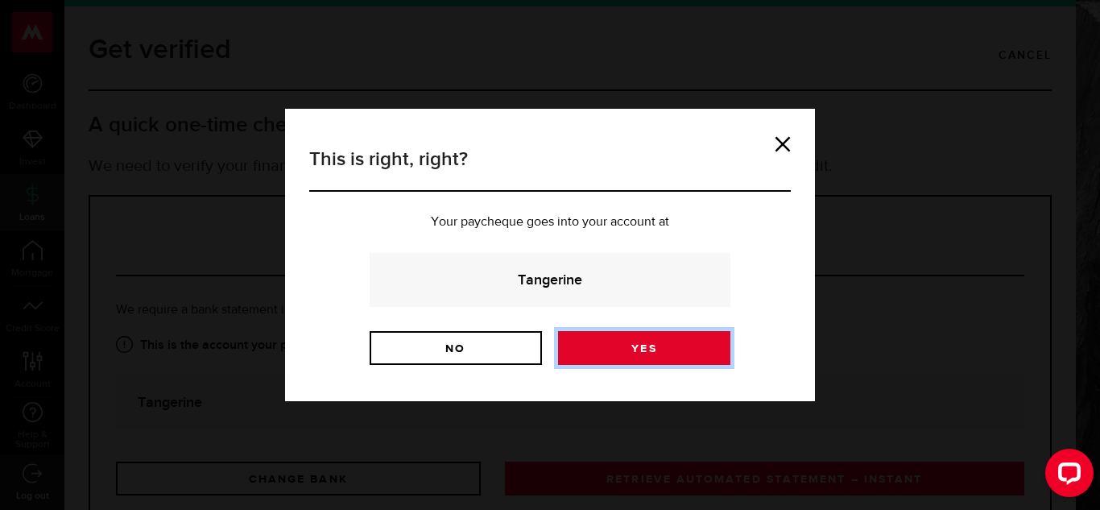
click at [648, 358] on link "Yes" at bounding box center [644, 348] width 172 height 34
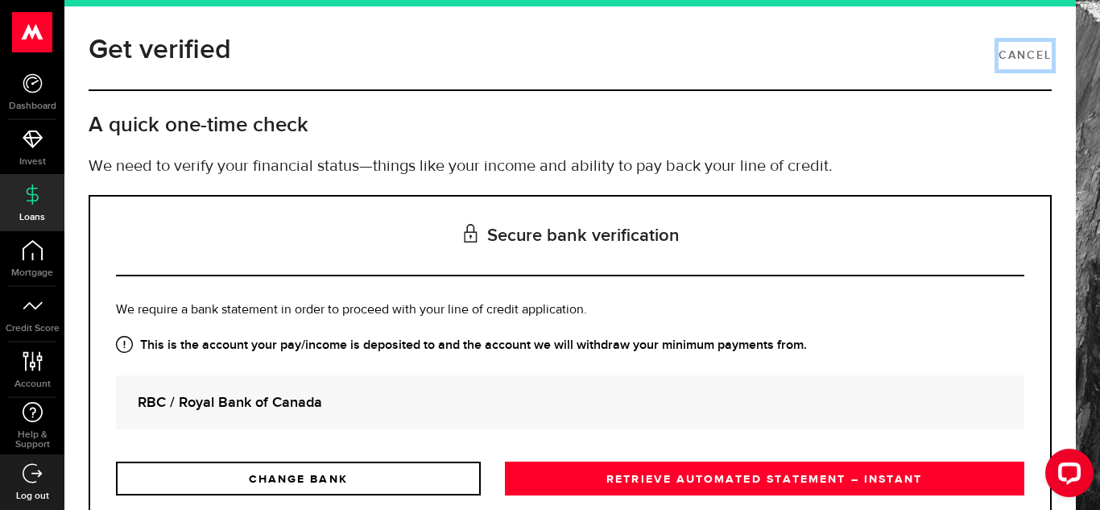
click at [1011, 50] on link "Cancel" at bounding box center [1025, 55] width 53 height 27
